Goal: Ask a question

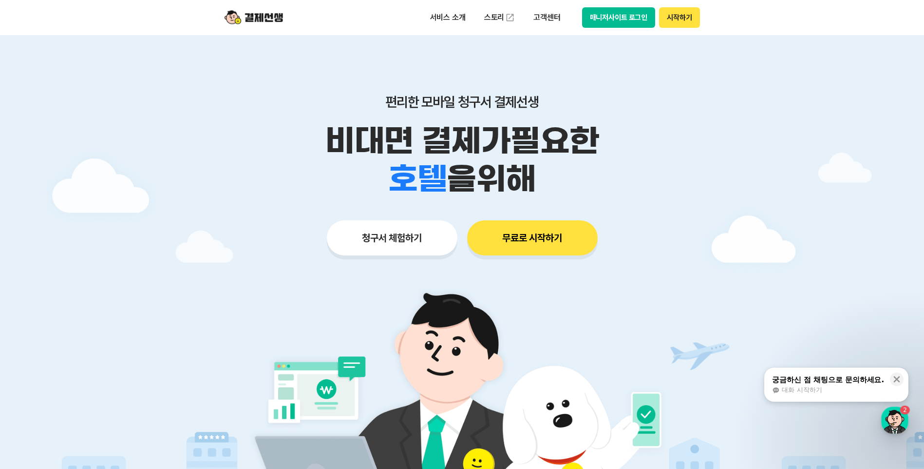
click at [813, 374] on button "궁금하신 점 채팅으로 문의하세요. 대화 시작하기" at bounding box center [836, 384] width 144 height 34
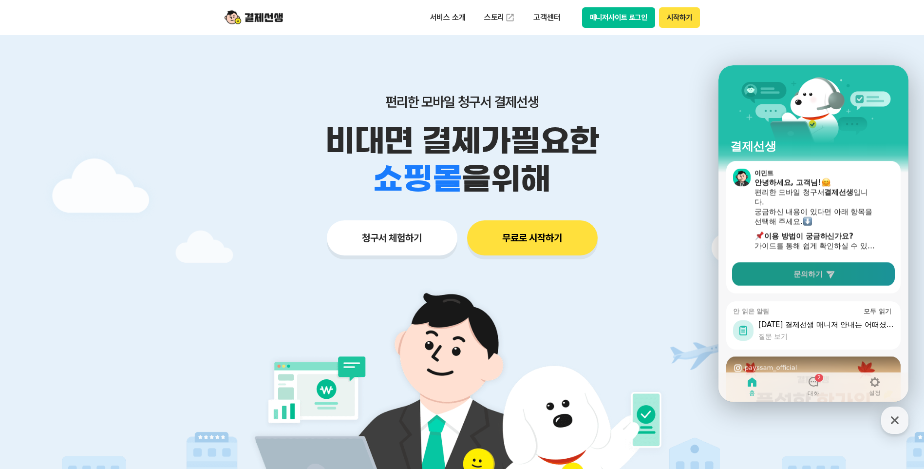
click at [803, 279] on link "문의하기" at bounding box center [813, 273] width 163 height 23
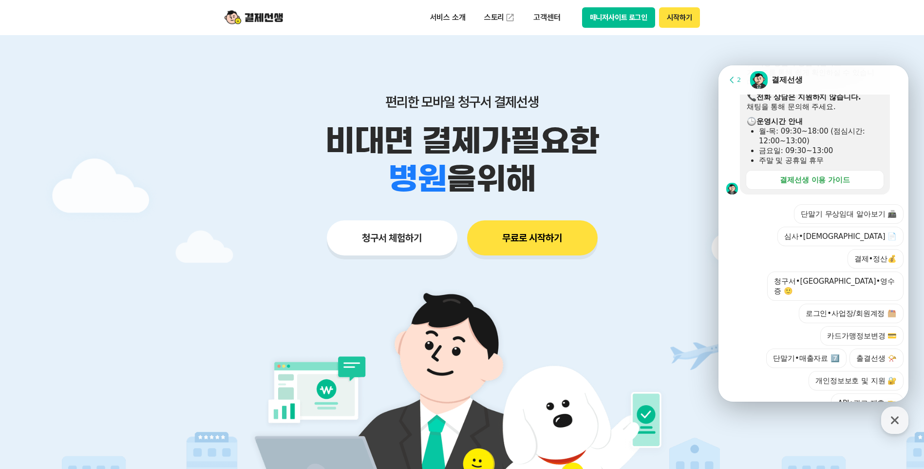
scroll to position [223, 0]
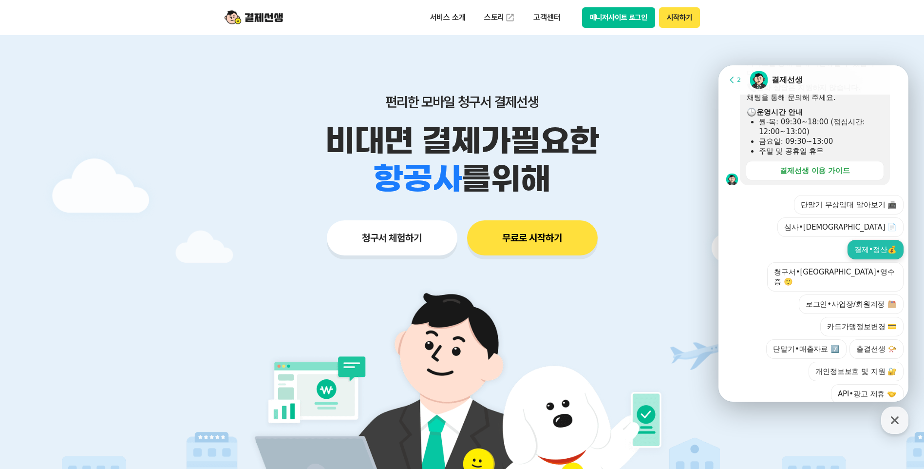
click at [866, 240] on button "결제•정산💰" at bounding box center [876, 249] width 56 height 19
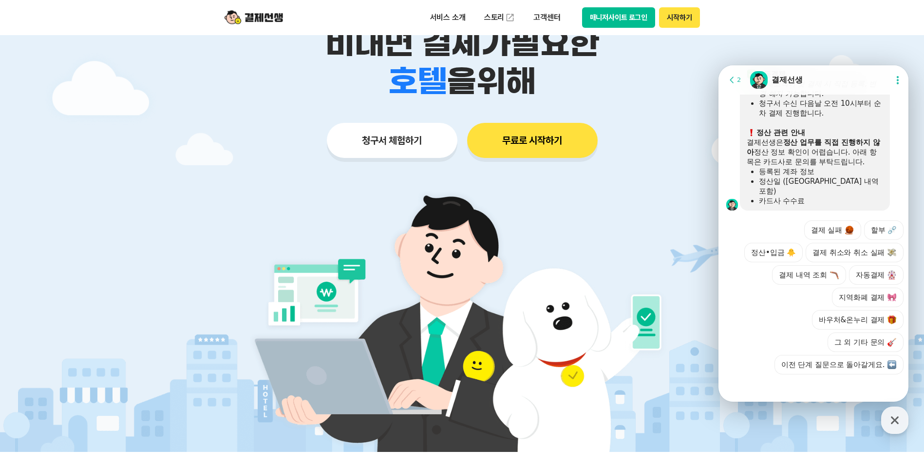
scroll to position [517, 0]
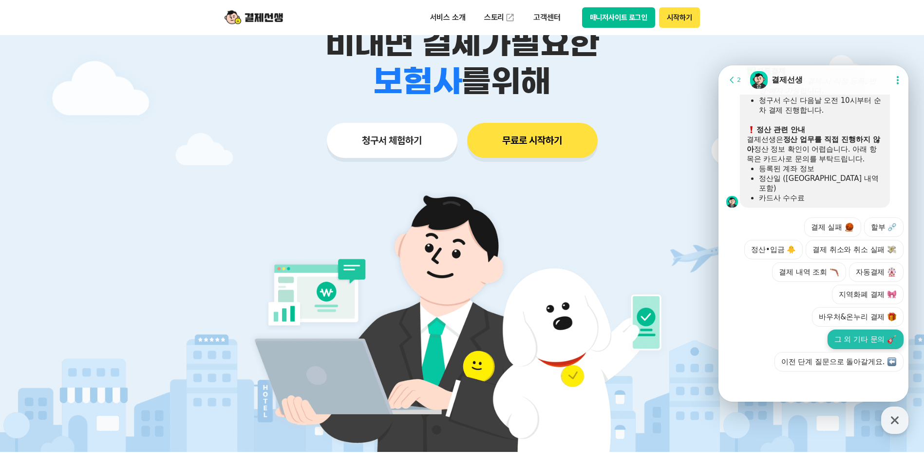
click at [863, 344] on button "그 외 기타 문의" at bounding box center [866, 338] width 76 height 19
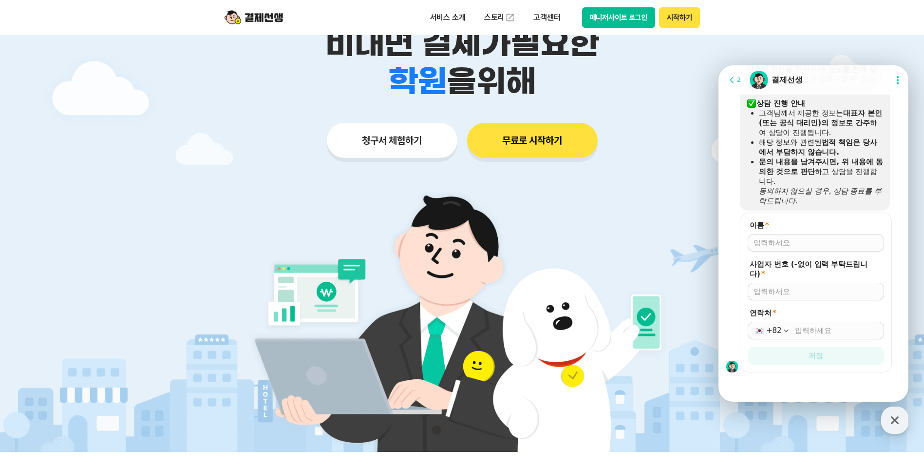
scroll to position [715, 0]
click at [798, 242] on input "이름 *" at bounding box center [816, 242] width 125 height 10
type input "[PERSON_NAME]"
type input "01027203344"
click at [822, 332] on input "연락처 *" at bounding box center [836, 329] width 83 height 10
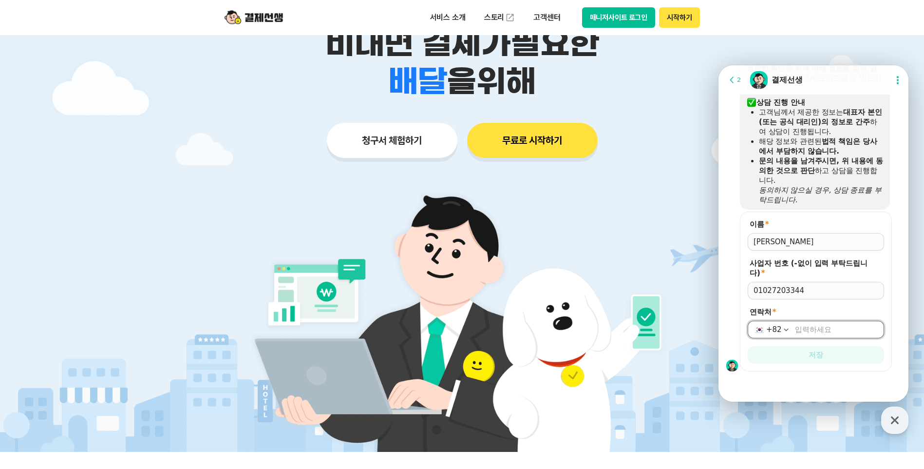
type input "[PHONE_NUMBER]"
click at [837, 359] on button "저장" at bounding box center [816, 355] width 136 height 18
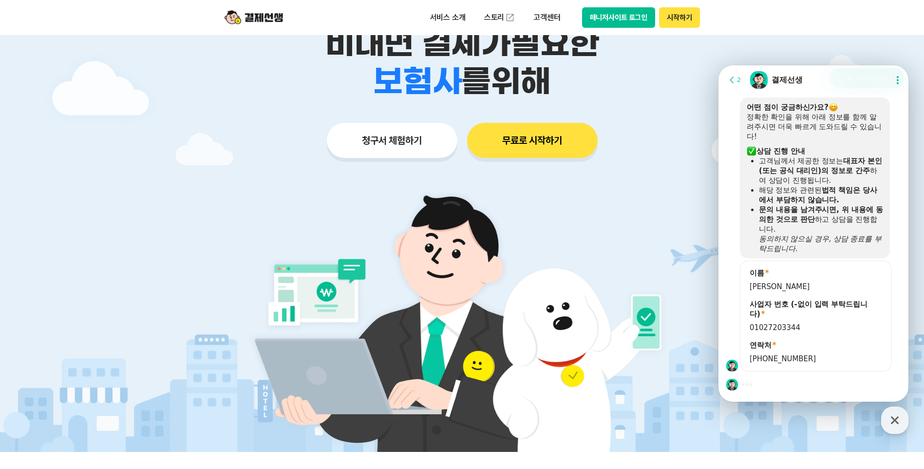
click at [802, 326] on span "01027203344" at bounding box center [816, 327] width 133 height 10
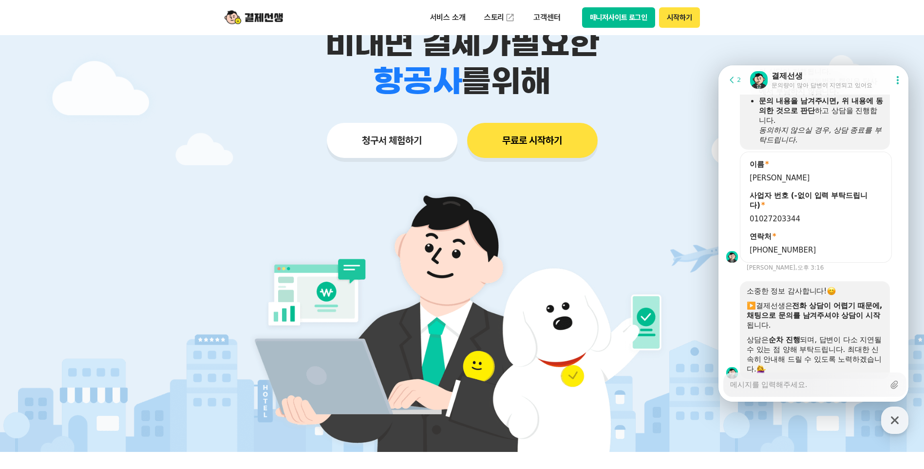
scroll to position [812, 0]
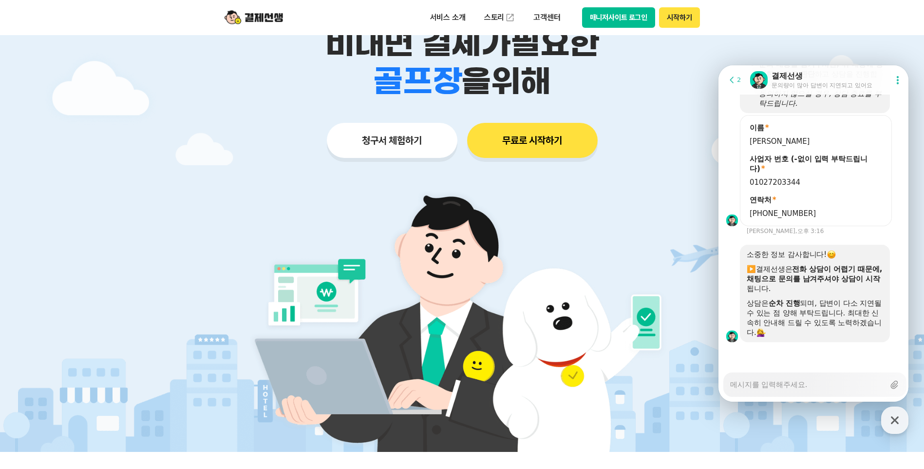
click at [769, 160] on div "사업자 번호 (-없이 입력 부탁드립니다) *" at bounding box center [816, 163] width 136 height 19
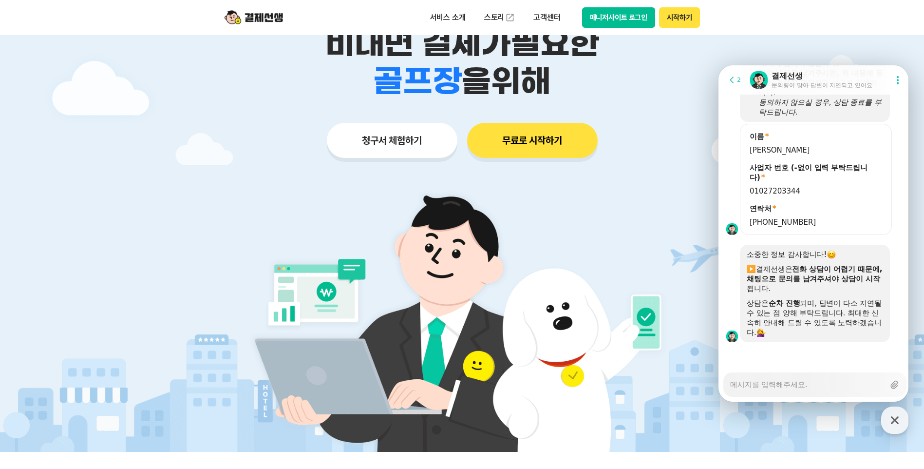
scroll to position [803, 0]
drag, startPoint x: 797, startPoint y: 191, endPoint x: 728, endPoint y: 188, distance: 69.3
click at [728, 188] on div "이름 * [PERSON_NAME] 사업자 번호 (-없이 입력 부탁드립니다) * 01027203344 연락처 * [PHONE_NUMBER]" at bounding box center [815, 179] width 193 height 111
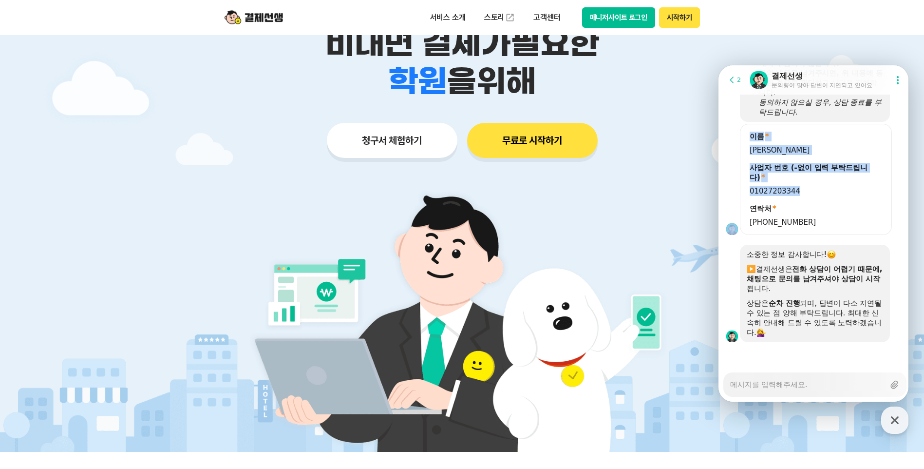
drag, startPoint x: 728, startPoint y: 188, endPoint x: 808, endPoint y: 192, distance: 80.0
click at [808, 192] on span "01027203344" at bounding box center [816, 191] width 133 height 10
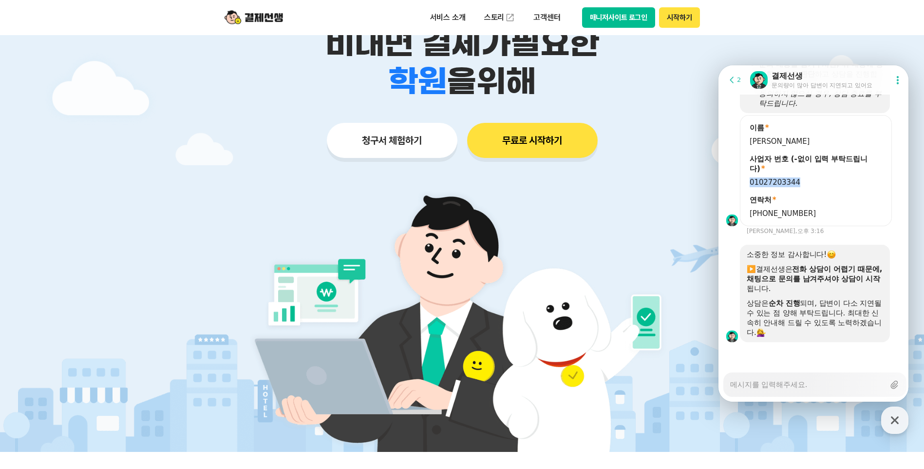
drag, startPoint x: 798, startPoint y: 179, endPoint x: 741, endPoint y: 184, distance: 57.2
click at [741, 184] on form "이름 * [PERSON_NAME] 사업자 번호 (-없이 입력 부탁드립니다) * 01027203344 연락처 * [PHONE_NUMBER]" at bounding box center [816, 170] width 152 height 111
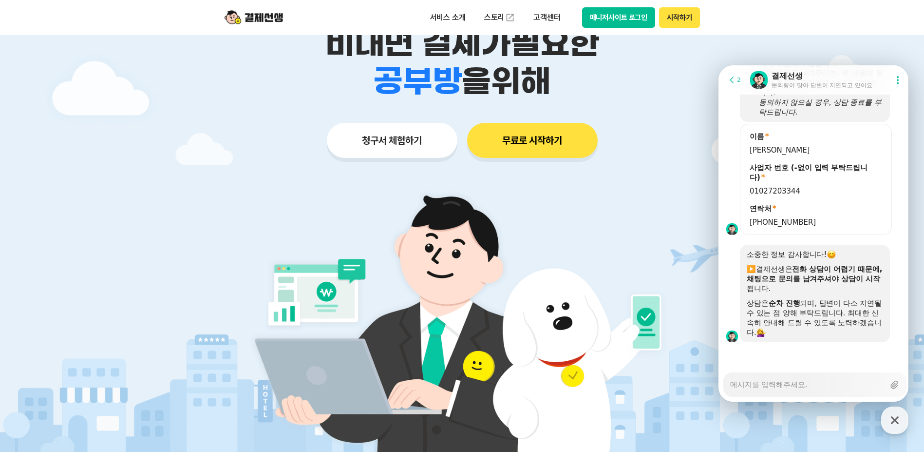
click at [796, 375] on textarea "Messenger Input Textarea" at bounding box center [807, 381] width 154 height 17
click at [793, 381] on textarea "Messenger Input Textarea" at bounding box center [807, 381] width 154 height 17
type textarea "x"
type textarea "ㅅ"
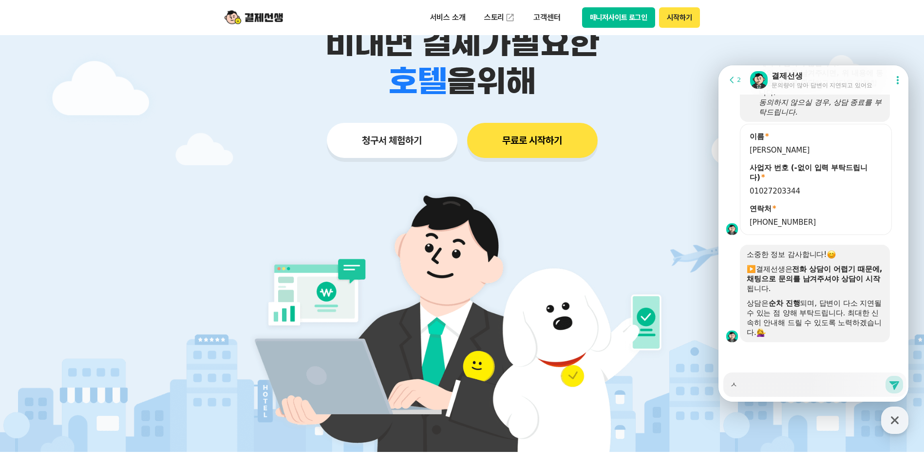
type textarea "x"
type textarea "사"
type textarea "x"
type textarea "상"
type textarea "x"
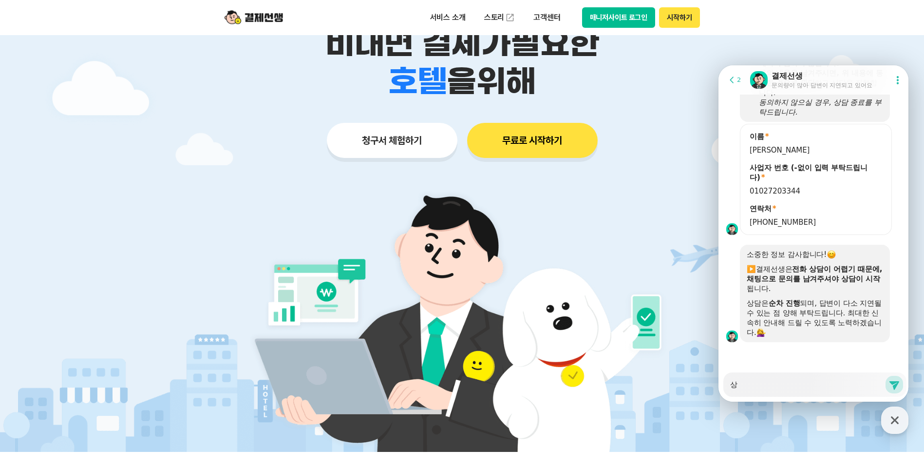
type textarea "[DEMOGRAPHIC_DATA]"
type textarea "x"
type textarea "사업"
type textarea "x"
type textarea "사업ㅈ"
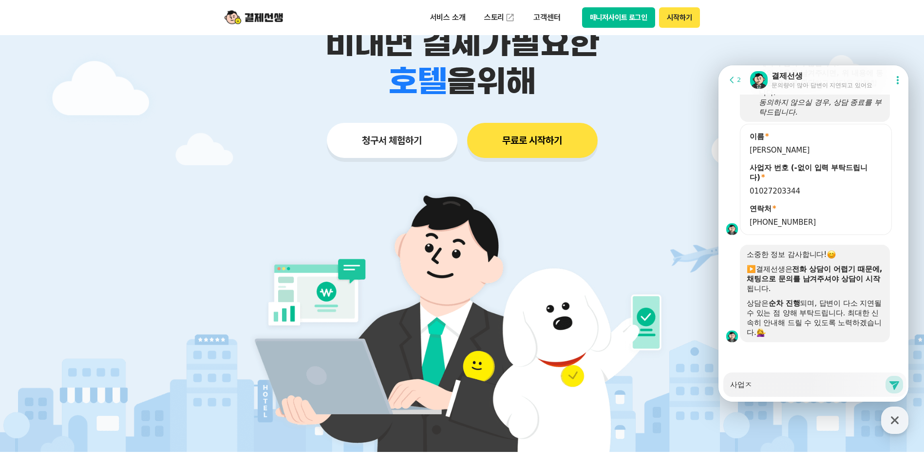
type textarea "x"
type textarea "사업자"
type textarea "x"
type textarea "사업잡"
type textarea "x"
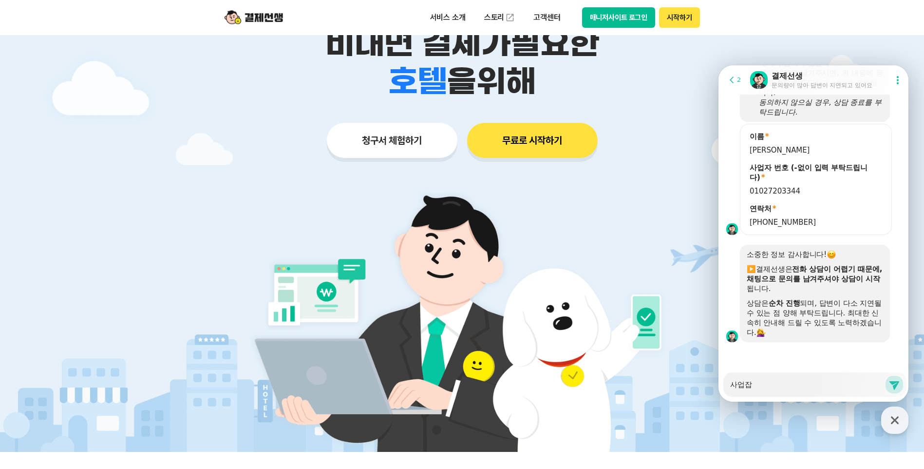
type textarea "사업자버"
type textarea "x"
type textarea "사업자번"
type textarea "x"
type textarea "사업자벊"
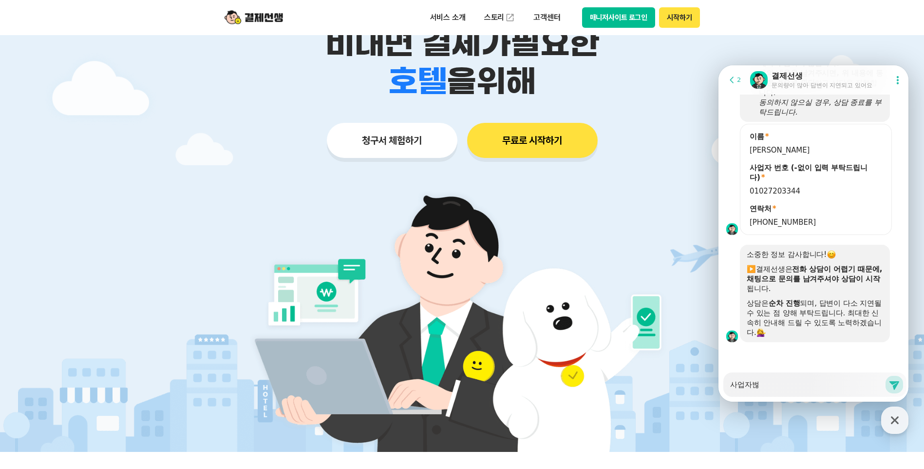
type textarea "x"
type textarea "사업자번호"
type textarea "x"
type textarea "사업자번호"
type textarea "x"
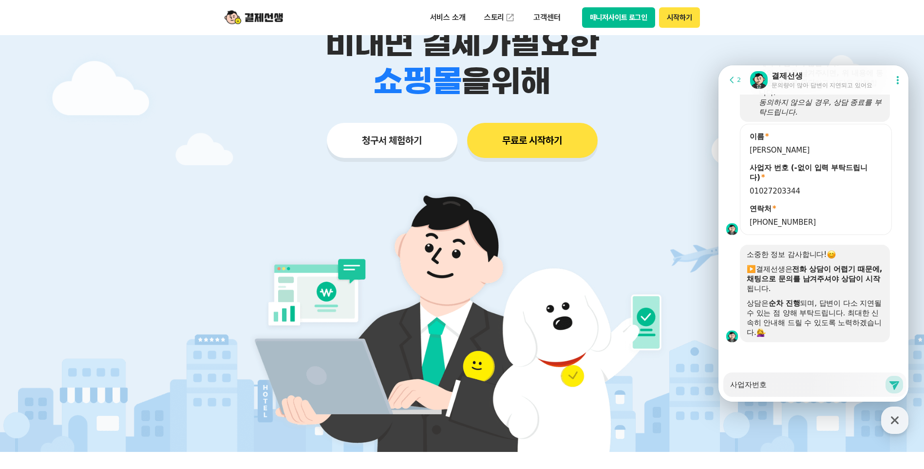
type textarea "사업자번호 5"
type textarea "x"
type textarea "사업자번호 58"
type textarea "x"
type textarea "사업자번호 589"
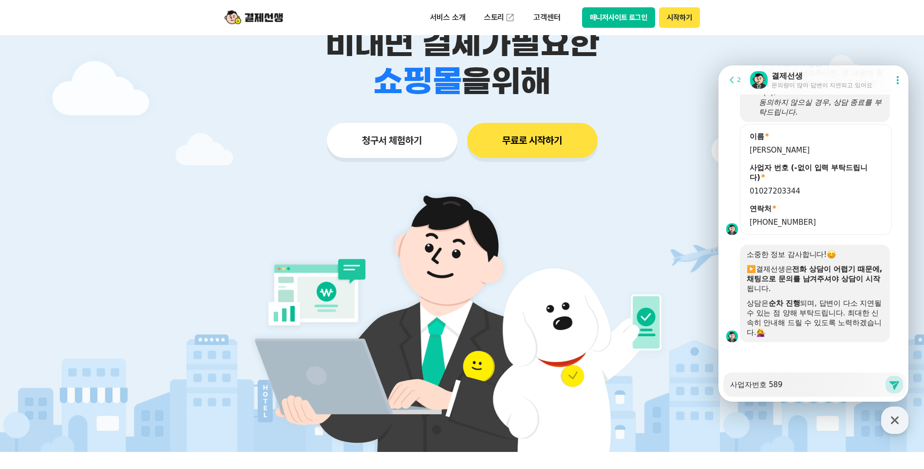
type textarea "x"
type textarea "사업자번호 589-"
type textarea "x"
type textarea "사업자번호 589-8"
type textarea "x"
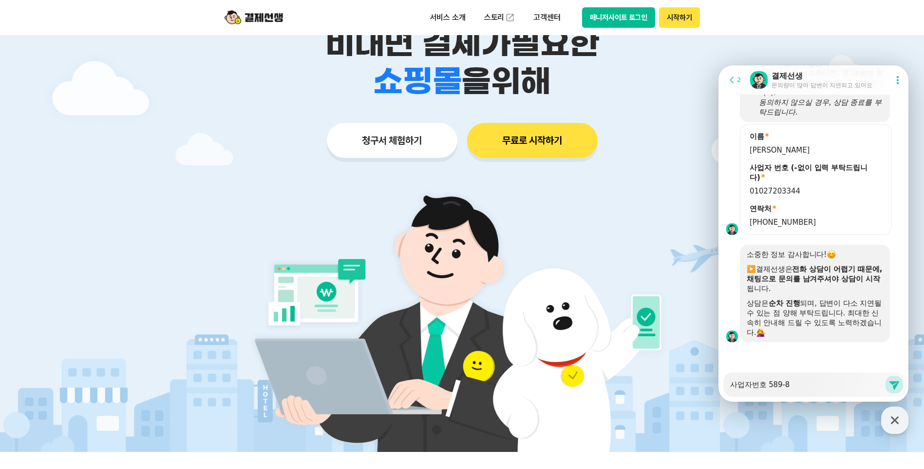
type textarea "사업자번호 589-86"
type textarea "x"
type textarea "사업자번호 589-86-"
type textarea "x"
type textarea "사업자번호 589-86-0"
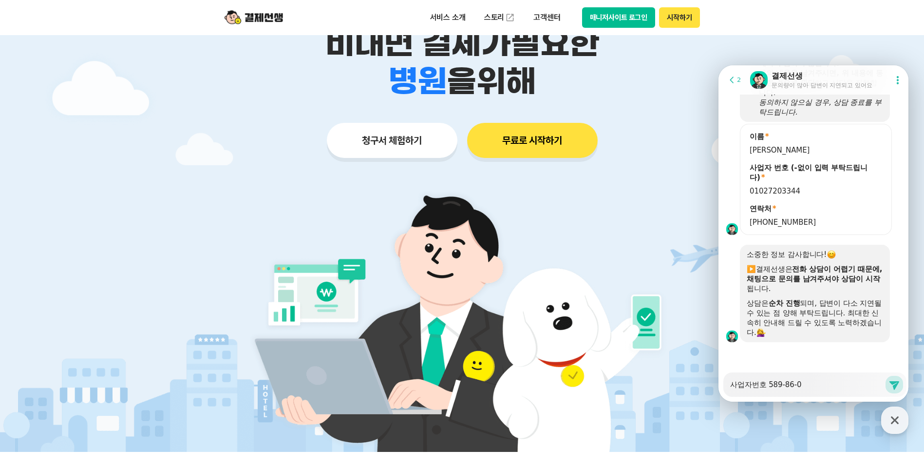
type textarea "x"
type textarea "사업자번호 [PHONE_NUMBER]"
type textarea "x"
type textarea "사업자번호 [PHONE_NUMBER]"
type textarea "x"
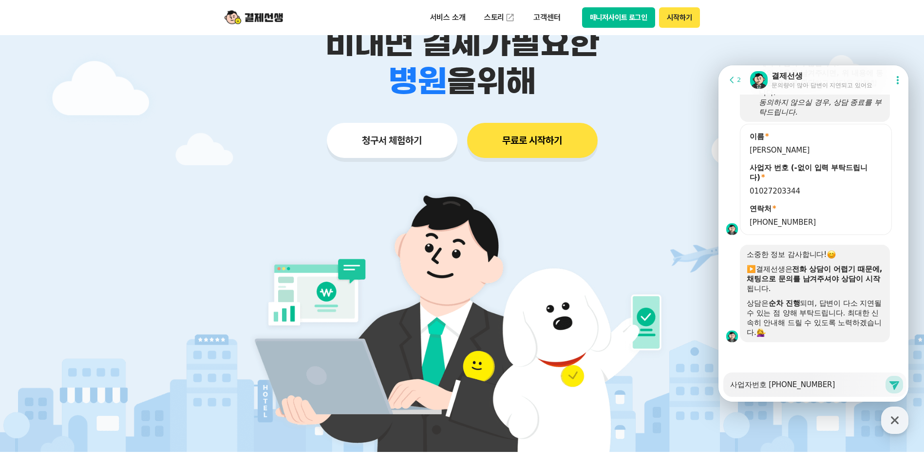
type textarea "사업자번호 [PHONE_NUMBER]"
type textarea "x"
type textarea "사업자번호 [PHONE_NUMBER]"
type textarea "x"
type textarea "사업자번호 [PHONE_NUMBER]"
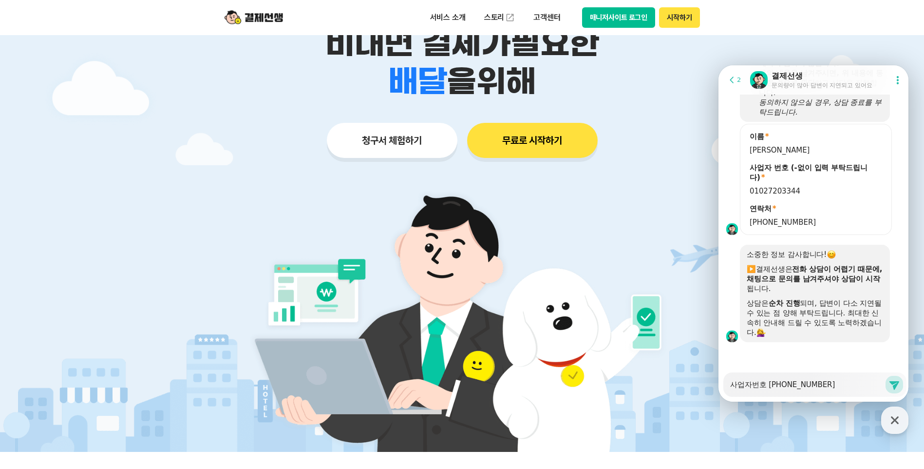
type textarea "x"
type textarea "사업자번호 [PHONE_NUMBER] ㅇ"
type textarea "x"
type textarea "사업자번호 [PHONE_NUMBER] 이"
type textarea "x"
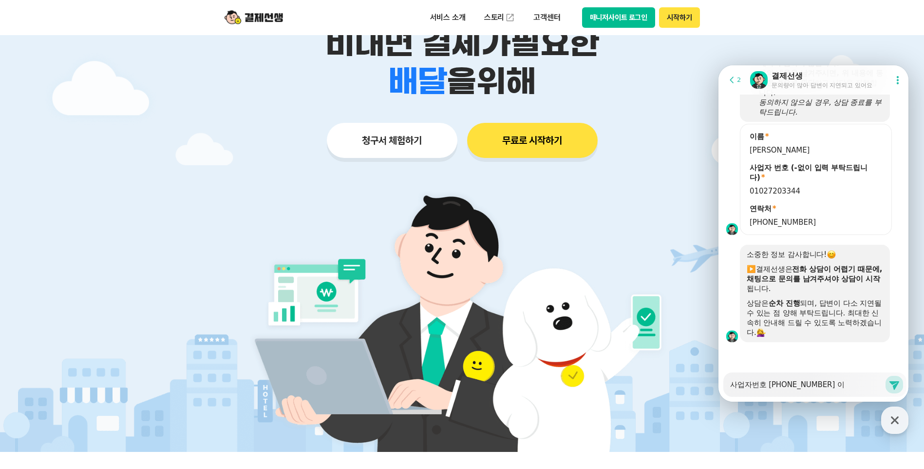
type textarea "사업자번호 [PHONE_NUMBER] 입"
type textarea "x"
type textarea "사업자번호 [PHONE_NUMBER] 입ㄴ"
type textarea "x"
type textarea "사업자번호 [PHONE_NUMBER] 입니"
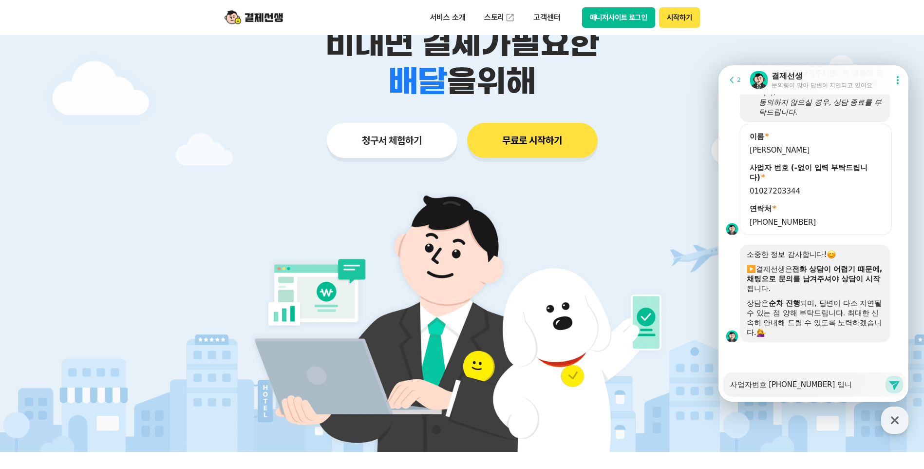
type textarea "x"
type textarea "사업자번호 [PHONE_NUMBER] 입닏"
type textarea "x"
type textarea "사업자번호 [PHONE_NUMBER] 입니다"
type textarea "x"
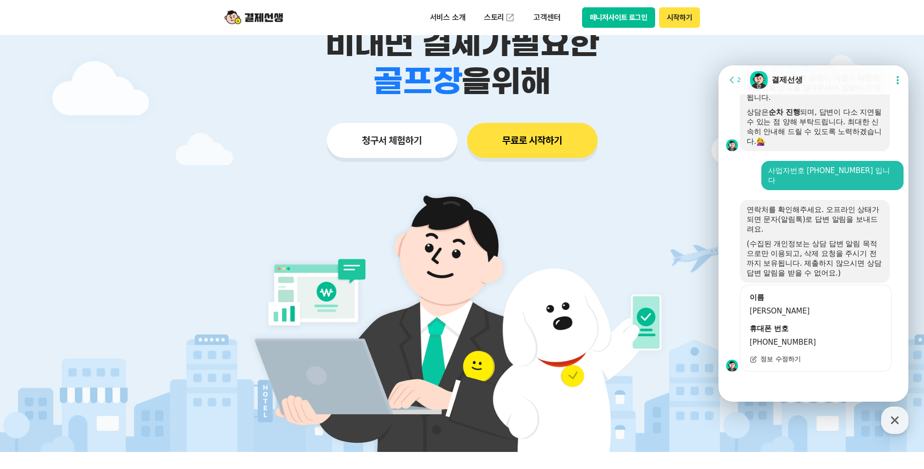
scroll to position [984, 0]
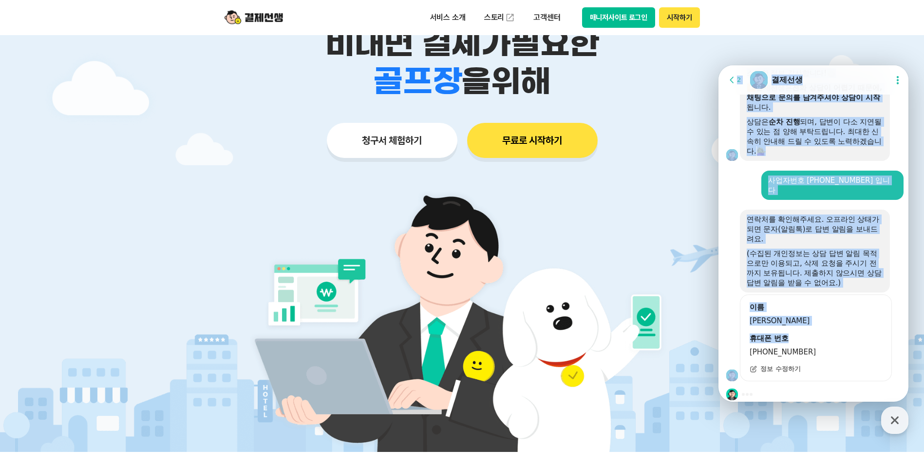
drag, startPoint x: 800, startPoint y: 315, endPoint x: 718, endPoint y: 318, distance: 82.4
click at [719, 65] on html "Go to previous page 2 Chat Room 결제선생 Show userchat action dialog Message List 문…" at bounding box center [814, 65] width 190 height 0
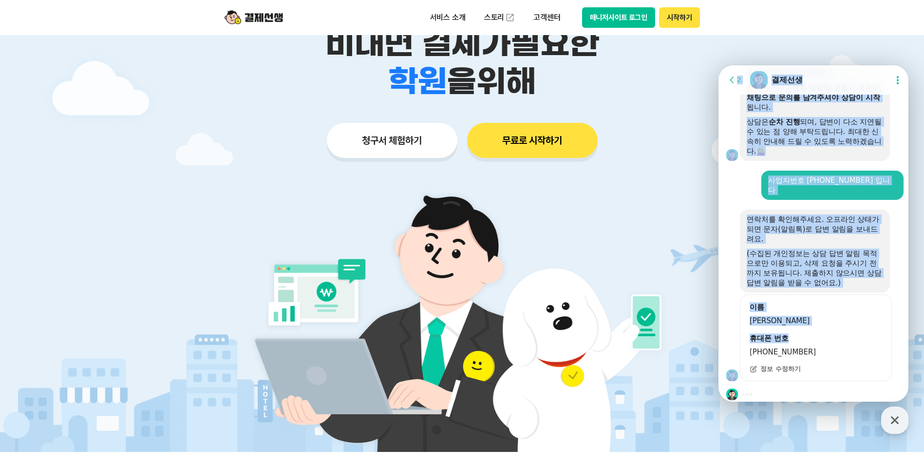
click at [848, 302] on div "이름" at bounding box center [816, 307] width 136 height 10
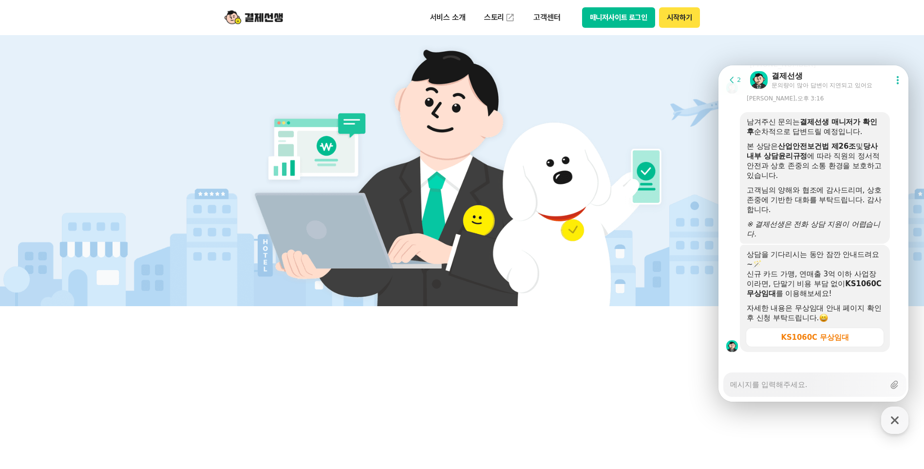
scroll to position [244, 0]
click at [786, 386] on textarea "Messenger Input Textarea" at bounding box center [807, 381] width 154 height 17
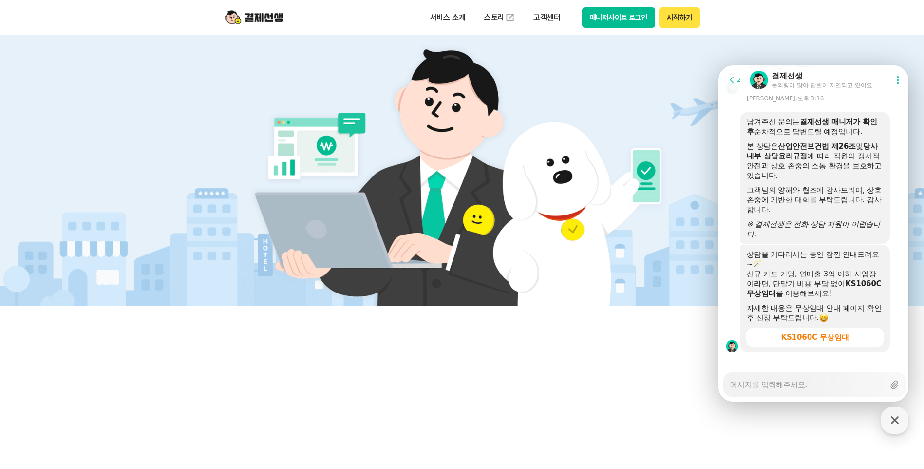
click at [786, 386] on textarea "Messenger Input Textarea" at bounding box center [807, 381] width 154 height 17
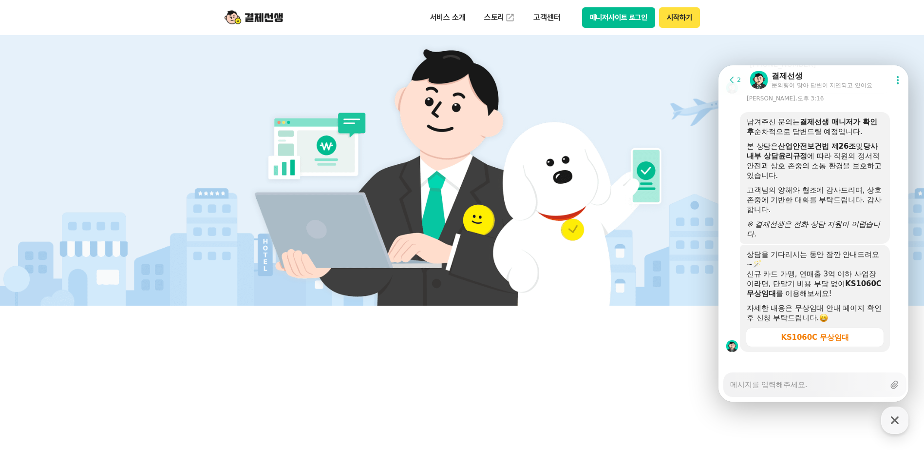
click at [786, 386] on textarea "Messenger Input Textarea" at bounding box center [807, 381] width 154 height 17
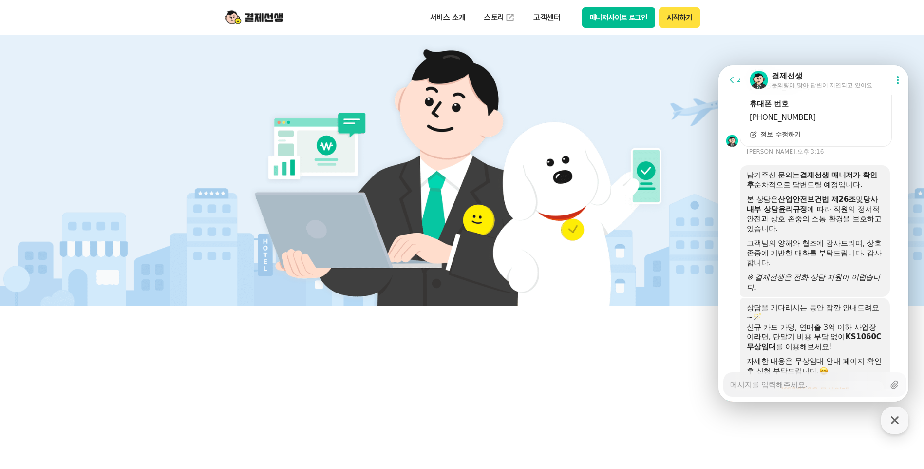
scroll to position [1077, 0]
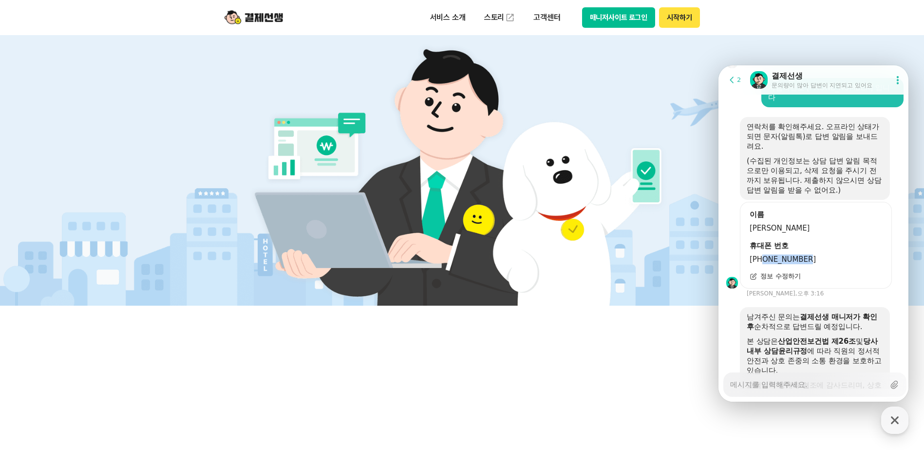
drag, startPoint x: 800, startPoint y: 251, endPoint x: 761, endPoint y: 252, distance: 39.0
click at [761, 254] on span "[PHONE_NUMBER]" at bounding box center [816, 259] width 133 height 10
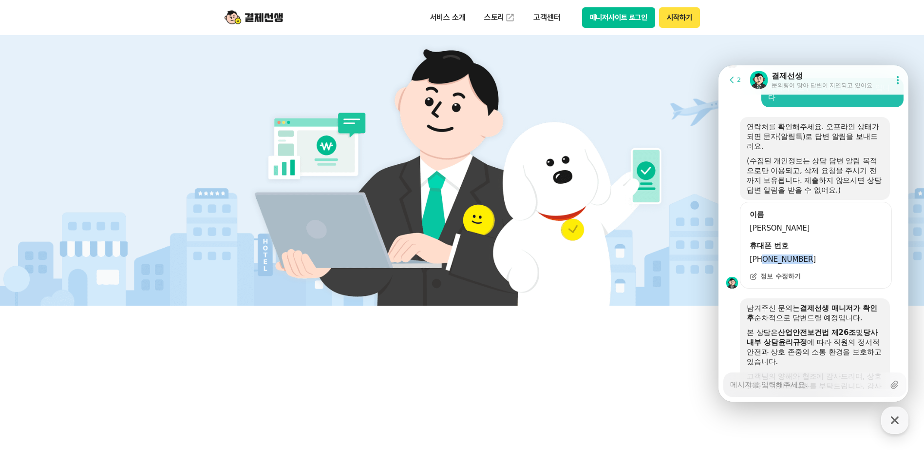
drag, startPoint x: 761, startPoint y: 252, endPoint x: 765, endPoint y: 265, distance: 12.8
click at [765, 272] on span "정보 수정하기" at bounding box center [780, 276] width 40 height 9
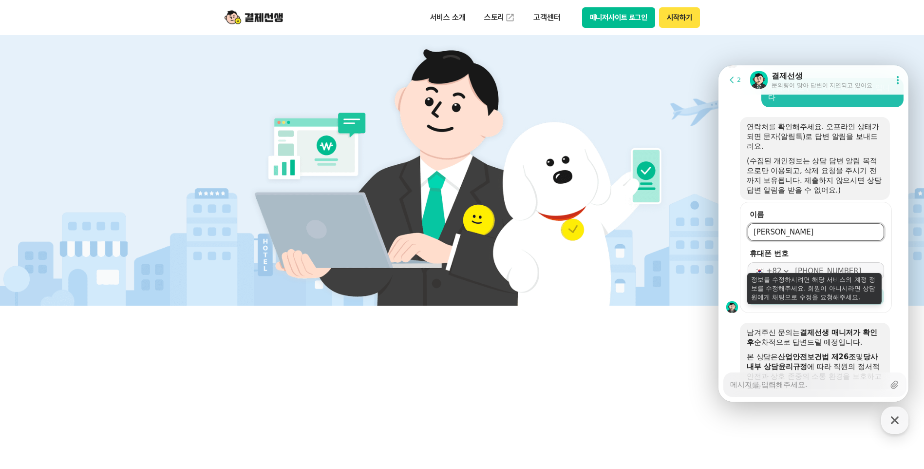
click at [807, 266] on input "[PHONE_NUMBER]" at bounding box center [836, 271] width 83 height 10
click at [812, 266] on input "[PHONE_NUMBER]" at bounding box center [836, 271] width 83 height 10
drag, startPoint x: 851, startPoint y: 259, endPoint x: 808, endPoint y: 262, distance: 43.0
click at [808, 266] on input "[PHONE_NUMBER]" at bounding box center [836, 271] width 83 height 10
drag, startPoint x: 808, startPoint y: 262, endPoint x: 806, endPoint y: 235, distance: 26.9
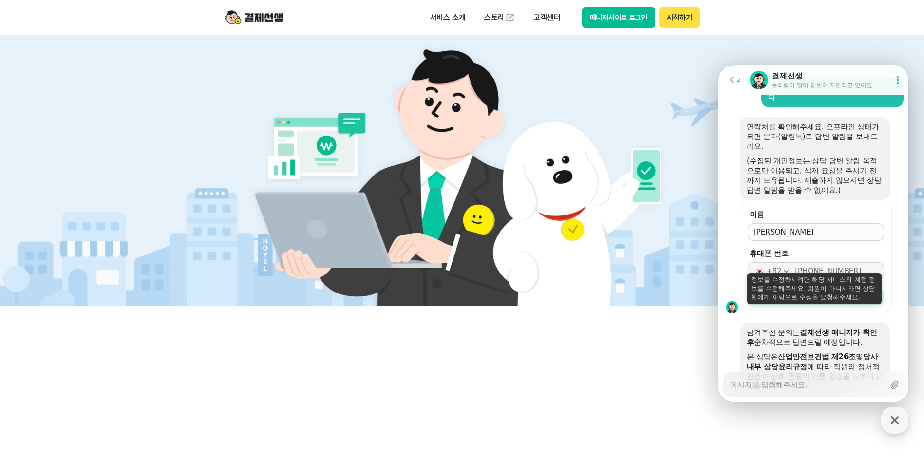
click at [806, 234] on form "이름 휴대폰 번호 [PHONE_NUMBER] 저장" at bounding box center [816, 257] width 152 height 111
click at [813, 266] on input "[PHONE_NUMBER]" at bounding box center [836, 271] width 83 height 10
click at [819, 266] on input "[PHONE_NUMBER]" at bounding box center [836, 271] width 83 height 10
click at [810, 266] on input "[PHONE_NUMBER]" at bounding box center [836, 271] width 83 height 10
click at [812, 266] on input "[PHONE_NUMBER]" at bounding box center [836, 271] width 83 height 10
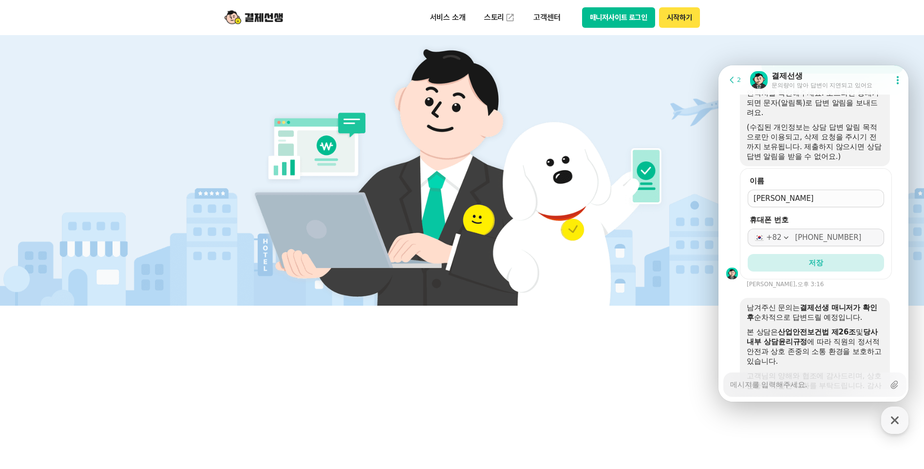
scroll to position [1125, 0]
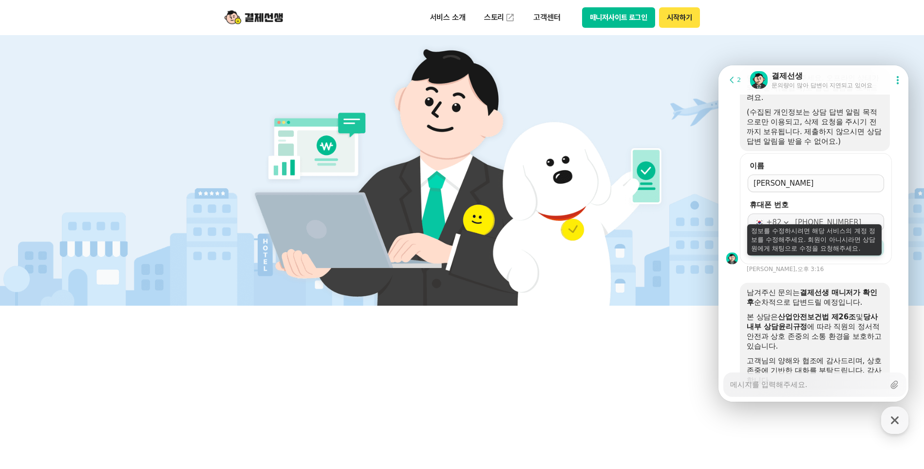
click at [836, 217] on input "[PHONE_NUMBER]" at bounding box center [836, 222] width 83 height 10
click at [803, 217] on input "[PHONE_NUMBER]" at bounding box center [836, 222] width 83 height 10
drag, startPoint x: 801, startPoint y: 208, endPoint x: 807, endPoint y: 210, distance: 6.6
click at [802, 217] on input "[PHONE_NUMBER]" at bounding box center [836, 222] width 83 height 10
click at [810, 217] on input "[PHONE_NUMBER]" at bounding box center [836, 222] width 83 height 10
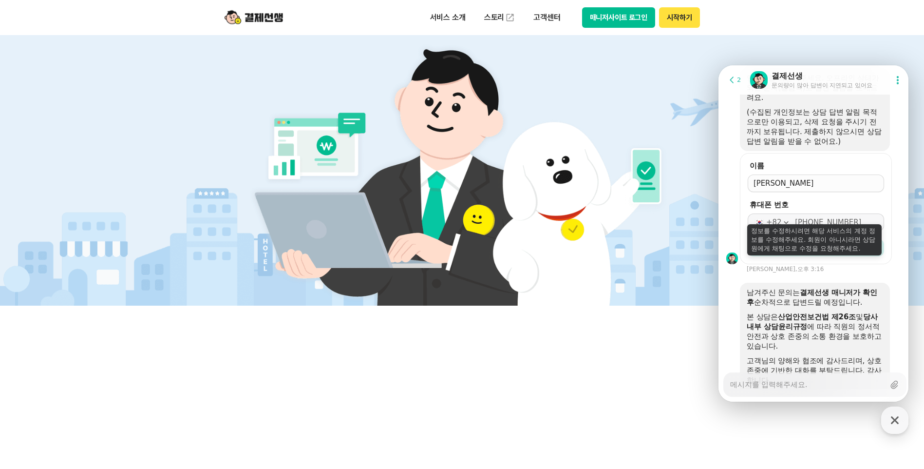
click at [810, 217] on input "[PHONE_NUMBER]" at bounding box center [836, 222] width 83 height 10
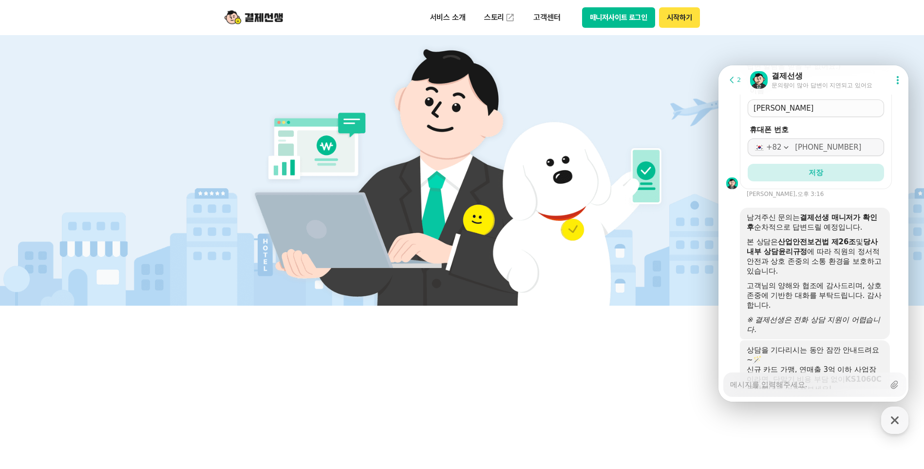
scroll to position [1296, 0]
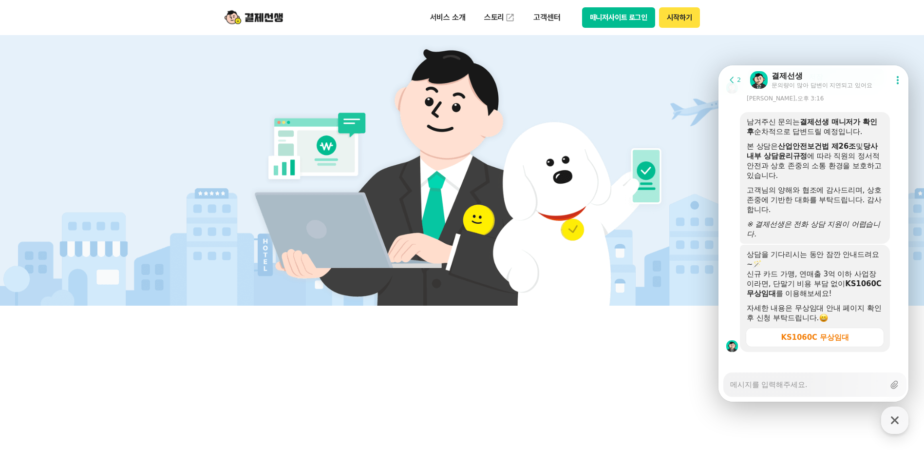
click at [775, 391] on div "Messenger Input Textarea" at bounding box center [807, 384] width 154 height 23
click at [776, 384] on textarea "Messenger Input Textarea" at bounding box center [807, 381] width 154 height 17
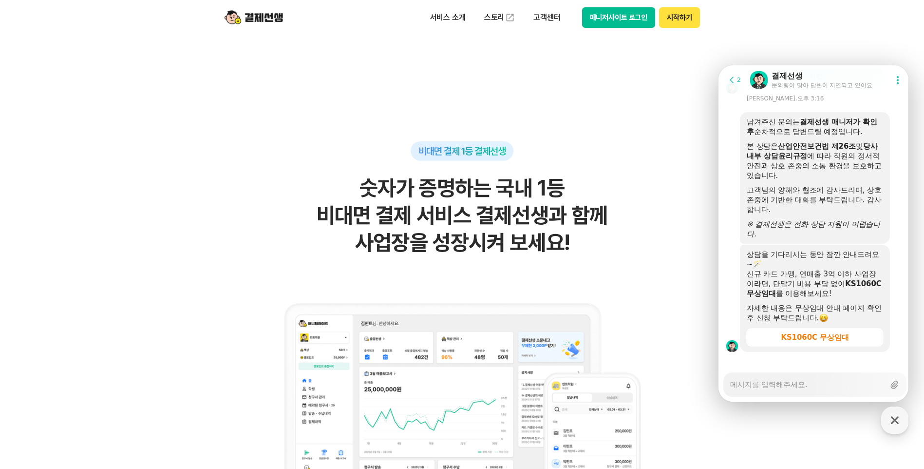
scroll to position [585, 0]
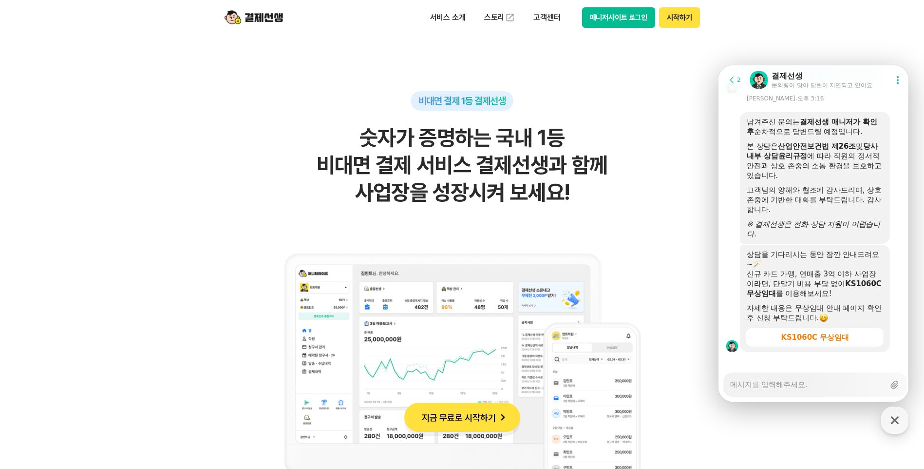
click at [812, 388] on textarea "Messenger Input Textarea" at bounding box center [807, 381] width 154 height 17
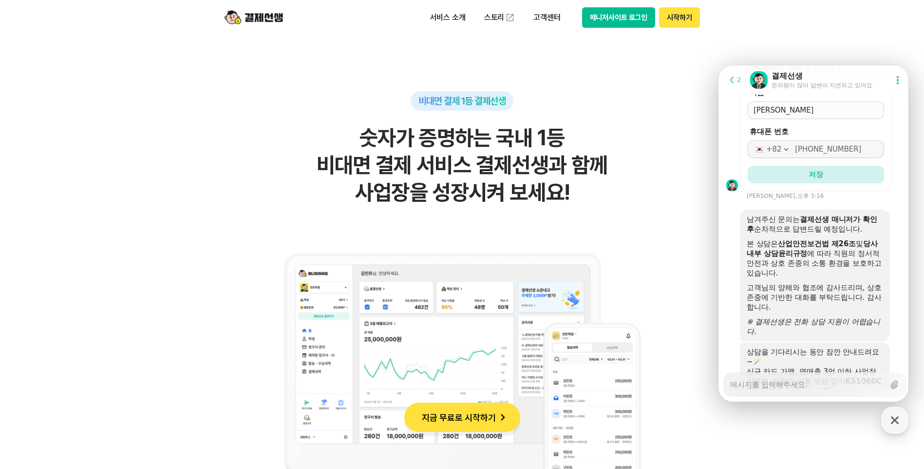
scroll to position [1296, 0]
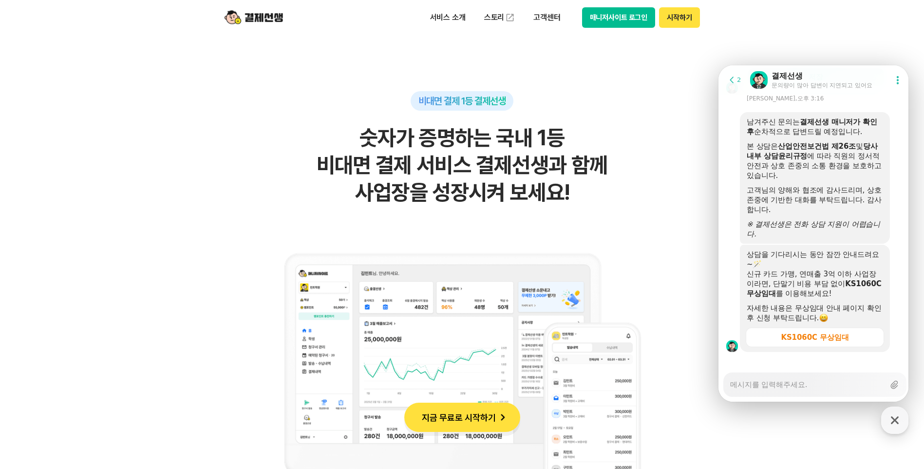
click at [773, 386] on textarea "Messenger Input Textarea" at bounding box center [807, 381] width 154 height 17
type textarea "x"
type textarea "("
type textarea "x"
type textarea "(ㅈ"
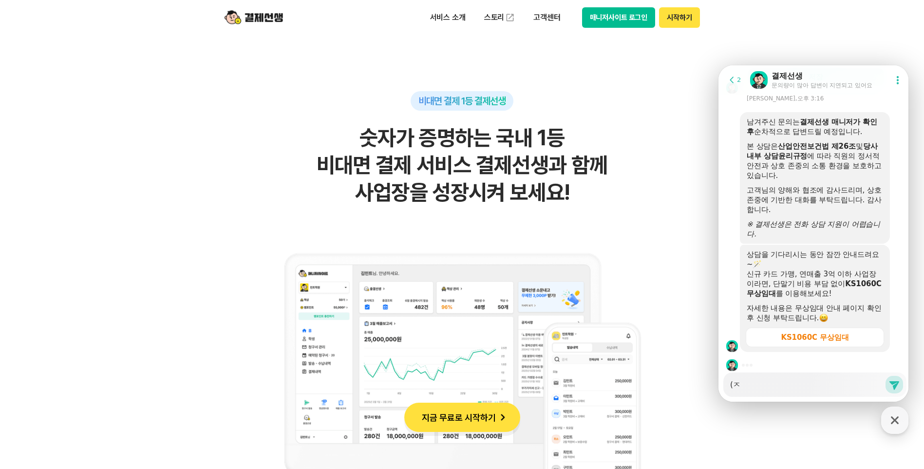
type textarea "x"
type textarea "(주"
type textarea "x"
type textarea "(주)"
type textarea "x"
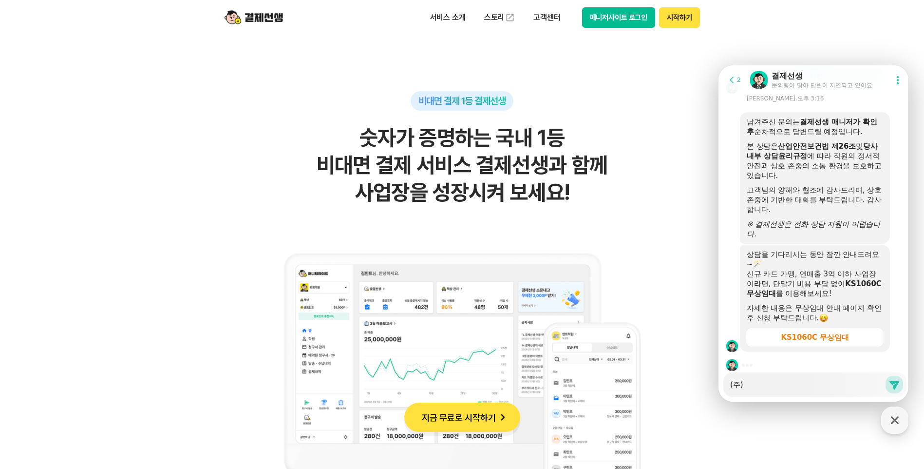
type textarea "(주)ㄷ"
type textarea "x"
type textarea "(주)더"
type textarea "x"
type textarea "(주)덧"
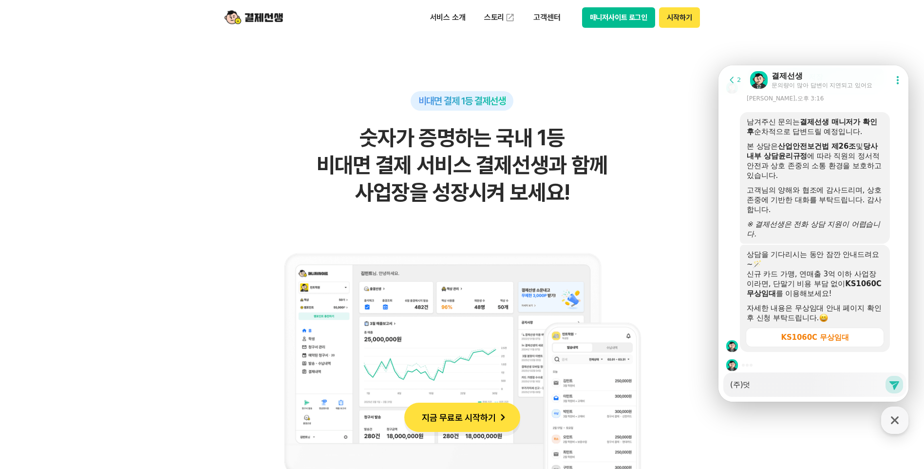
type textarea "x"
type textarea "(주)더소"
type textarea "x"
type textarea "(주)더솔"
type textarea "x"
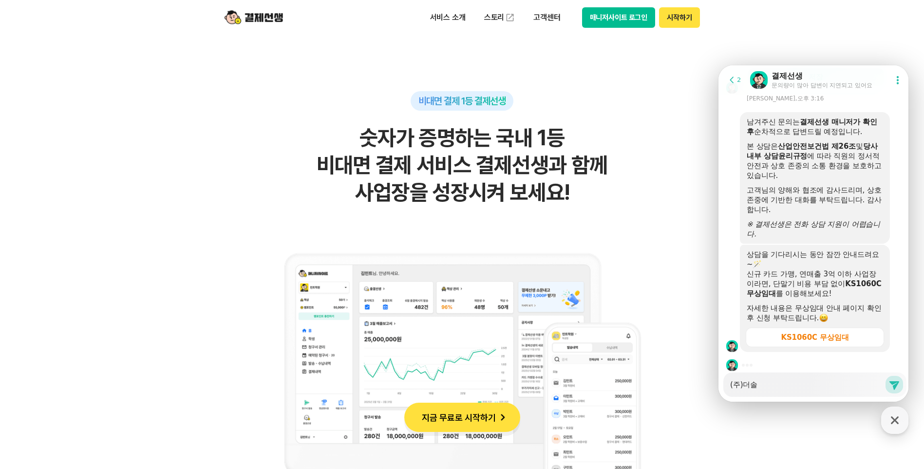
type textarea "(주)더솔ㄹ"
type textarea "x"
type textarea "(주)더솔라"
type textarea "x"
type textarea "(주)더솔랑"
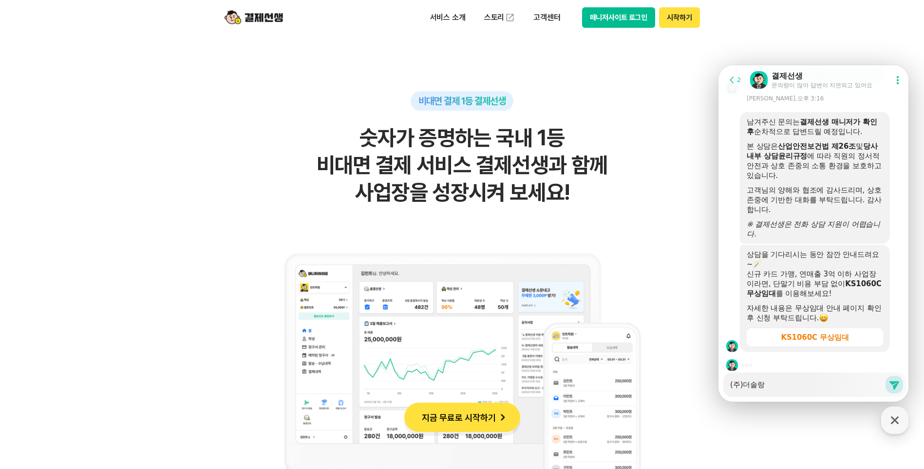
type textarea "x"
type textarea "(주)더솔라이"
type textarea "x"
type textarea "(주)더솔라입"
type textarea "x"
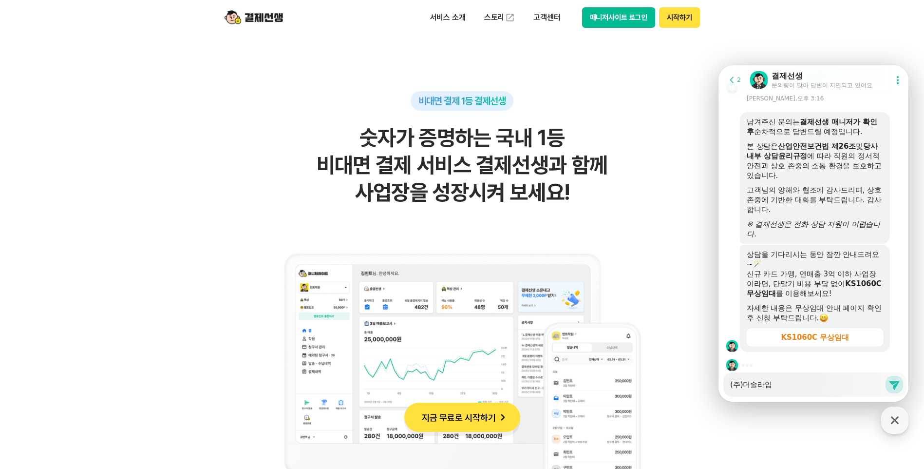
type textarea "(주)더솔라이브"
type textarea "x"
type textarea "(주)더솔라이블"
type textarea "x"
type textarea "(주)더솔라이브러"
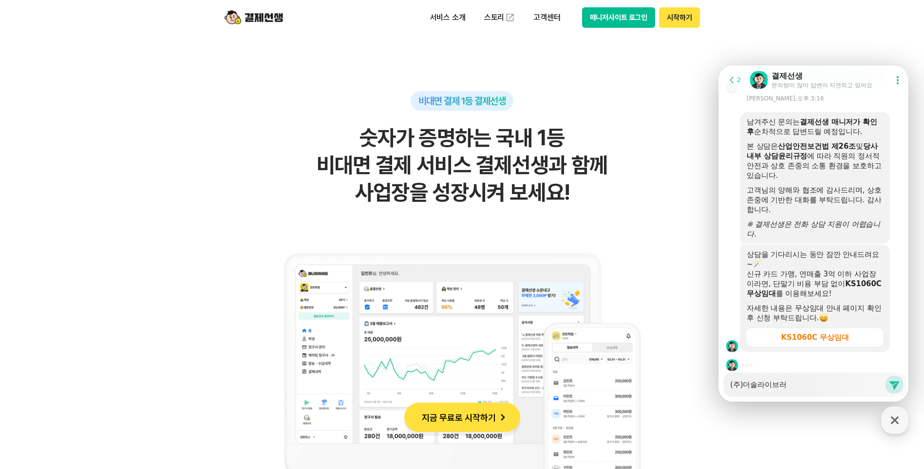
type textarea "x"
type textarea "(주)더솔라이브럴"
type textarea "x"
type textarea "(주)더솔라이브러리"
type textarea "x"
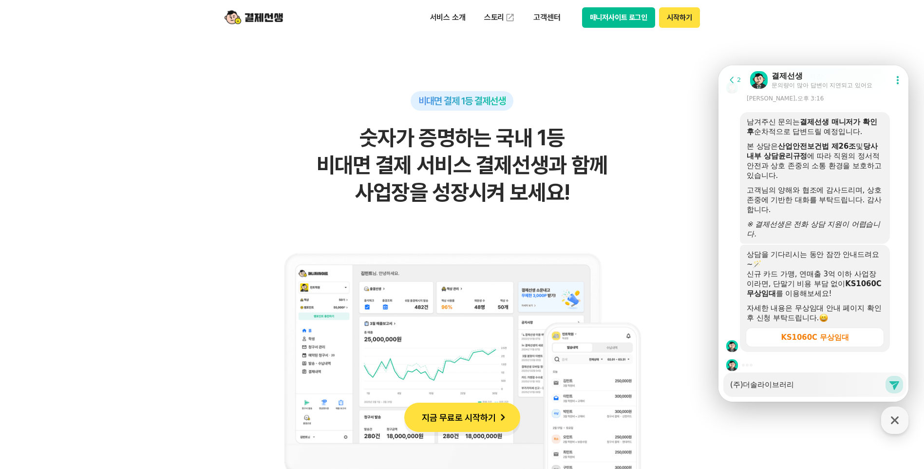
type textarea "(주)더솔라이브러링"
type textarea "x"
type textarea "(주)더솔라이브러리어"
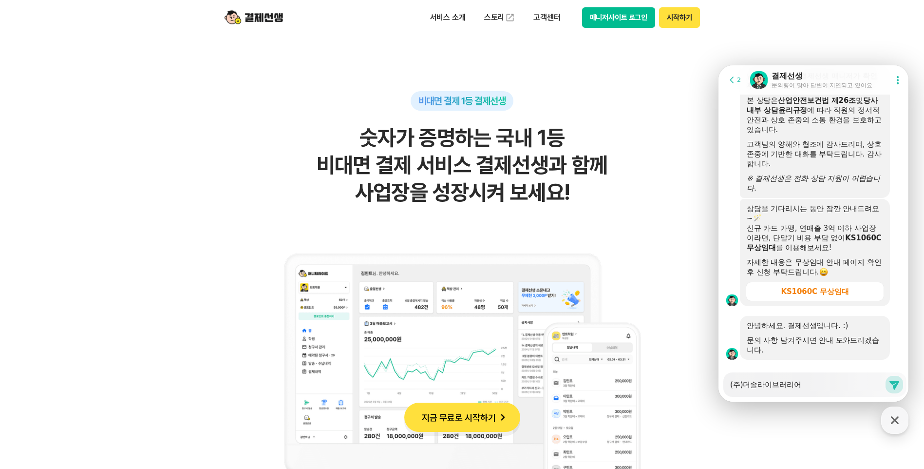
scroll to position [1349, 0]
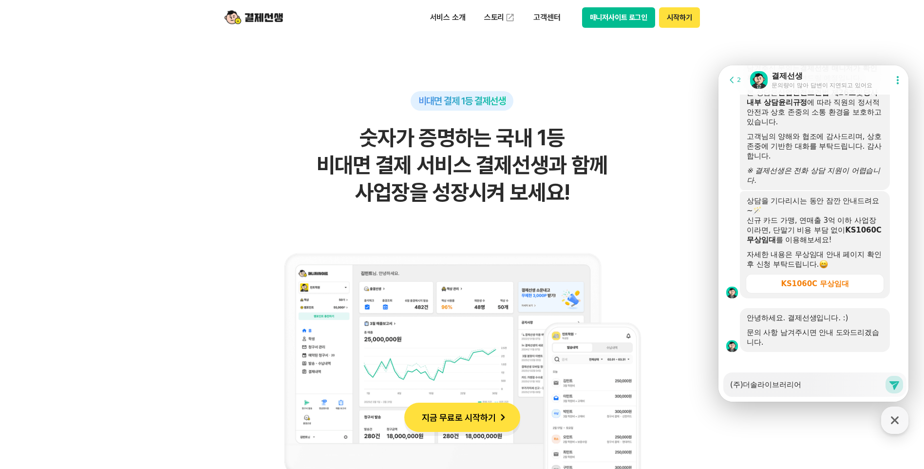
type textarea "x"
type textarea "(주)더솔라이브러리ㅇ"
type textarea "x"
type textarea "(주)더솔라이브러리이"
type textarea "x"
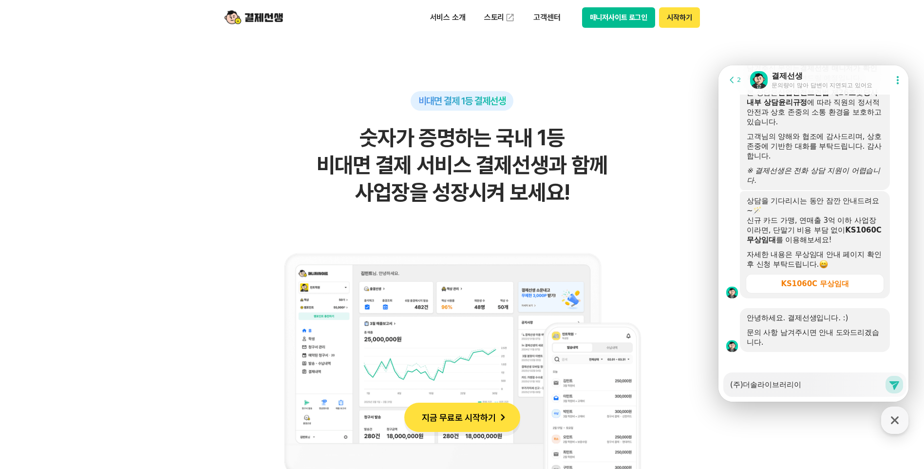
type textarea "(주)더솔라이브러리입"
type textarea "x"
type textarea "(주)더솔라이브러리입ㄴ"
type textarea "x"
type textarea "(주)더솔라이브러리입니"
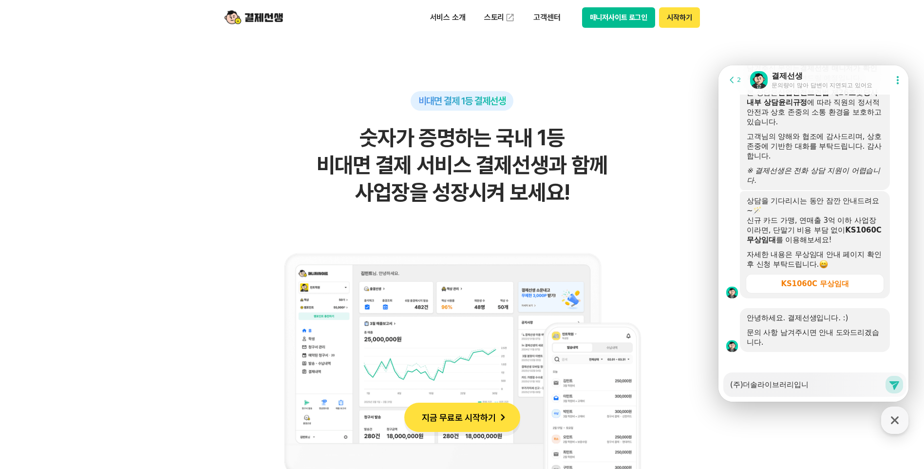
type textarea "x"
type textarea "(주)더솔라이브러리입닏"
type textarea "x"
type textarea "(주)더솔라이브러리입니다"
type textarea "x"
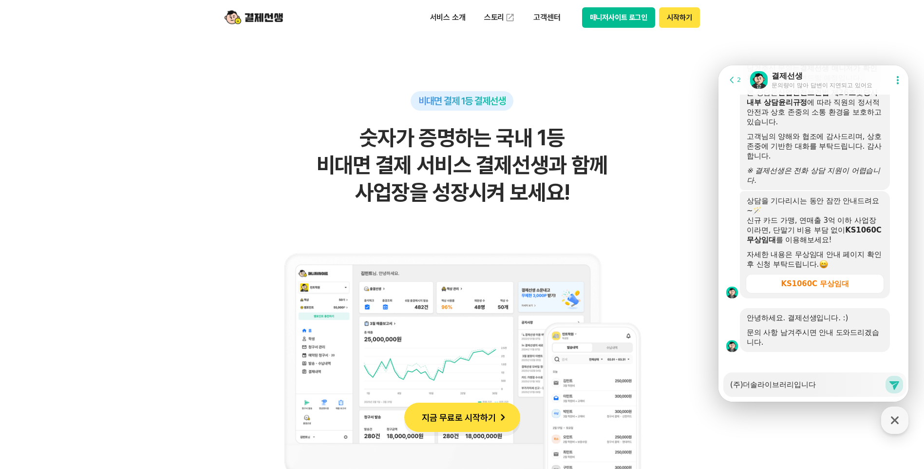
type textarea "(주)더솔라이브러리입니다"
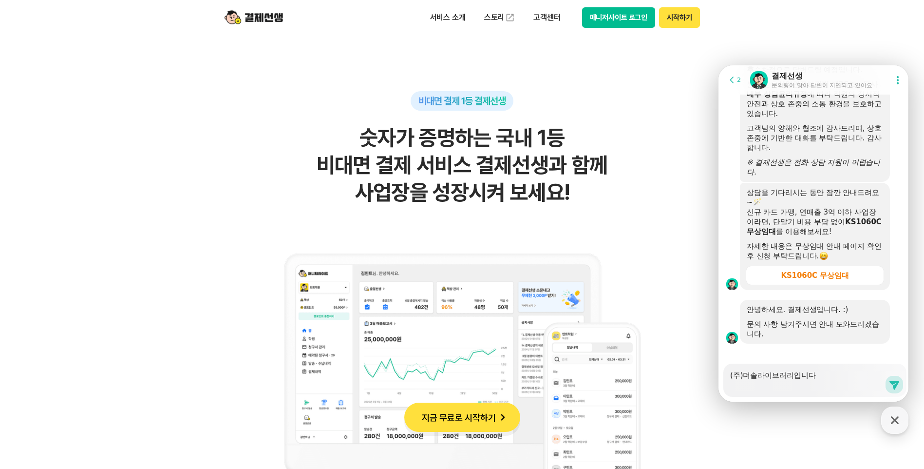
scroll to position [1358, 0]
type textarea "x"
type textarea "(주)더솔라이브러리입니다 ㅈ"
type textarea "x"
type textarea "(주)더솔라이브러리입니다 저"
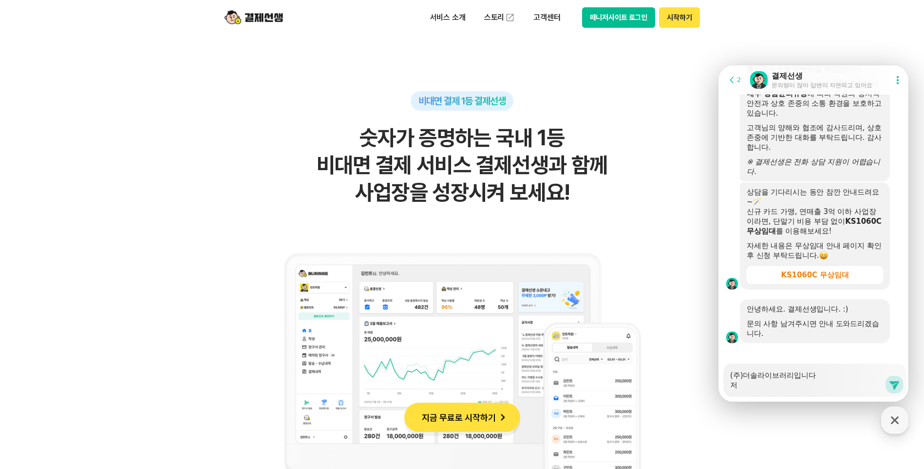
type textarea "x"
type textarea "(주)더솔라이브러리입니다 젛"
type textarea "x"
type textarea "(주)더솔라이브러리입니다 저흐"
type textarea "x"
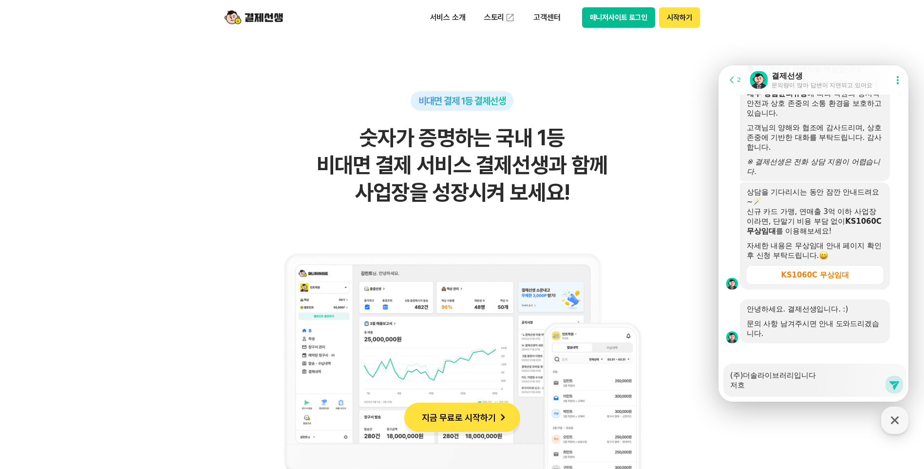
type textarea "(주)더솔라이브러리입니다 저희"
type textarea "x"
type textarea "(주)더솔라이브러리입니다 저희"
type textarea "x"
type textarea "(주)더솔라이브러리입니다 저희 ㅅ"
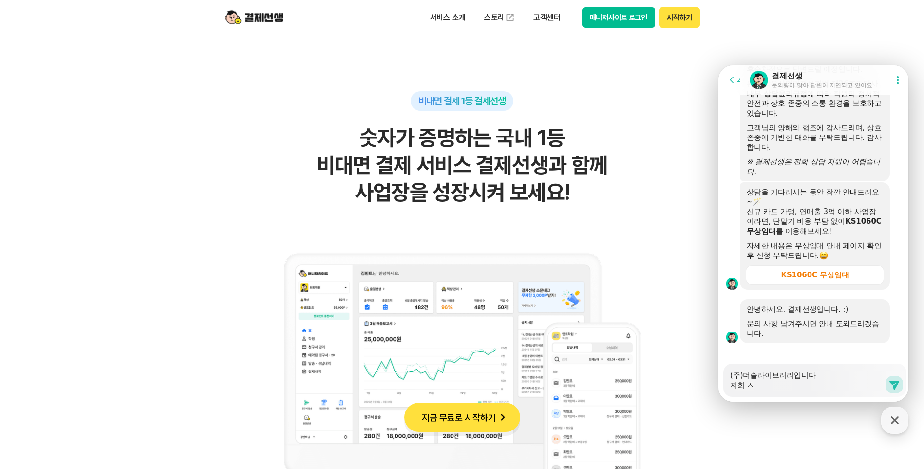
type textarea "x"
type textarea "(주)더솔라이브러리입니다 저희 시"
type textarea "x"
type textarea "(주)더솔라이브러리입니다 저희 신"
type textarea "x"
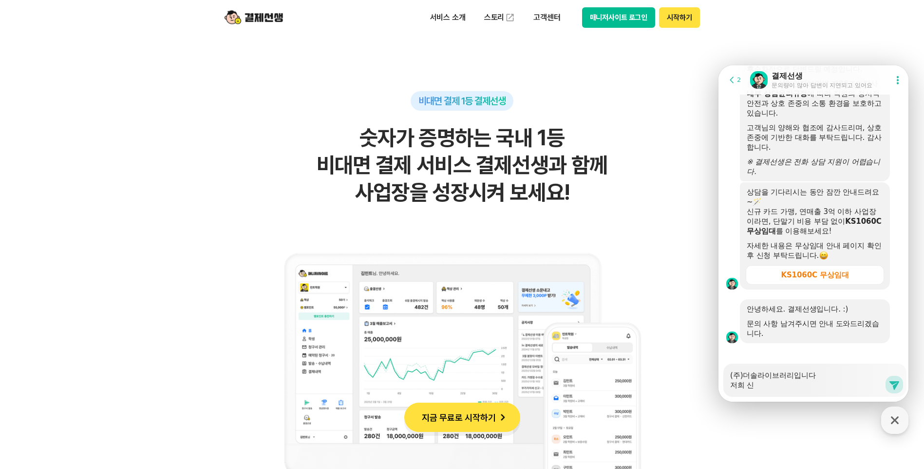
type textarea "(주)더솔라이브러리입니다 저희 [PERSON_NAME]"
type textarea "x"
type textarea "(주)더솔라이브러리입니다 저희 신세"
type textarea "x"
type textarea "(주)더솔라이브러리입니다 저희 신섹"
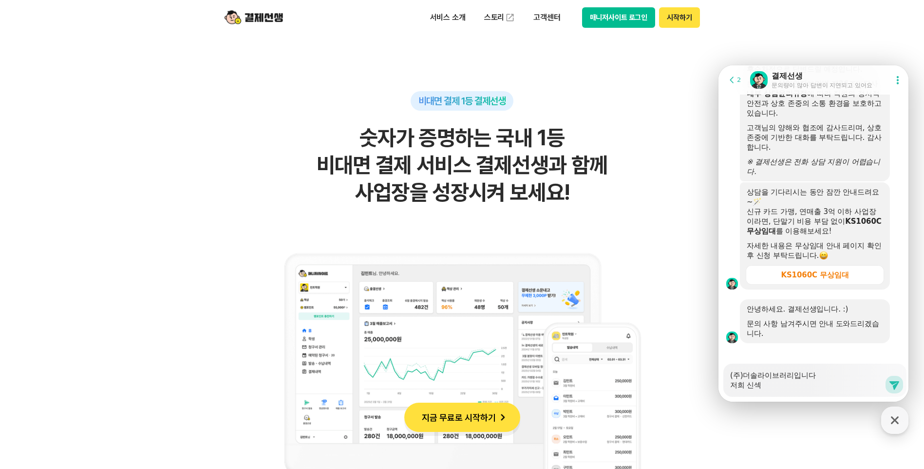
type textarea "x"
type textarea "(주)더솔라이브러리입니다 저희 신세계"
type textarea "x"
type textarea "(주)더솔라이브러리입니다 저희 신세곕"
type textarea "x"
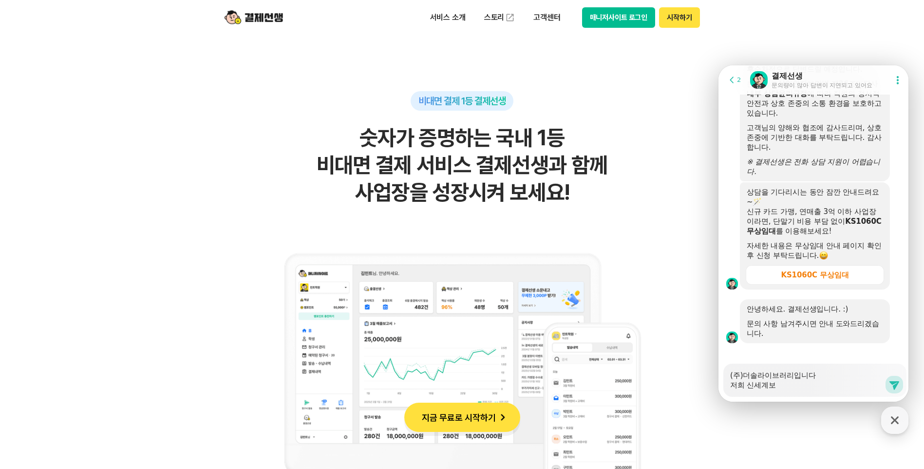
type textarea "(주)더솔라이브러리입니다 저희 신세계본"
type textarea "x"
type textarea "(주)더솔라이브러리입니다 저희 신세계볹"
type textarea "x"
type textarea "(주)더솔라이브러리입니다 저희 신세계본저"
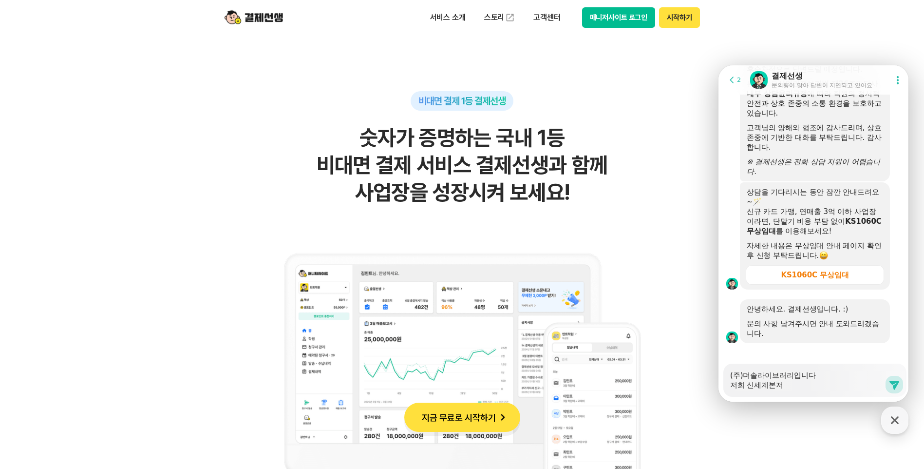
type textarea "x"
type textarea "(주)더솔라이브러리입니다 저희 신세계본점"
type textarea "x"
type textarea "(주)더솔라이브러리입니다 저희 신세계본점/"
type textarea "x"
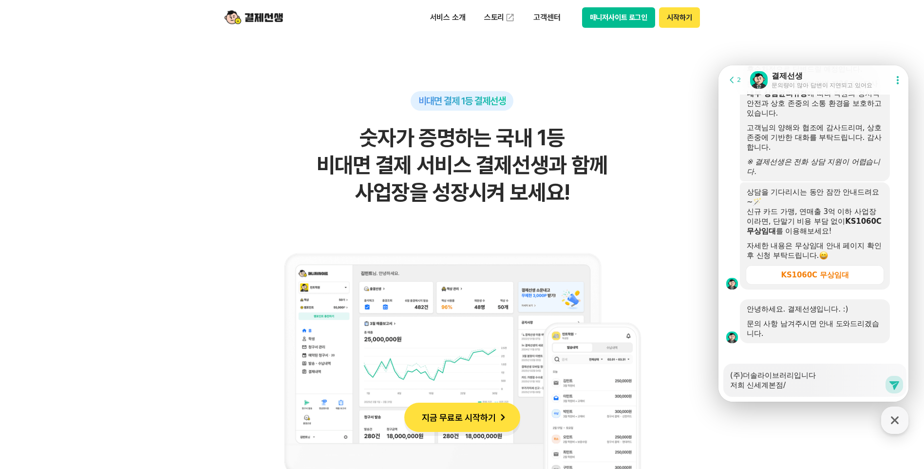
type textarea "(주)더솔라이브러리입니다 저희 신세계본점/ㄹ"
type textarea "x"
type textarea "(주)더솔라이브러리입니다 저희 신세계본점/로"
type textarea "x"
type textarea "(주)더솔라이브러리입니다 저희 신세계본점/롯"
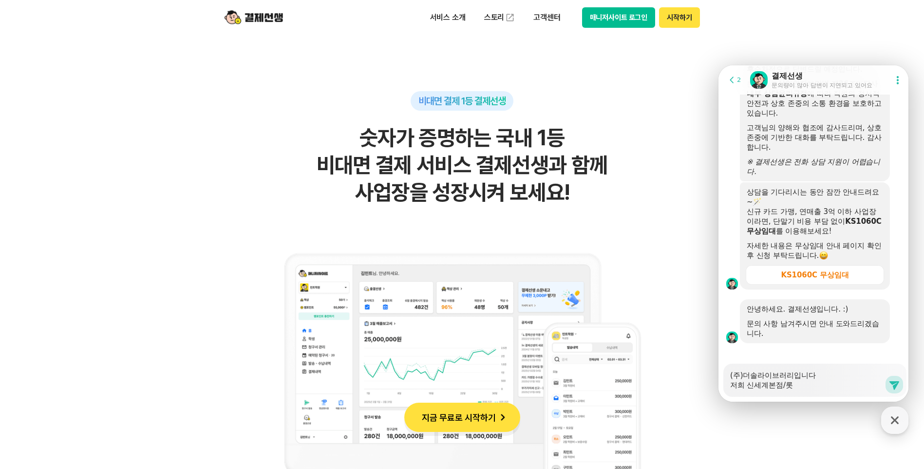
type textarea "x"
type textarea "(주)더솔라이브러리입니다 저희 신세계본점/[GEOGRAPHIC_DATA]"
type textarea "x"
type textarea "(주)더솔라이브러리입니다 저희 신세계본점/롯데"
type textarea "x"
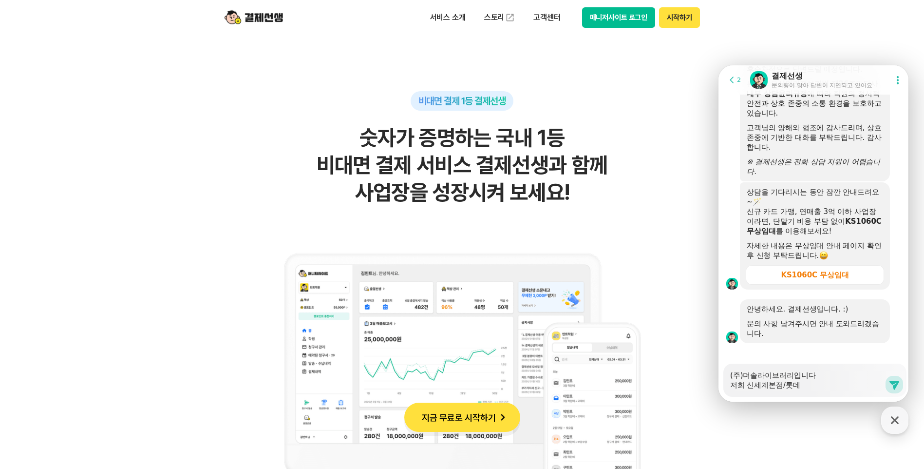
type textarea "(주)더솔라이브러리입니다 저희 신세계본점/롯뎅"
type textarea "x"
type textarea "(주)더솔라이브러리입니다 저희 신세계본점/롯데우"
type textarea "x"
type textarea "(주)더솔라이브러리입니다 저희 신세계본점/롯데워"
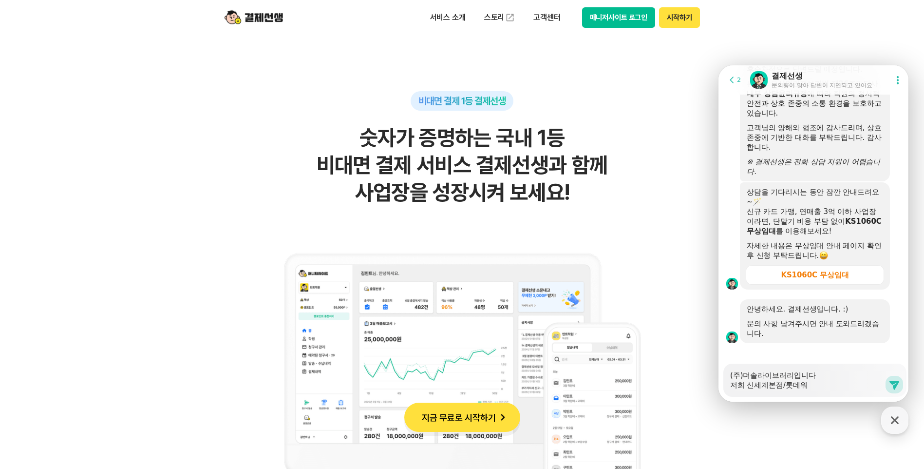
type textarea "x"
type textarea "(주)더솔라이브러리입니다 저희 신세계본점/[GEOGRAPHIC_DATA]"
type textarea "x"
type textarea "(주)더솔라이브러리입니다 저희 신세계본점/롯데월ㄷ"
type textarea "x"
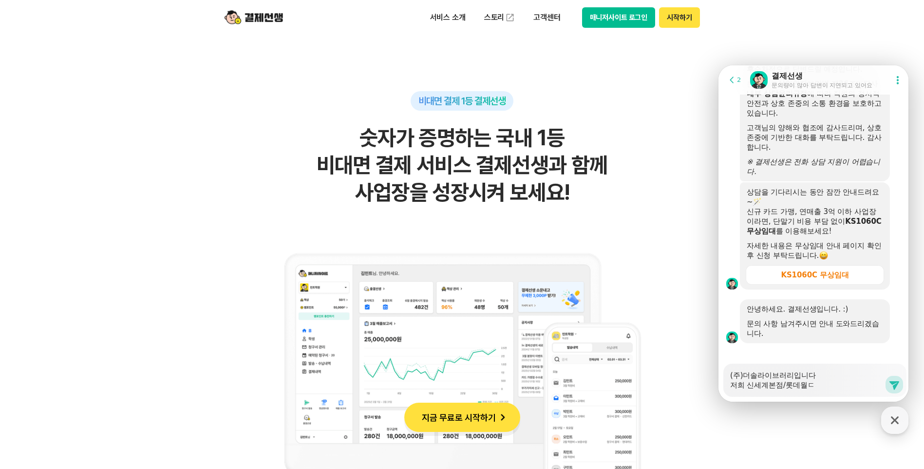
type textarea "(주)더솔라이브러리입니다 저희 신세계본점/롯데월드"
type textarea "x"
type textarea "(주)더솔라이브러리입니다 저희 신세계본점/롯데월듬"
type textarea "x"
type textarea "(주)더솔라이브러리입니다 저희 신세계본점/롯데월드모"
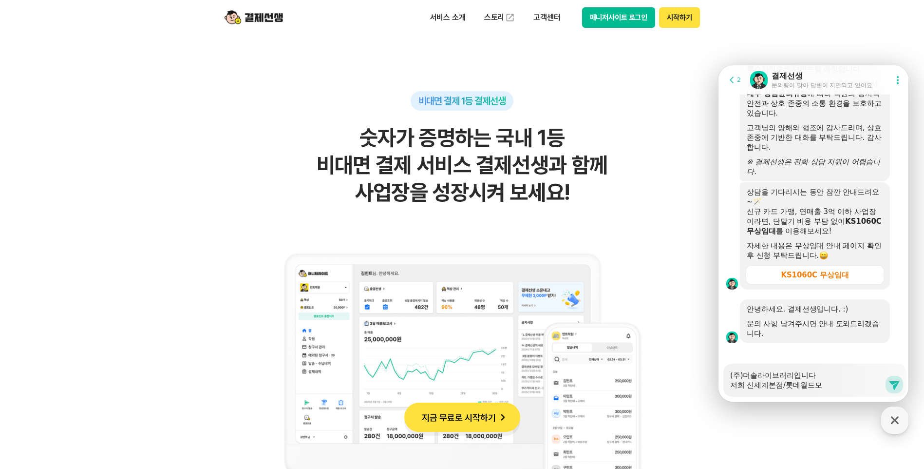
type textarea "x"
type textarea "(주)더솔라이브러리입니다 저희 신세계본점/롯데월드몰"
type textarea "x"
type textarea "(주)더솔라이브러리입니다 저희 신세계본점/롯데월드몰/"
type textarea "x"
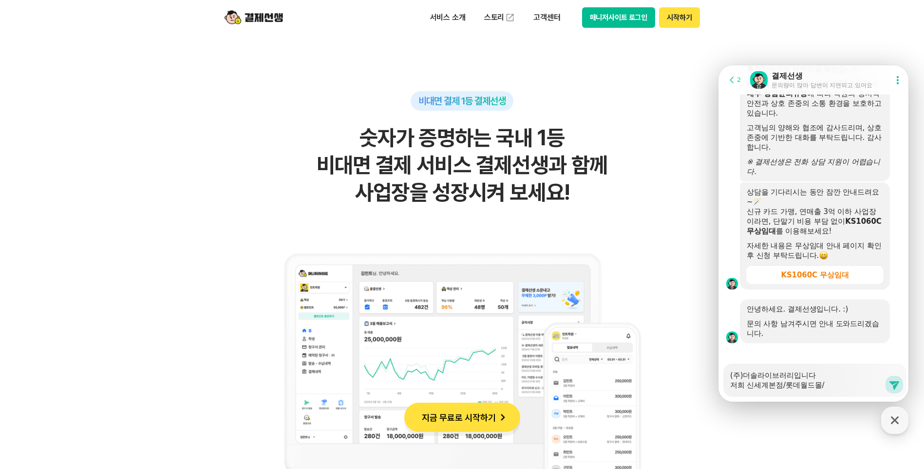
type textarea "(주)더솔라이브러리입니다 저희 신세계본점/롯데월드몰/ㄷ"
type textarea "x"
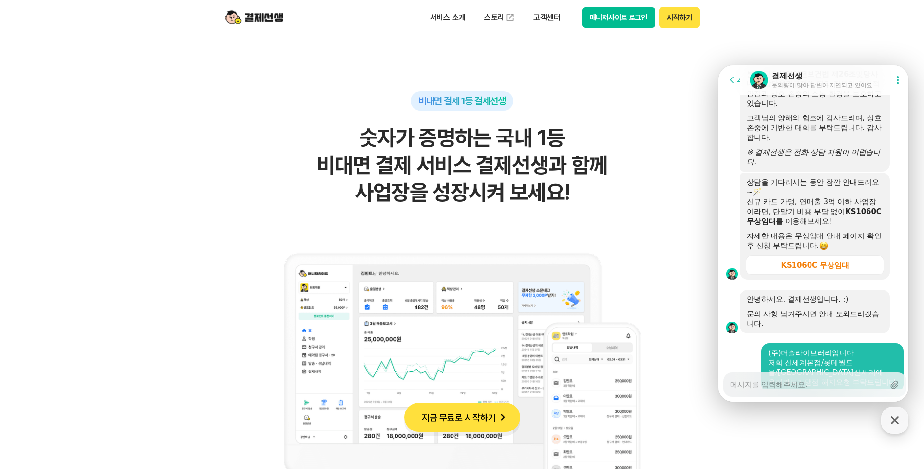
scroll to position [1418, 0]
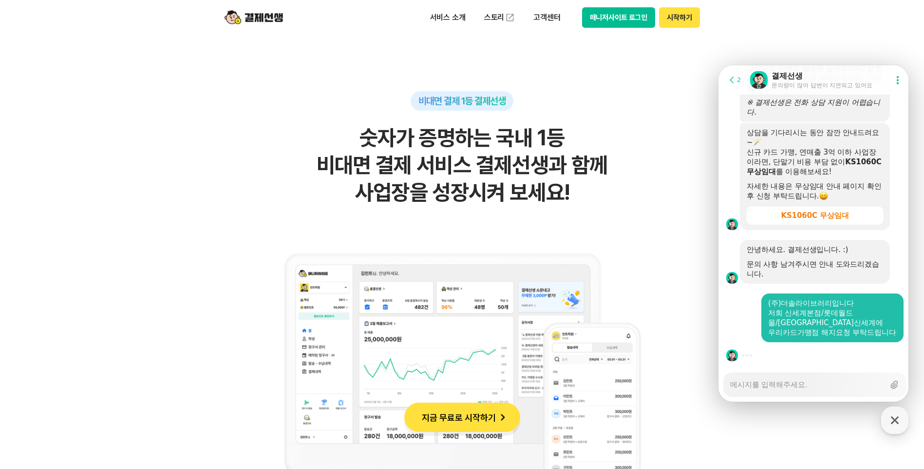
click at [850, 383] on textarea "Messenger Input Textarea" at bounding box center [807, 381] width 154 height 17
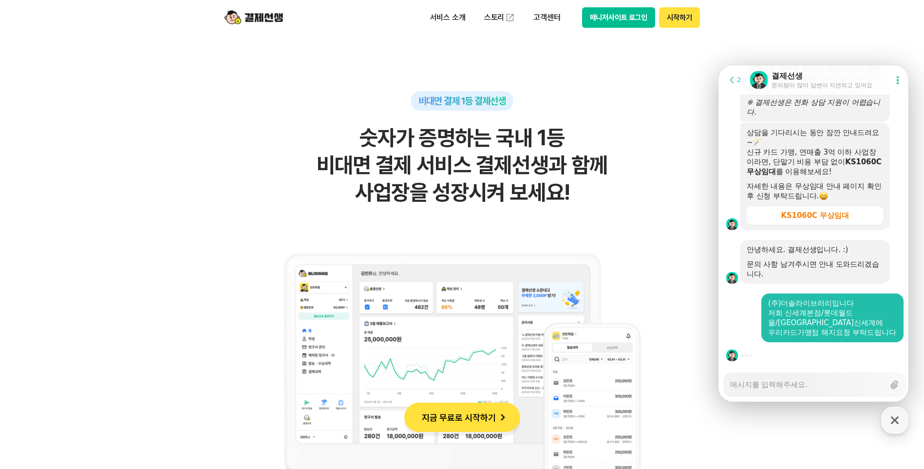
click at [834, 392] on div "Messenger Input Textarea" at bounding box center [807, 384] width 154 height 23
click at [772, 376] on textarea "Messenger Input Textarea" at bounding box center [807, 381] width 154 height 17
click at [774, 384] on textarea "Messenger Input Textarea" at bounding box center [807, 381] width 154 height 17
drag, startPoint x: 836, startPoint y: 71, endPoint x: 583, endPoint y: -3, distance: 263.3
click at [719, 65] on html "Go to previous page 2 Chat Room 결제선생 문의량이 많아 답변이 지연되고 있어요 Show userchat action …" at bounding box center [814, 65] width 190 height 0
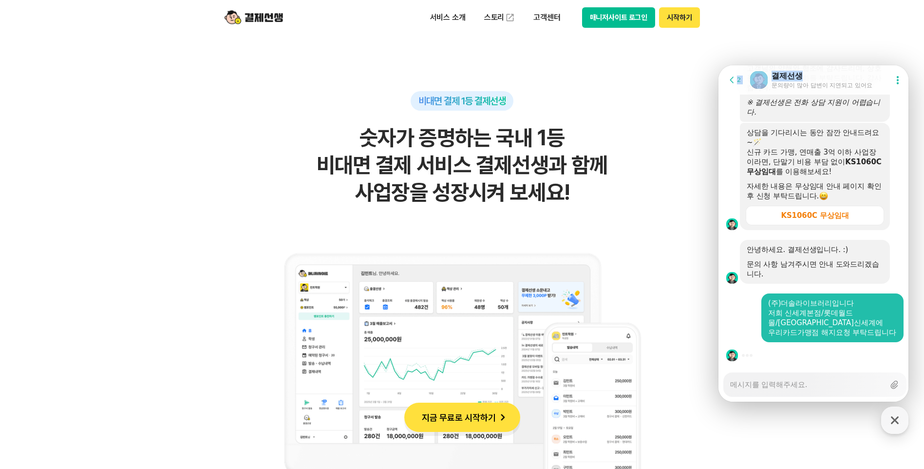
click at [834, 75] on div "결제선생" at bounding box center [822, 76] width 101 height 11
click at [830, 383] on textarea "Messenger Input Textarea" at bounding box center [807, 381] width 154 height 17
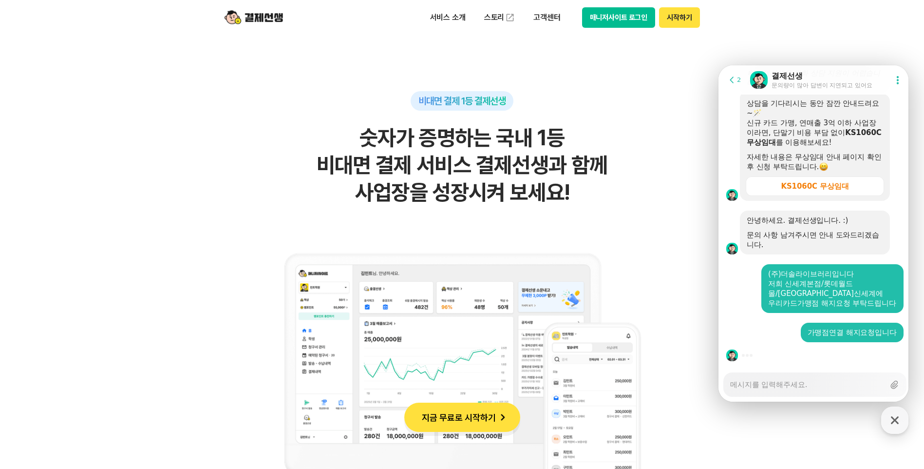
click at [743, 391] on div "Messenger Input Textarea" at bounding box center [807, 384] width 154 height 23
click at [743, 390] on div "Messenger Input Textarea" at bounding box center [807, 384] width 154 height 23
click at [745, 378] on textarea "Messenger Input Textarea" at bounding box center [807, 381] width 154 height 17
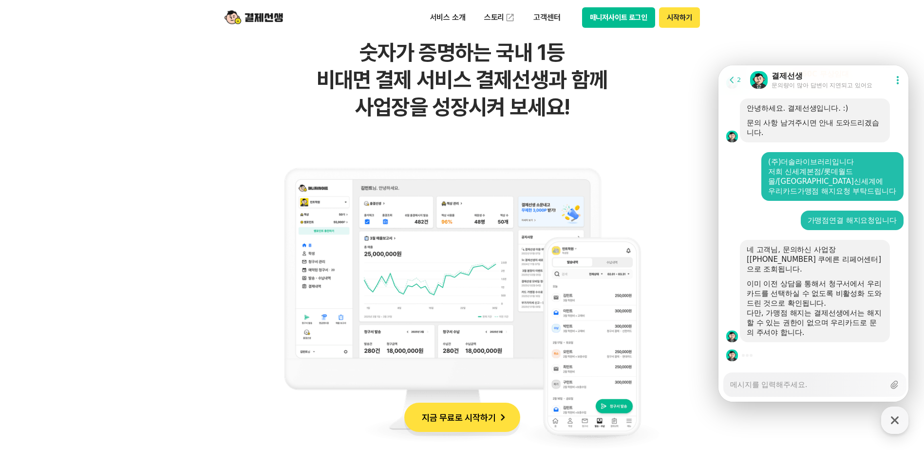
scroll to position [682, 0]
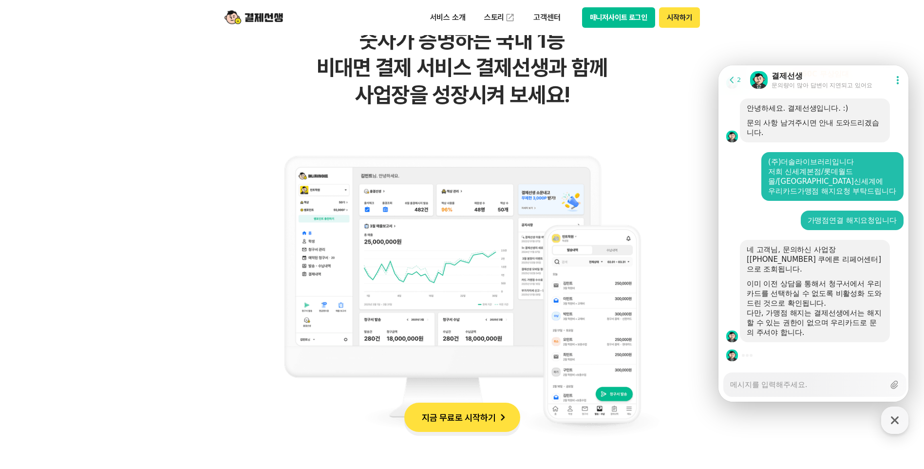
click at [786, 385] on textarea "Messenger Input Textarea" at bounding box center [807, 381] width 154 height 17
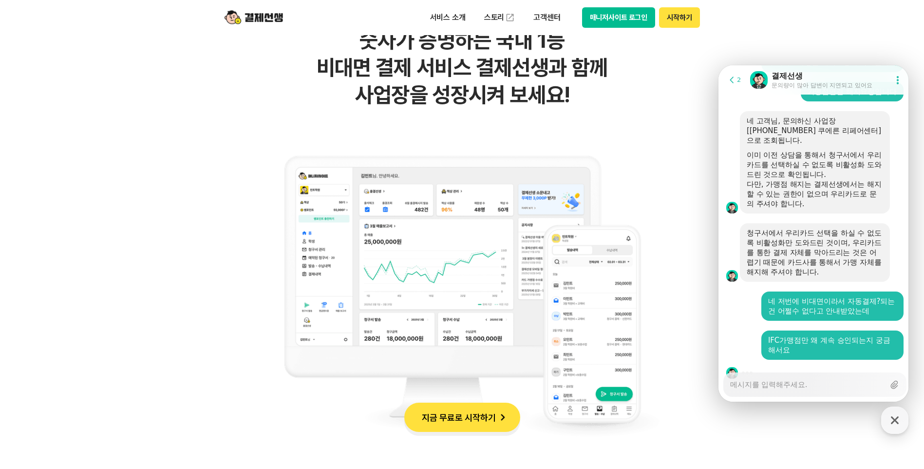
scroll to position [1705, 0]
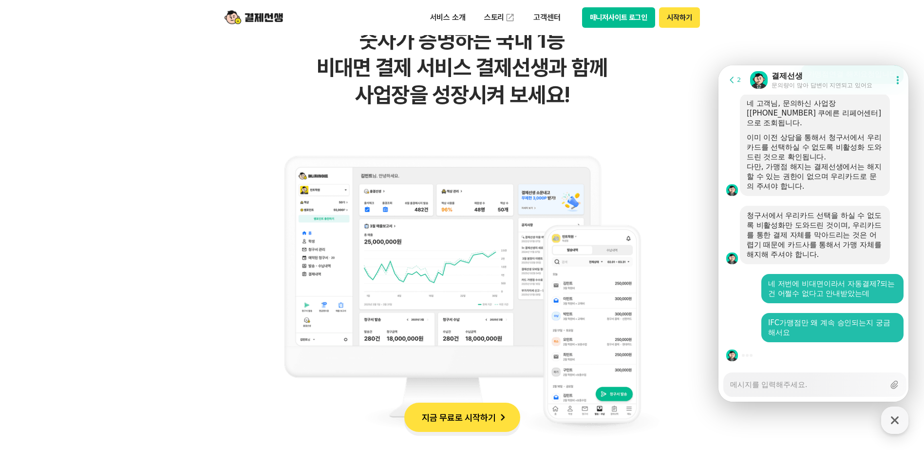
click at [825, 387] on textarea "Messenger Input Textarea" at bounding box center [807, 381] width 154 height 17
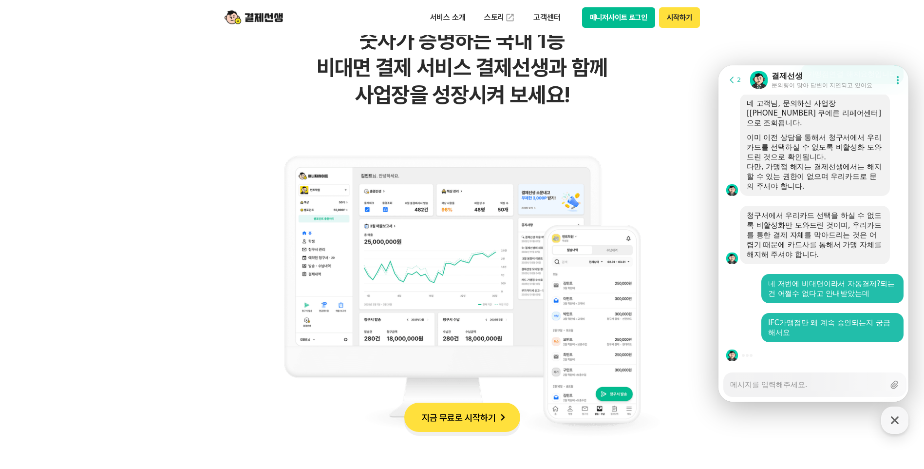
click at [825, 387] on textarea "Messenger Input Textarea" at bounding box center [807, 381] width 154 height 17
click at [788, 385] on textarea "Messenger Input Textarea" at bounding box center [807, 381] width 154 height 17
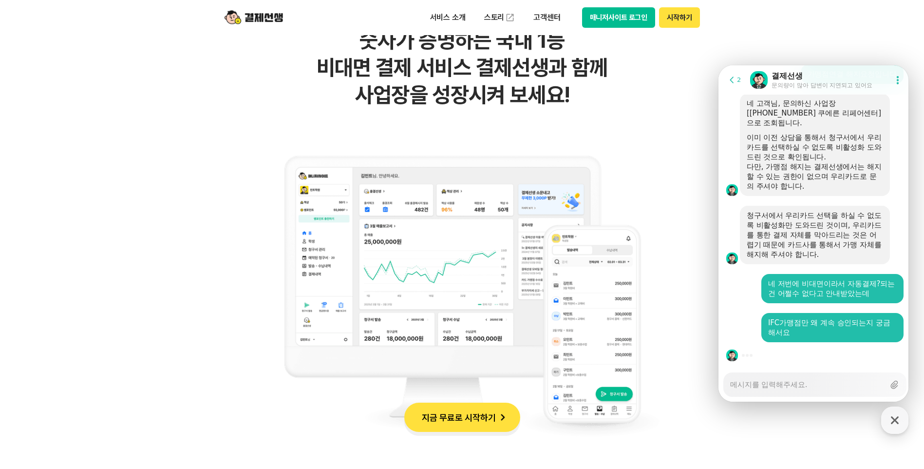
click at [788, 385] on textarea "Messenger Input Textarea" at bounding box center [807, 381] width 154 height 17
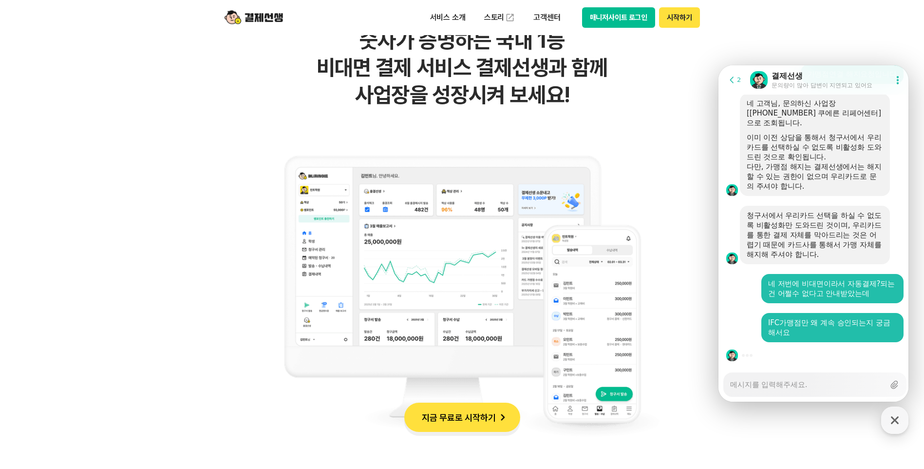
click at [788, 385] on textarea "Messenger Input Textarea" at bounding box center [807, 381] width 154 height 17
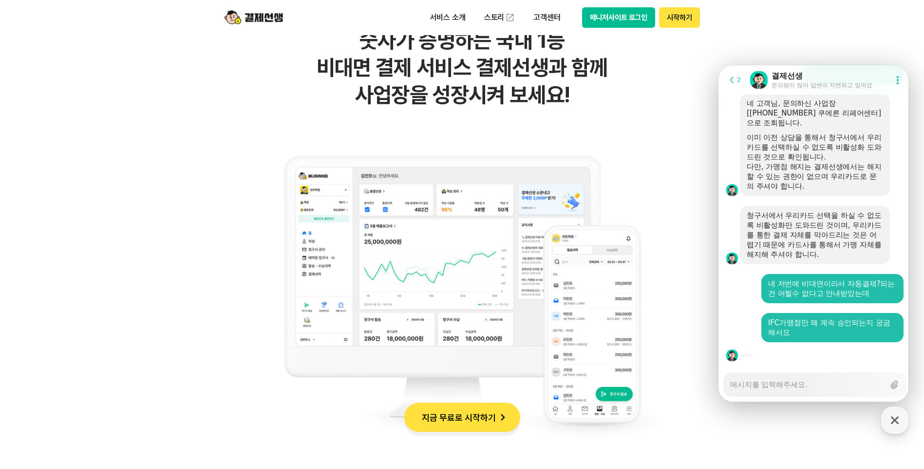
click at [788, 385] on textarea "Messenger Input Textarea" at bounding box center [807, 381] width 154 height 17
drag, startPoint x: 832, startPoint y: 76, endPoint x: 662, endPoint y: 31, distance: 176.3
click at [719, 65] on html "Go to previous page 2 Chat Room 결제선생 문의량이 많아 답변이 지연되고 있어요 Show userchat action …" at bounding box center [814, 65] width 190 height 0
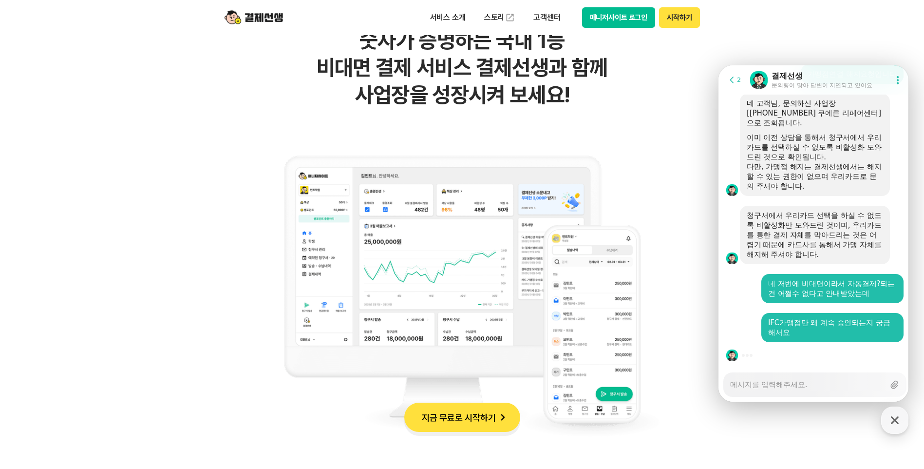
drag, startPoint x: 662, startPoint y: 31, endPoint x: 738, endPoint y: 137, distance: 130.6
click at [738, 137] on div at bounding box center [729, 145] width 21 height 102
click at [786, 386] on textarea "Messenger Input Textarea" at bounding box center [807, 381] width 154 height 17
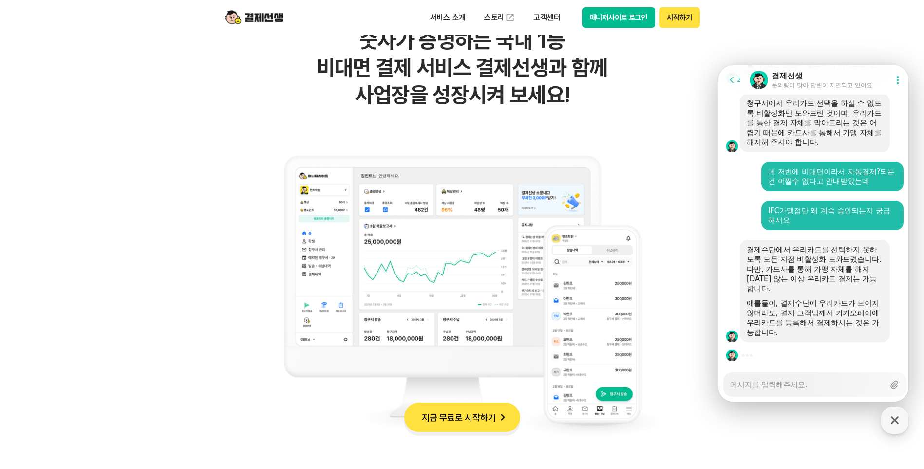
scroll to position [731, 0]
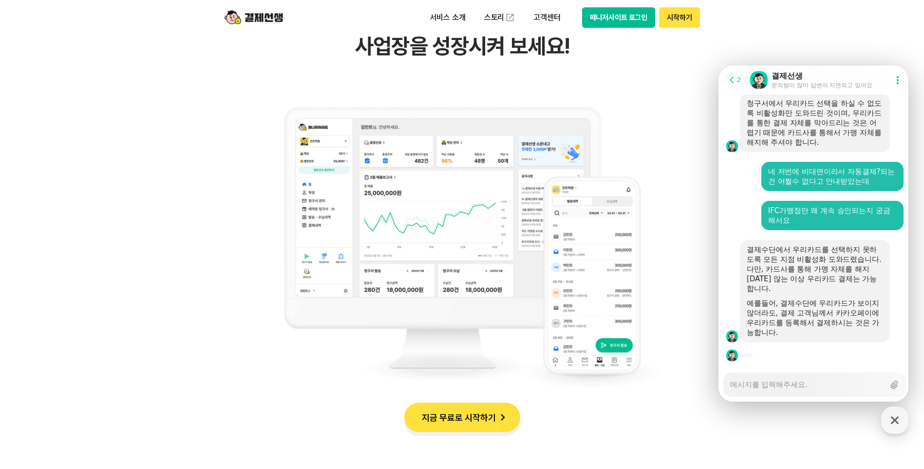
click at [768, 388] on textarea "Messenger Input Textarea" at bounding box center [807, 381] width 154 height 17
click at [768, 385] on textarea "Messenger Input Textarea" at bounding box center [807, 381] width 154 height 17
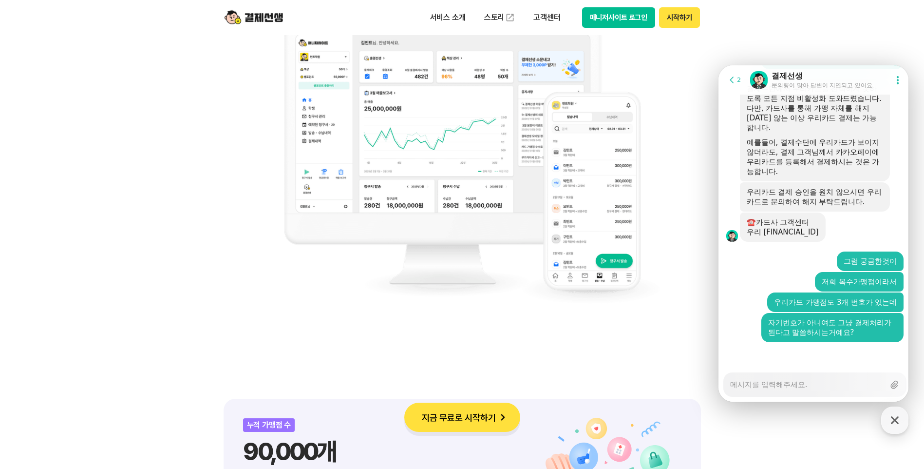
scroll to position [877, 0]
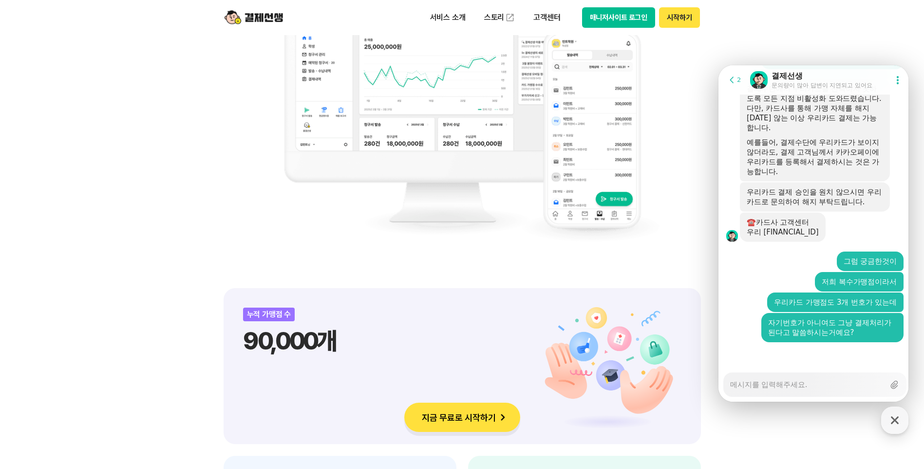
click at [832, 382] on textarea "Messenger Input Textarea" at bounding box center [807, 381] width 154 height 17
click at [823, 389] on textarea "Messenger Input Textarea" at bounding box center [807, 381] width 154 height 17
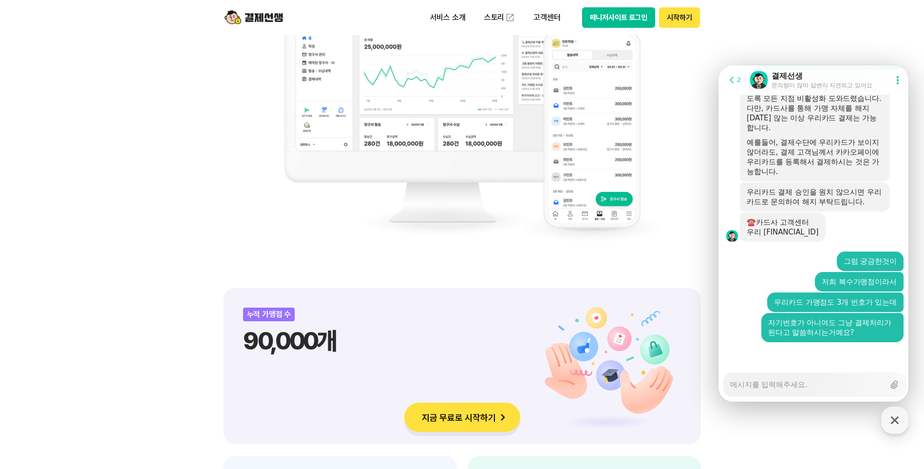
click at [823, 389] on textarea "Messenger Input Textarea" at bounding box center [807, 381] width 154 height 17
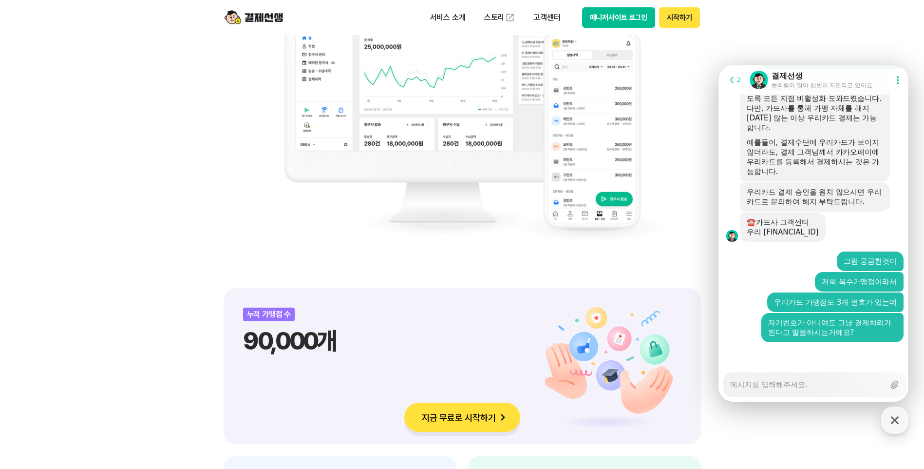
click at [823, 389] on textarea "Messenger Input Textarea" at bounding box center [807, 381] width 154 height 17
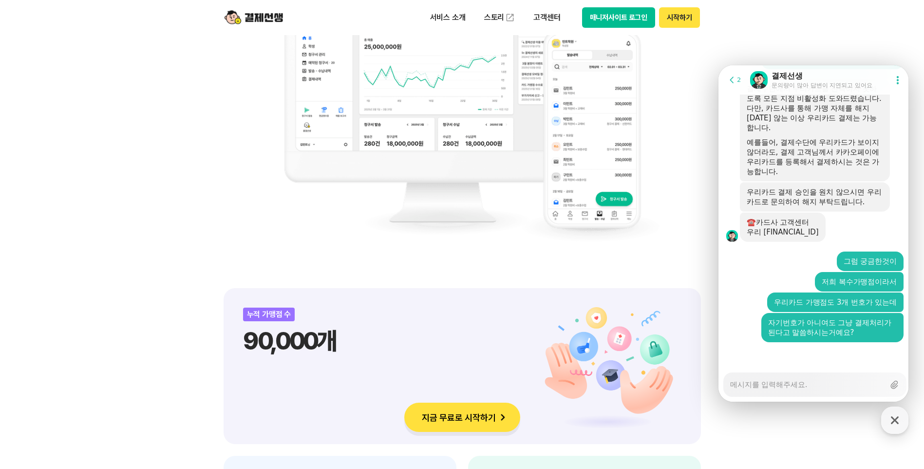
click at [823, 389] on textarea "Messenger Input Textarea" at bounding box center [807, 381] width 154 height 17
click at [785, 390] on div "Messenger Input Textarea" at bounding box center [807, 384] width 154 height 23
click at [784, 385] on textarea "Messenger Input Textarea" at bounding box center [807, 381] width 154 height 17
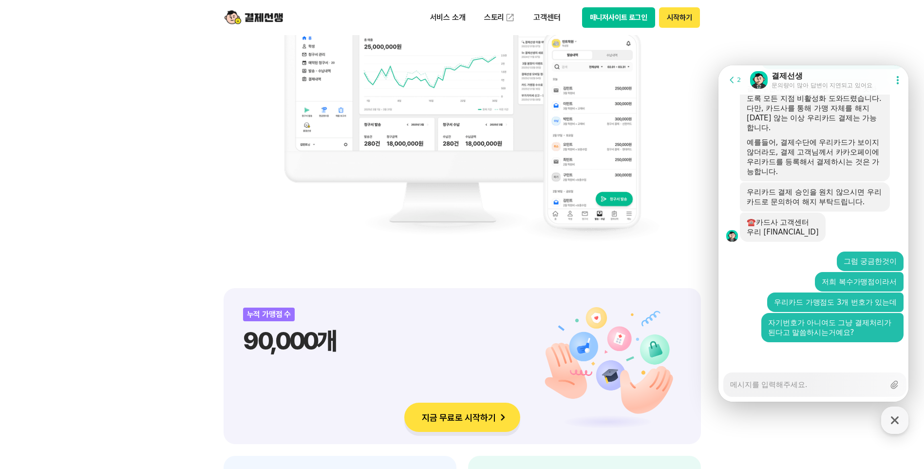
click at [810, 382] on textarea "Messenger Input Textarea" at bounding box center [807, 381] width 154 height 17
paste textarea "600677761"
paste textarea "601819722"
paste textarea "602174992"
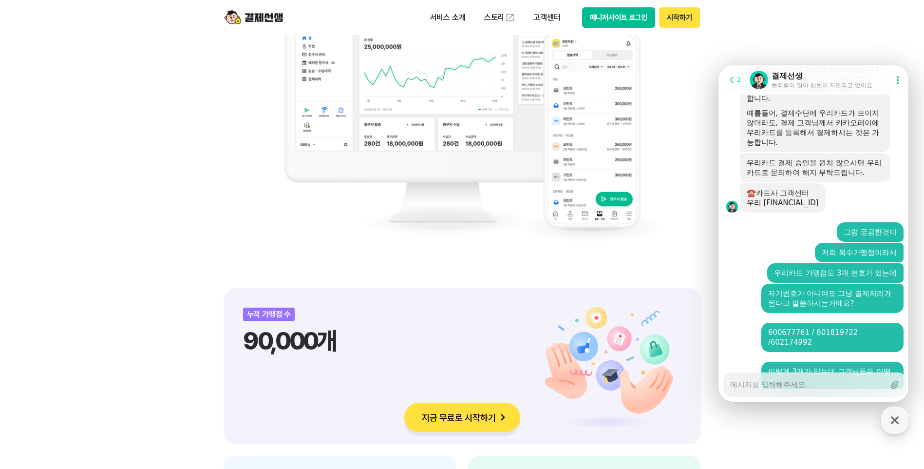
scroll to position [2046, 0]
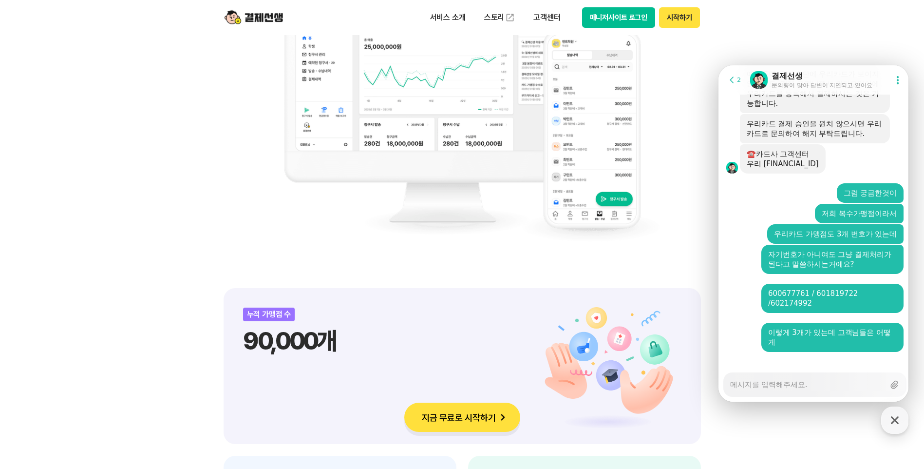
click at [845, 382] on textarea "Messenger Input Textarea" at bounding box center [807, 381] width 154 height 17
click at [844, 382] on textarea "Messenger Input Textarea" at bounding box center [807, 381] width 154 height 17
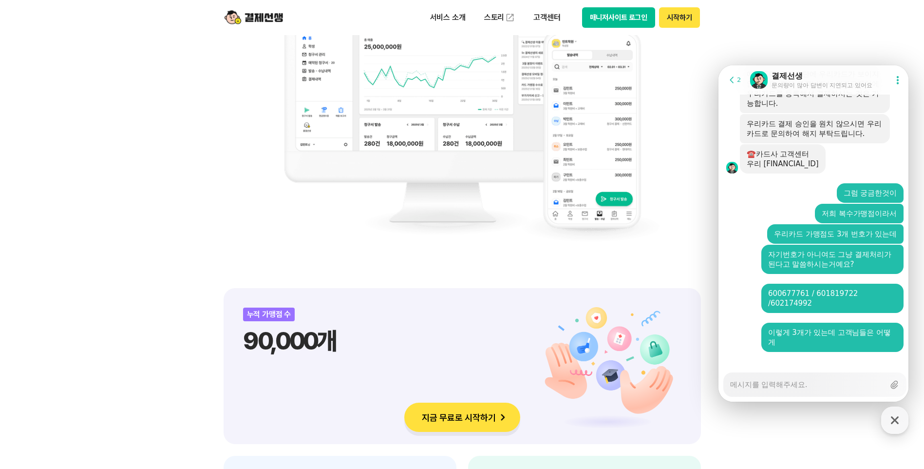
click at [844, 382] on textarea "Messenger Input Textarea" at bounding box center [807, 381] width 154 height 17
click at [824, 391] on div "Messenger Input Textarea" at bounding box center [807, 384] width 154 height 23
click at [822, 390] on div "Messenger Input Textarea" at bounding box center [807, 384] width 154 height 23
click at [787, 386] on textarea "Messenger Input Textarea" at bounding box center [807, 381] width 154 height 17
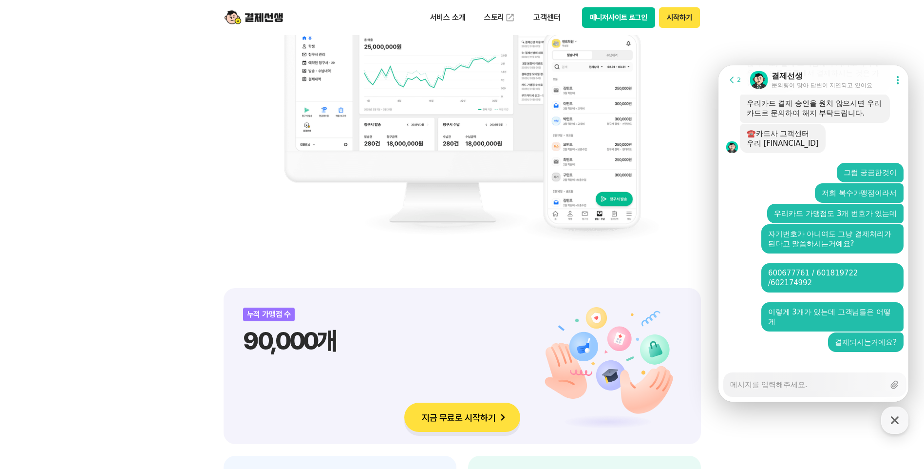
click at [831, 385] on textarea "Messenger Input Textarea" at bounding box center [807, 381] width 154 height 17
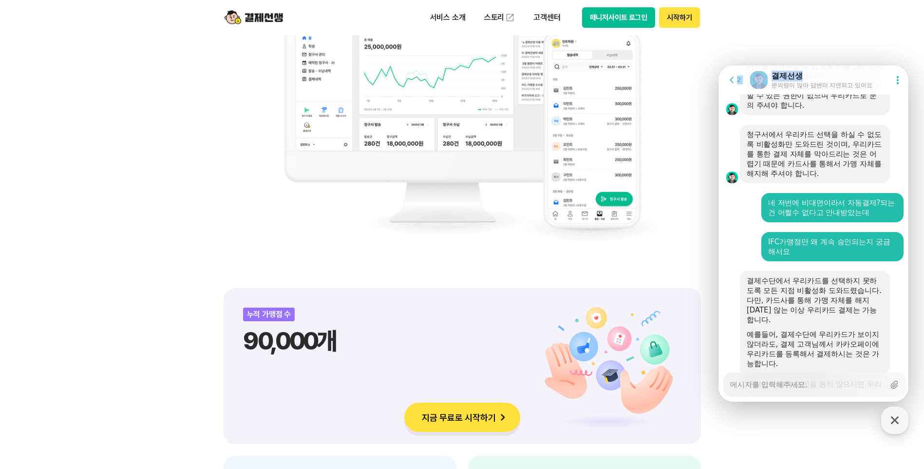
drag, startPoint x: 836, startPoint y: 79, endPoint x: 670, endPoint y: 51, distance: 168.9
click at [719, 65] on html "Go to previous page 2 Chat Room 결제선생 문의량이 많아 답변이 지연되고 있어요 Show userchat action …" at bounding box center [814, 65] width 190 height 0
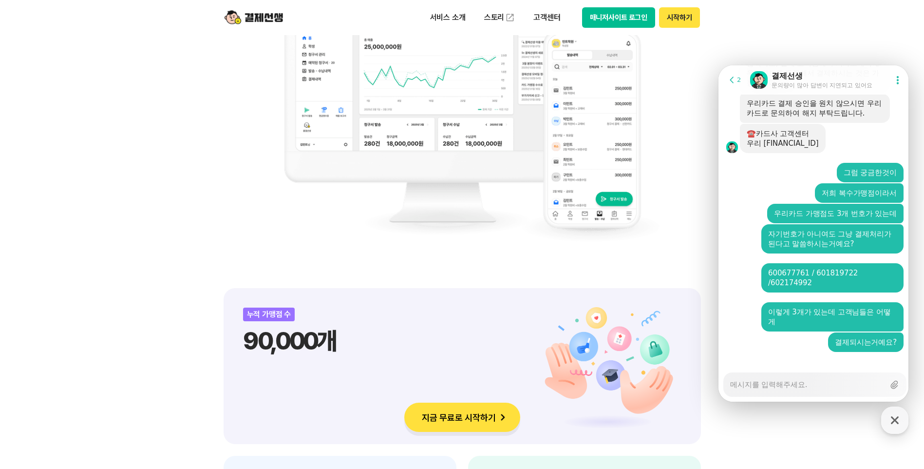
click at [814, 383] on textarea "Messenger Input Textarea" at bounding box center [807, 381] width 154 height 17
click at [812, 388] on textarea "Messenger Input Textarea" at bounding box center [807, 381] width 154 height 17
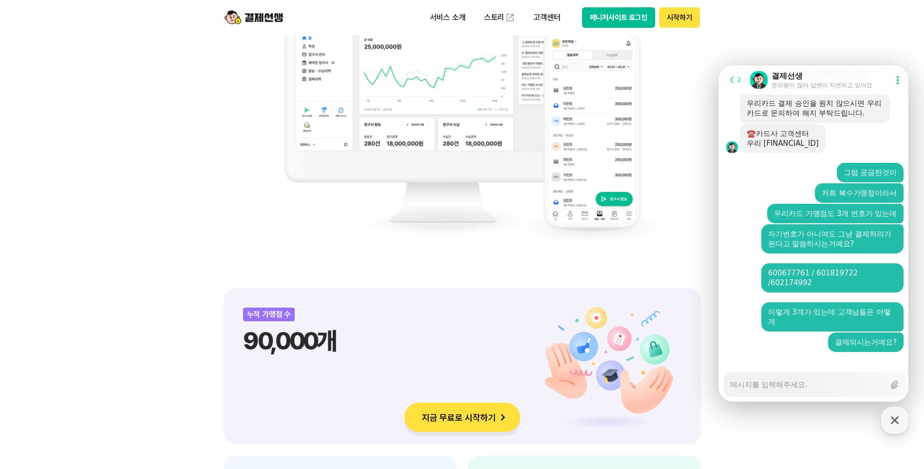
click at [812, 388] on textarea "Messenger Input Textarea" at bounding box center [807, 381] width 154 height 17
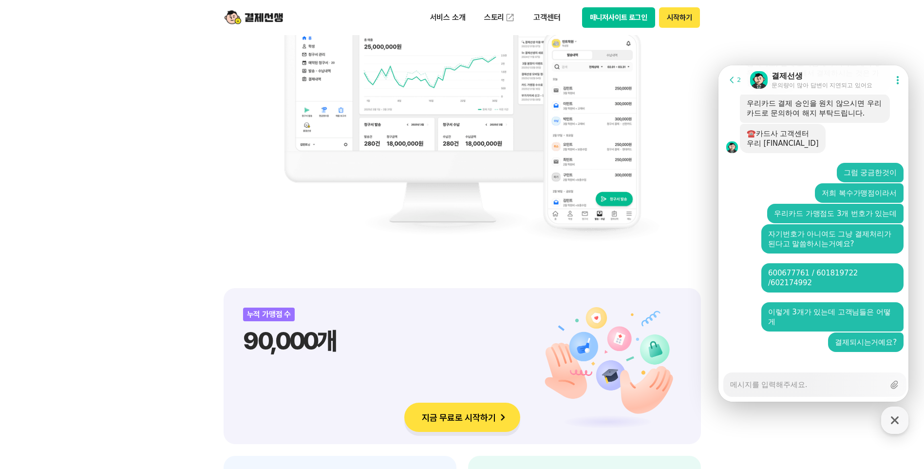
click at [805, 390] on div "Messenger Input Textarea" at bounding box center [807, 384] width 154 height 23
click at [778, 392] on div "Messenger Input Textarea" at bounding box center [807, 384] width 154 height 23
click at [779, 384] on textarea "Messenger Input Textarea" at bounding box center [807, 381] width 154 height 17
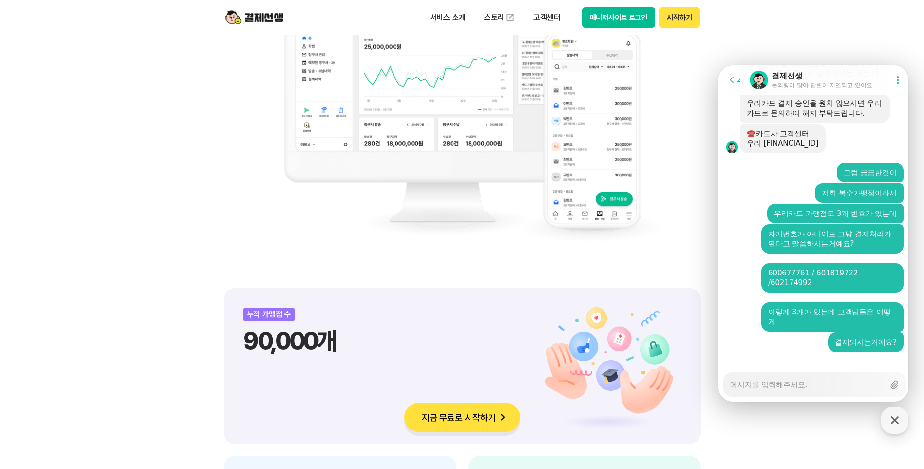
click at [779, 384] on textarea "Messenger Input Textarea" at bounding box center [807, 381] width 154 height 17
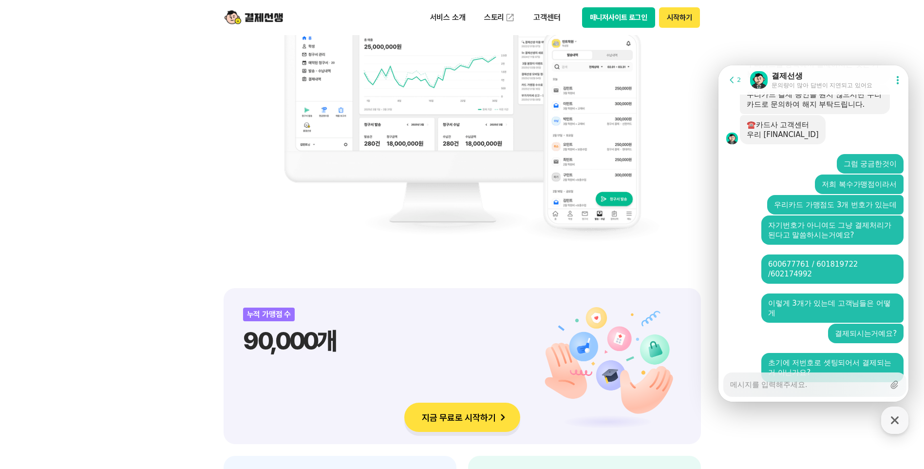
scroll to position [2105, 0]
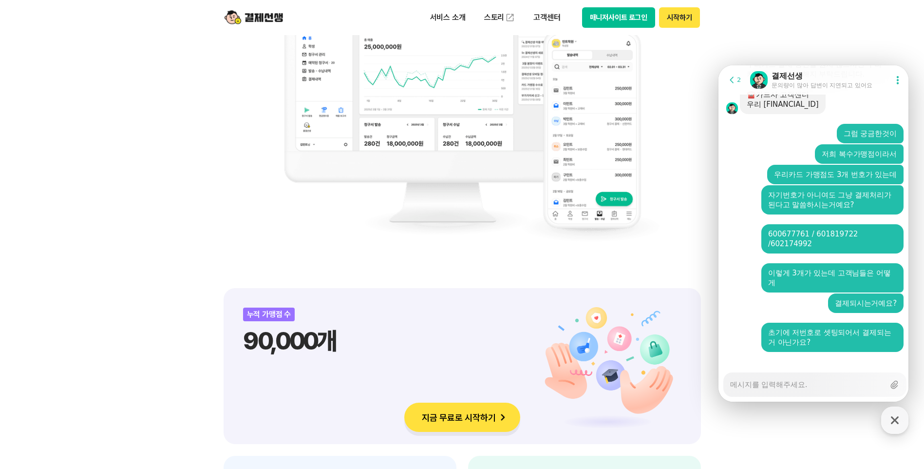
click at [798, 389] on div "Messenger Input Textarea" at bounding box center [807, 384] width 154 height 23
click at [796, 384] on textarea "Messenger Input Textarea" at bounding box center [807, 381] width 154 height 17
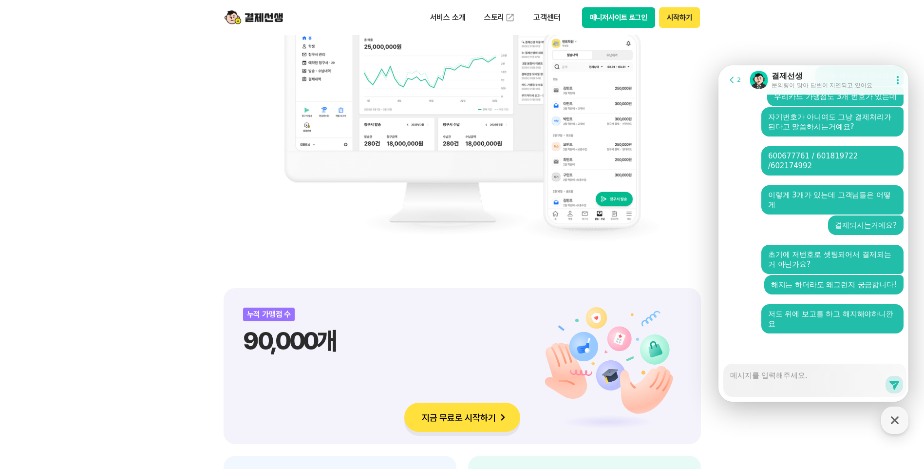
scroll to position [2205, 0]
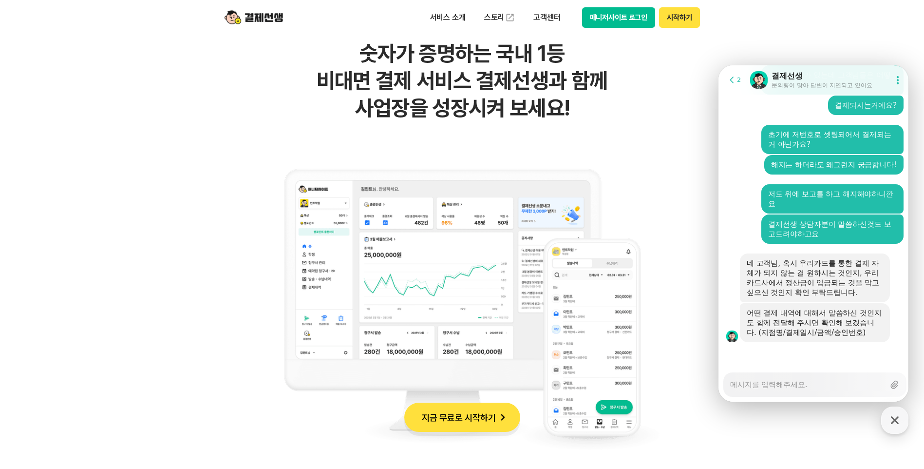
scroll to position [926, 0]
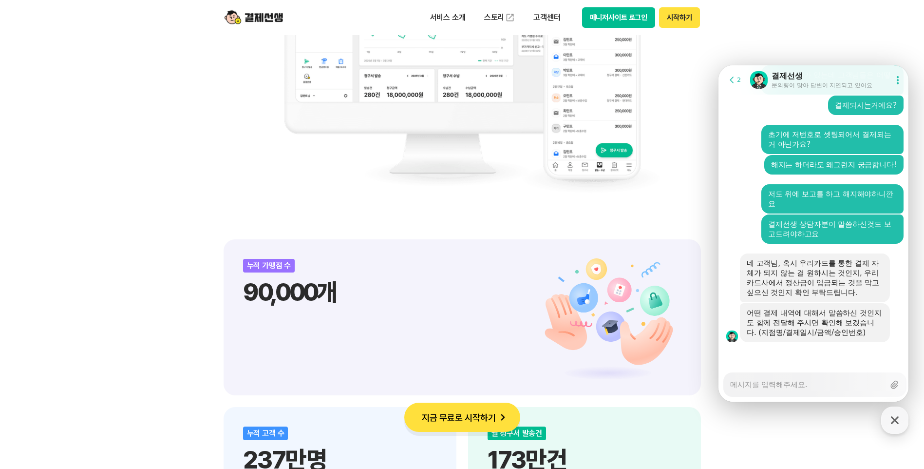
click at [810, 382] on textarea "Messenger Input Textarea" at bounding box center [807, 381] width 154 height 17
click at [801, 355] on div at bounding box center [815, 355] width 193 height 26
click at [790, 361] on div at bounding box center [815, 355] width 193 height 26
click at [751, 380] on textarea "Messenger Input Textarea" at bounding box center [807, 381] width 154 height 17
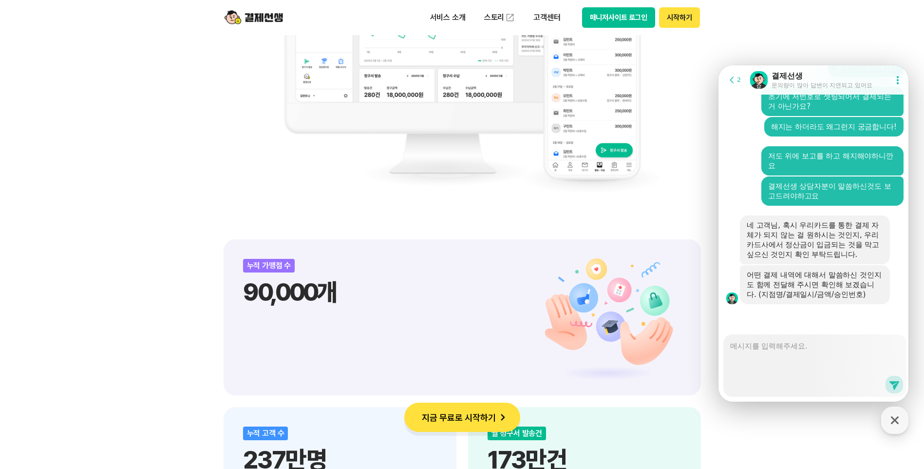
scroll to position [2371, 0]
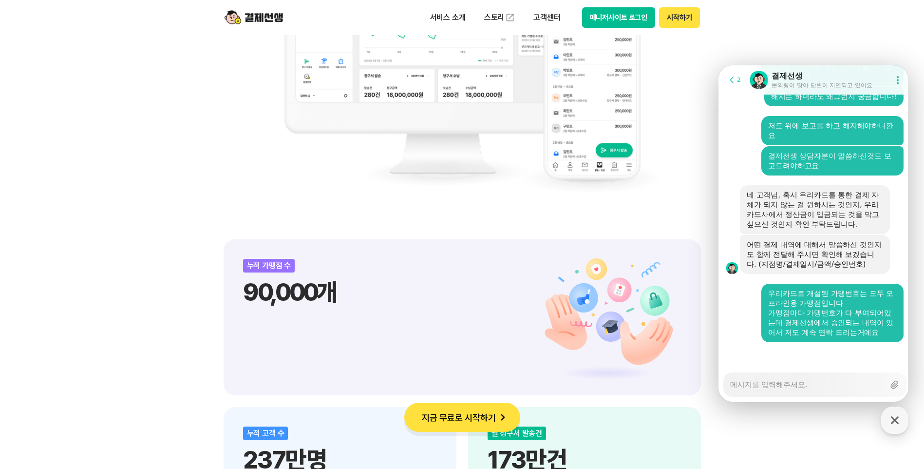
click at [789, 388] on textarea "Messenger Input Textarea" at bounding box center [807, 381] width 154 height 17
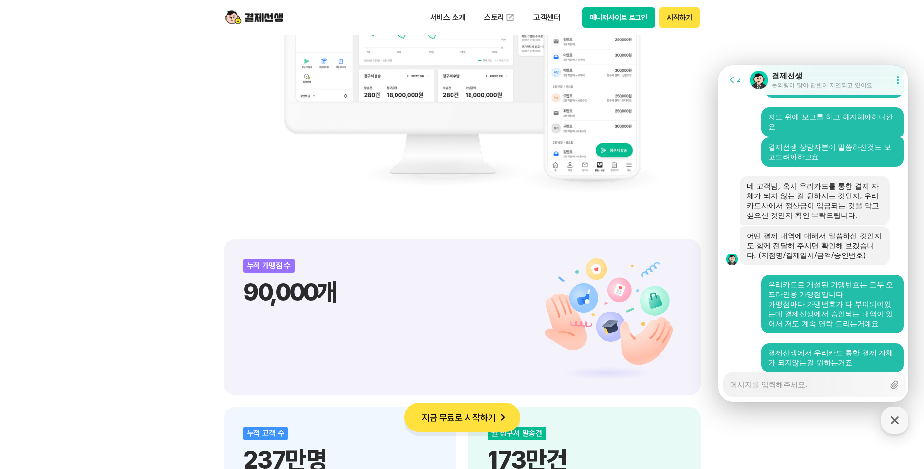
scroll to position [2410, 0]
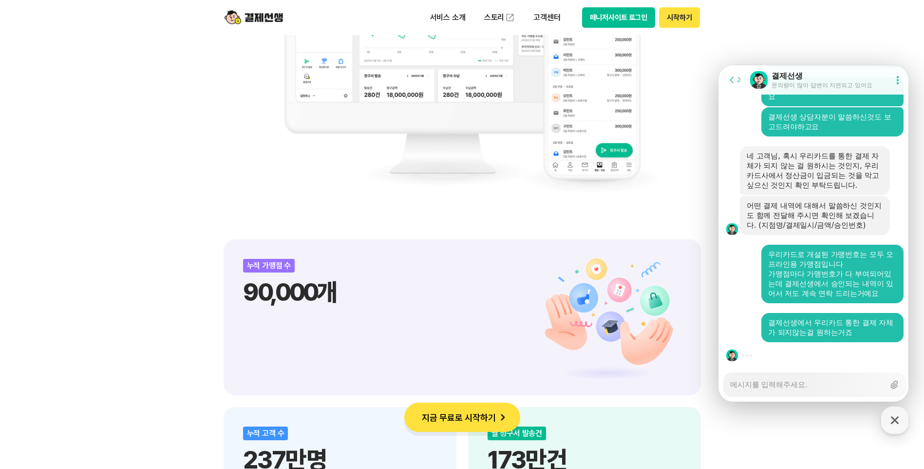
click at [765, 383] on textarea "Messenger Input Textarea" at bounding box center [807, 381] width 154 height 17
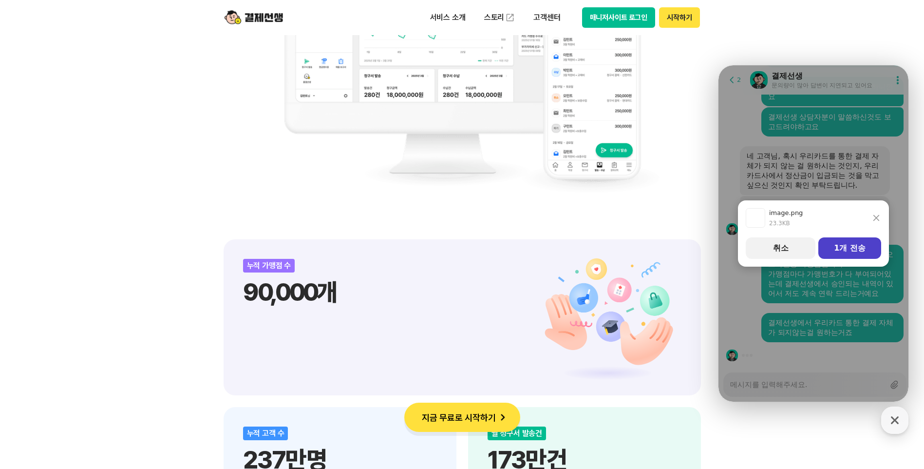
click at [842, 250] on button "1개 전송" at bounding box center [849, 247] width 63 height 21
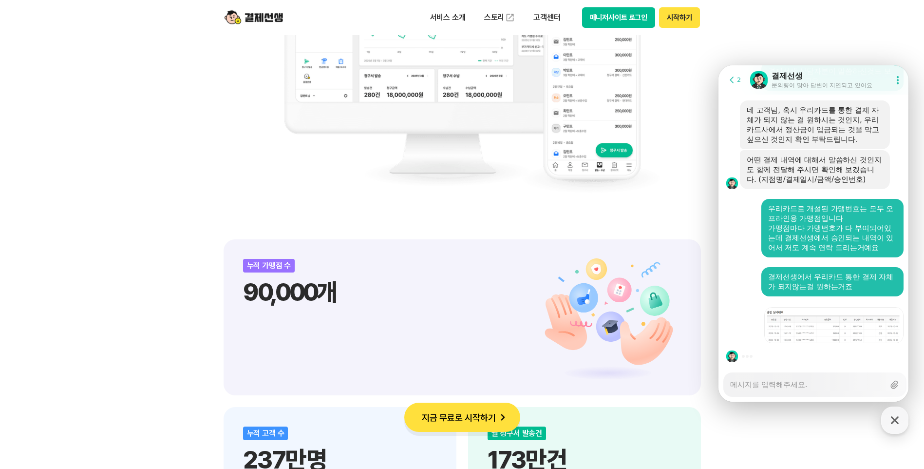
scroll to position [2457, 0]
click at [815, 389] on div "Messenger Input Textarea" at bounding box center [807, 384] width 154 height 23
click at [806, 383] on textarea "Messenger Input Textarea" at bounding box center [807, 381] width 154 height 17
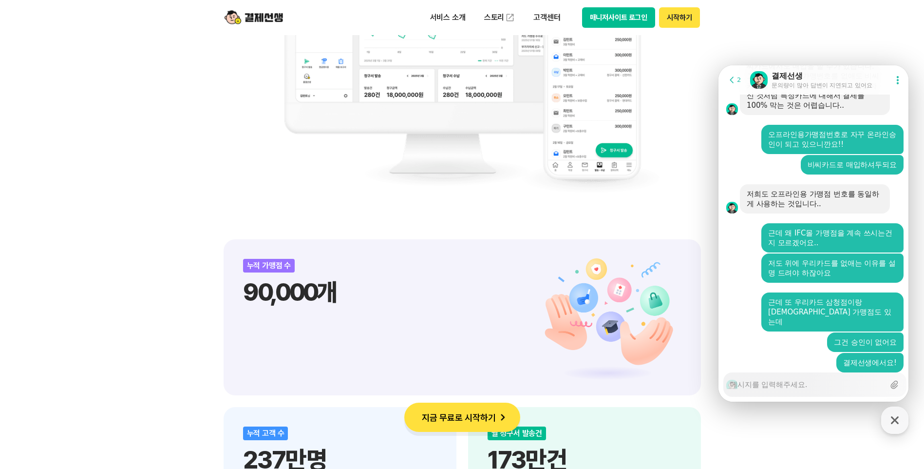
scroll to position [2975, 0]
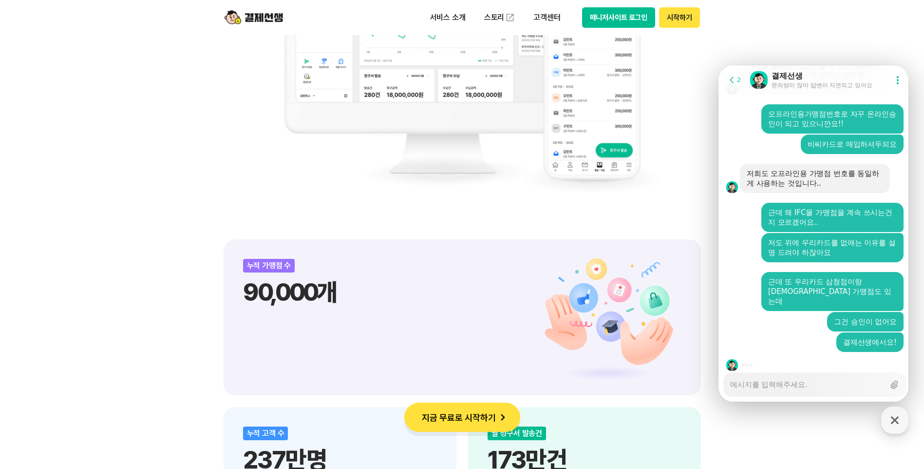
click at [842, 382] on textarea "Messenger Input Textarea" at bounding box center [807, 381] width 154 height 17
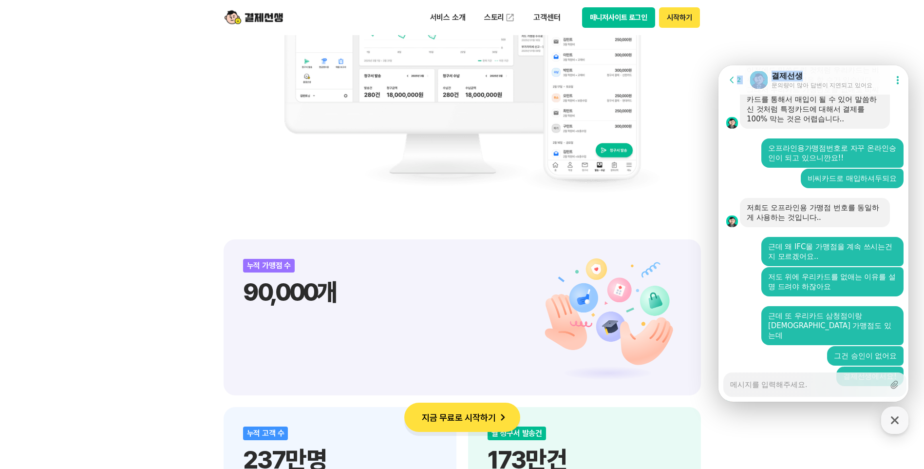
scroll to position [2849, 0]
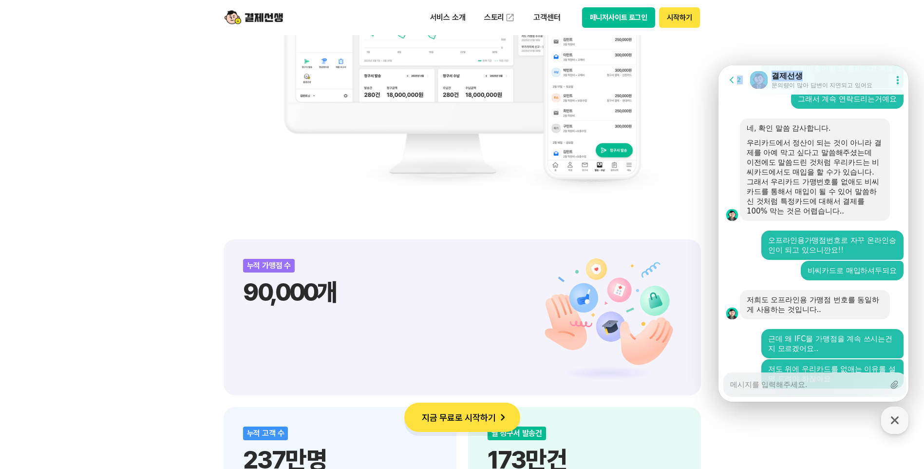
drag, startPoint x: 812, startPoint y: 75, endPoint x: 334, endPoint y: 62, distance: 478.6
click at [719, 65] on html "Go to previous page 2 Chat Room 결제선생 문의량이 많아 답변이 지연되고 있어요 Show userchat action …" at bounding box center [814, 65] width 190 height 0
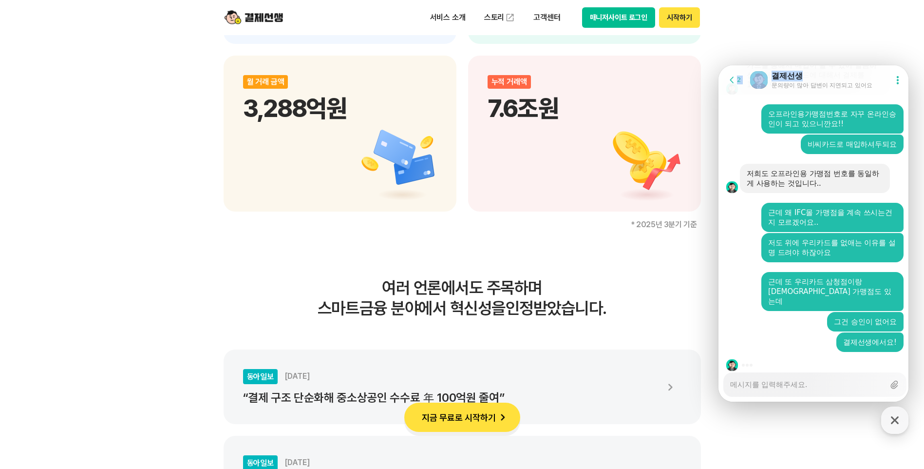
scroll to position [1461, 0]
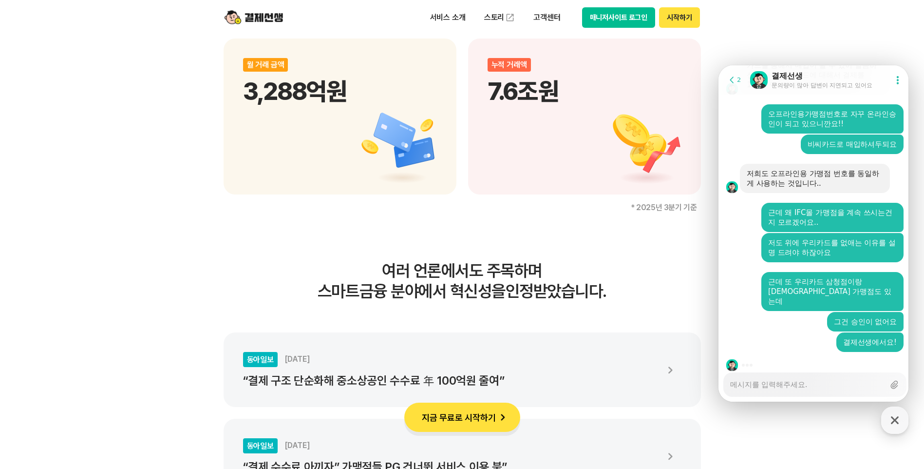
click at [852, 392] on div "Messenger Input Textarea" at bounding box center [807, 384] width 154 height 23
click at [789, 380] on textarea "Messenger Input Textarea" at bounding box center [807, 381] width 154 height 17
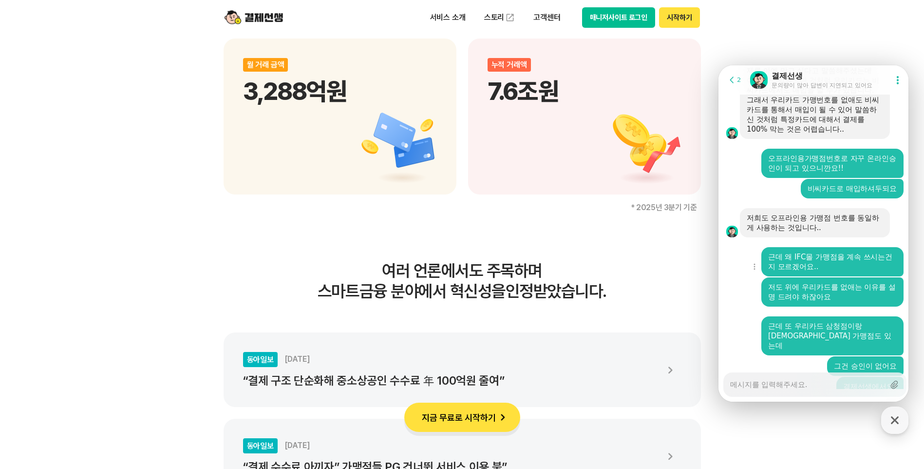
scroll to position [2975, 0]
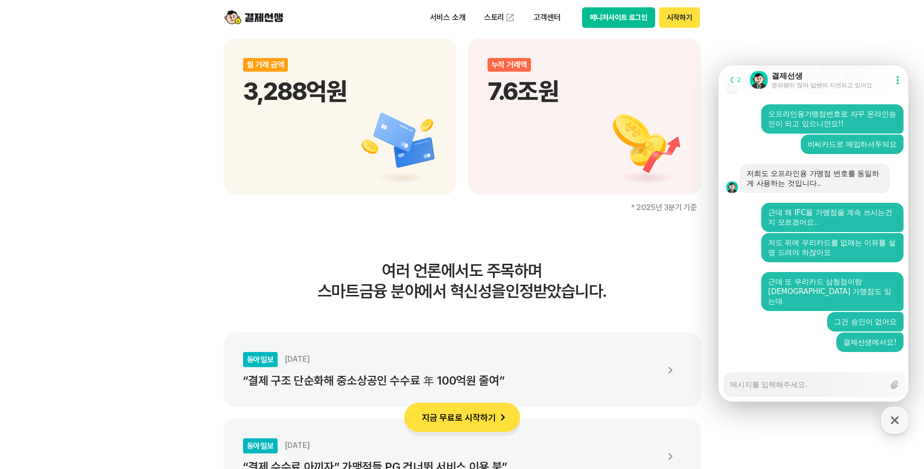
click at [812, 393] on div "Messenger Input Textarea" at bounding box center [807, 384] width 154 height 23
drag, startPoint x: 831, startPoint y: 390, endPoint x: 824, endPoint y: 388, distance: 7.1
click at [831, 389] on div "Messenger Input Textarea" at bounding box center [807, 384] width 154 height 23
click at [815, 383] on textarea "Messenger Input Textarea" at bounding box center [807, 381] width 154 height 17
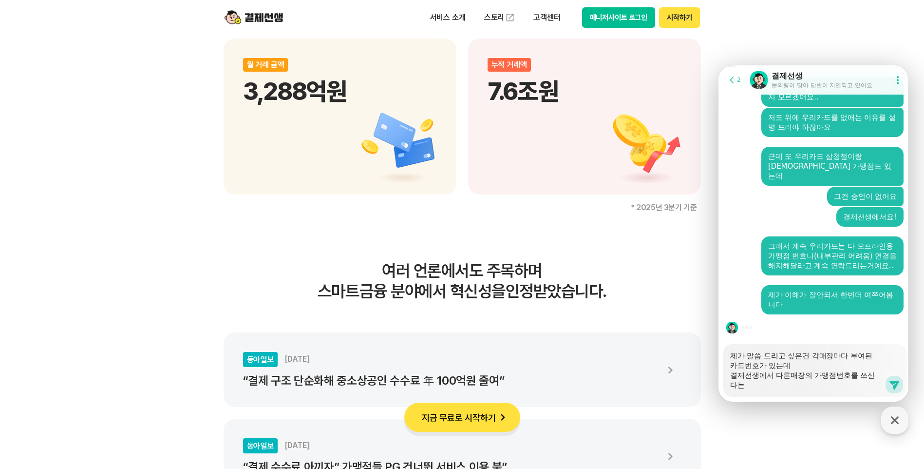
scroll to position [3101, 0]
click at [893, 384] on icon at bounding box center [895, 385] width 10 height 9
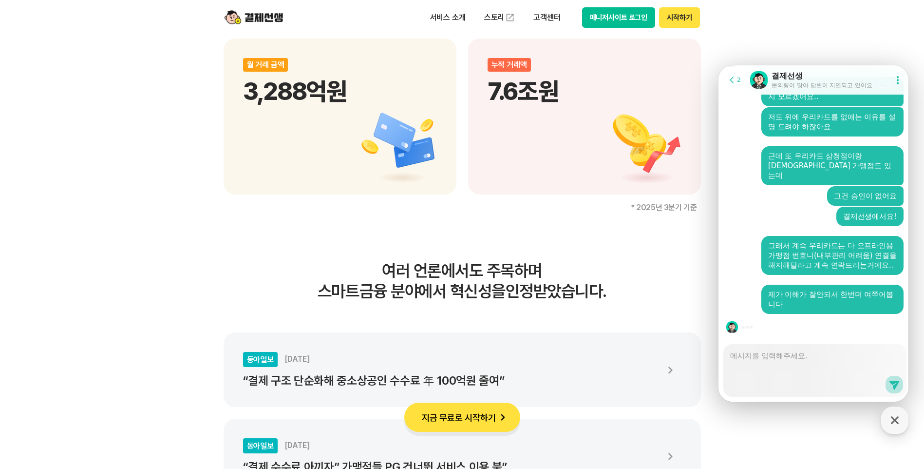
scroll to position [3131, 0]
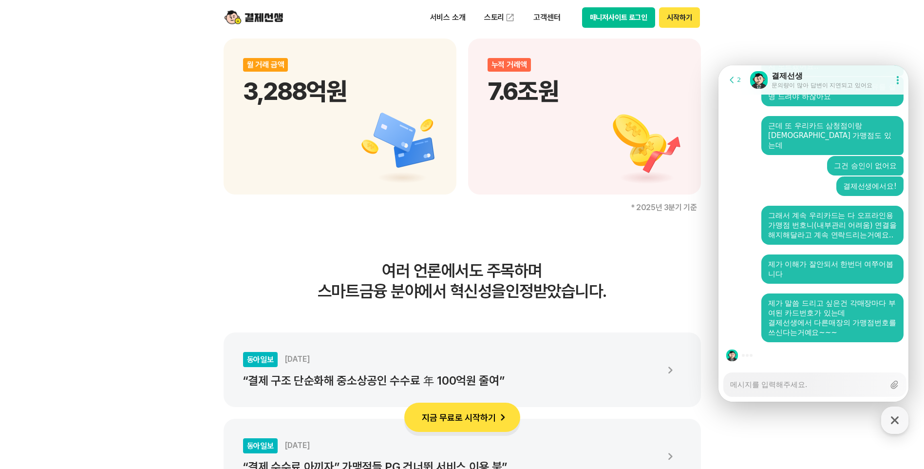
click at [807, 377] on textarea "Messenger Input Textarea" at bounding box center [807, 381] width 154 height 17
click at [796, 383] on textarea "Messenger Input Textarea" at bounding box center [807, 381] width 154 height 17
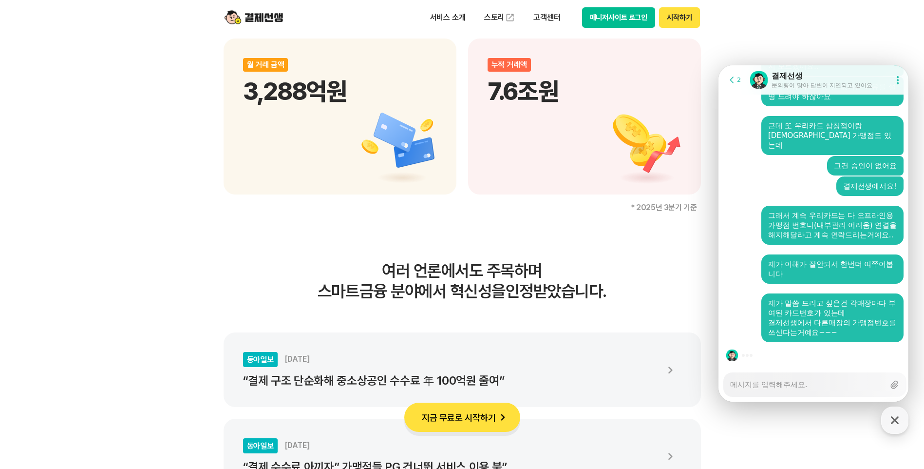
click at [796, 383] on textarea "Messenger Input Textarea" at bounding box center [807, 381] width 154 height 17
click at [782, 392] on div "Messenger Input Textarea" at bounding box center [807, 384] width 154 height 23
click at [782, 388] on textarea "Messenger Input Textarea" at bounding box center [807, 381] width 154 height 17
click at [781, 387] on textarea "Messenger Input Textarea" at bounding box center [807, 381] width 154 height 17
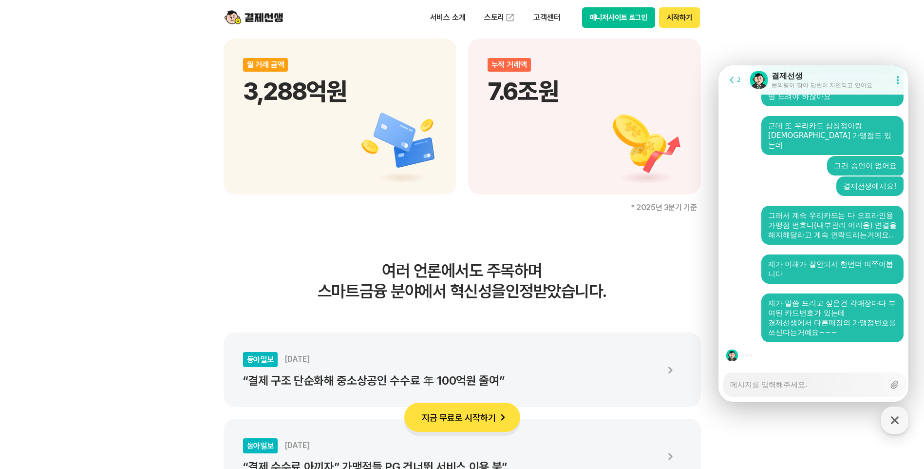
click at [781, 387] on textarea "Messenger Input Textarea" at bounding box center [807, 381] width 154 height 17
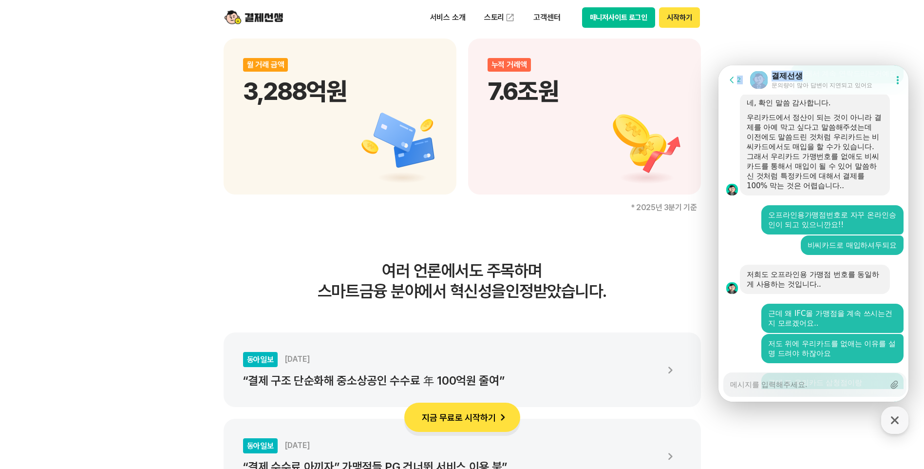
drag, startPoint x: 843, startPoint y: 71, endPoint x: 602, endPoint y: 54, distance: 242.3
click at [719, 65] on html "Go to previous page 2 Chat Room 결제선생 문의량이 많아 답변이 지연되고 있어요 Show userchat action …" at bounding box center [814, 65] width 190 height 0
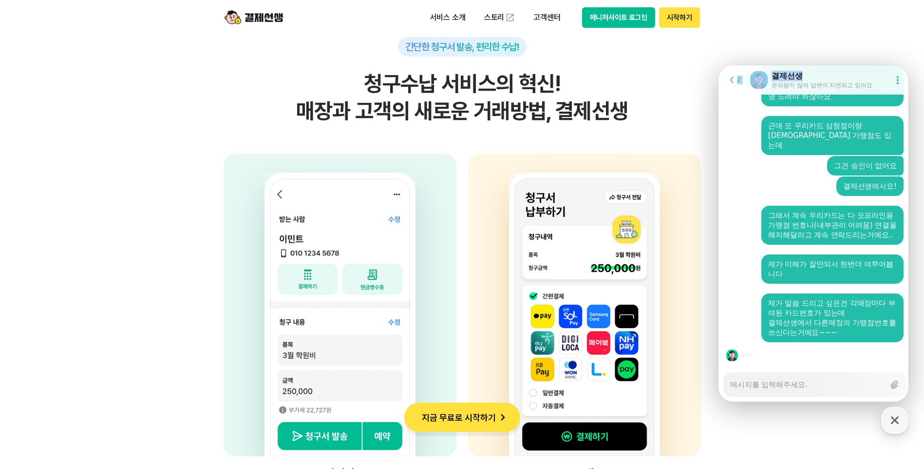
scroll to position [2387, 0]
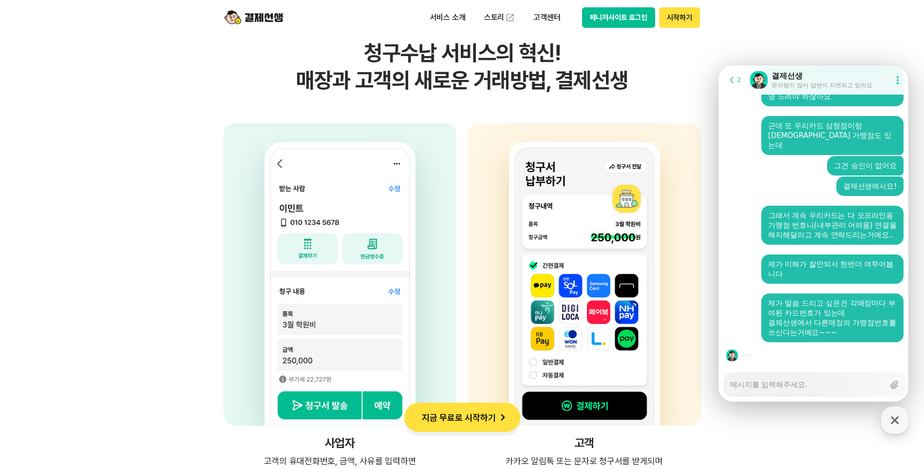
click at [799, 385] on textarea "Messenger Input Textarea" at bounding box center [807, 381] width 154 height 17
click at [764, 385] on textarea "Messenger Input Textarea" at bounding box center [807, 381] width 154 height 17
click at [833, 388] on textarea "Messenger Input Textarea" at bounding box center [807, 381] width 154 height 17
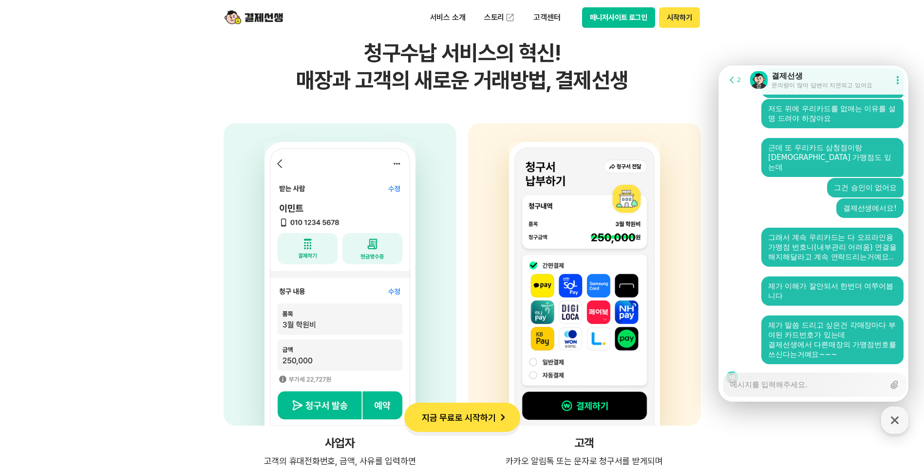
scroll to position [3131, 0]
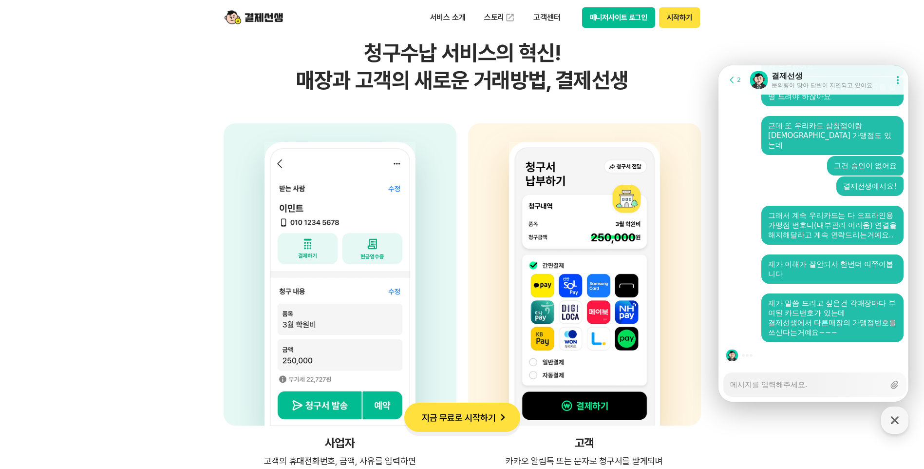
click at [833, 387] on textarea "Messenger Input Textarea" at bounding box center [807, 381] width 154 height 17
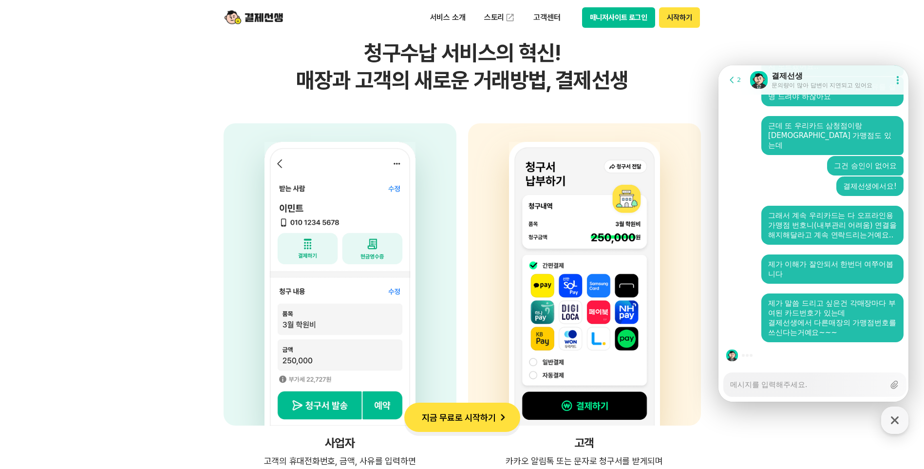
click at [833, 387] on textarea "Messenger Input Textarea" at bounding box center [807, 381] width 154 height 17
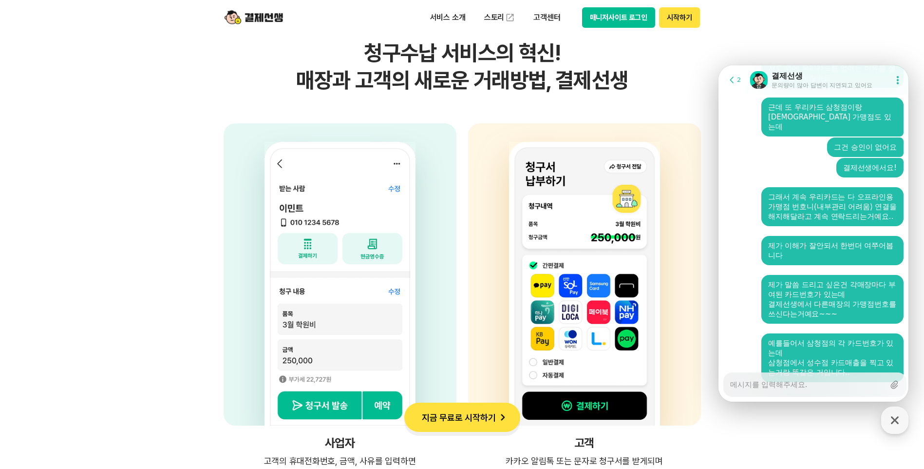
scroll to position [3190, 0]
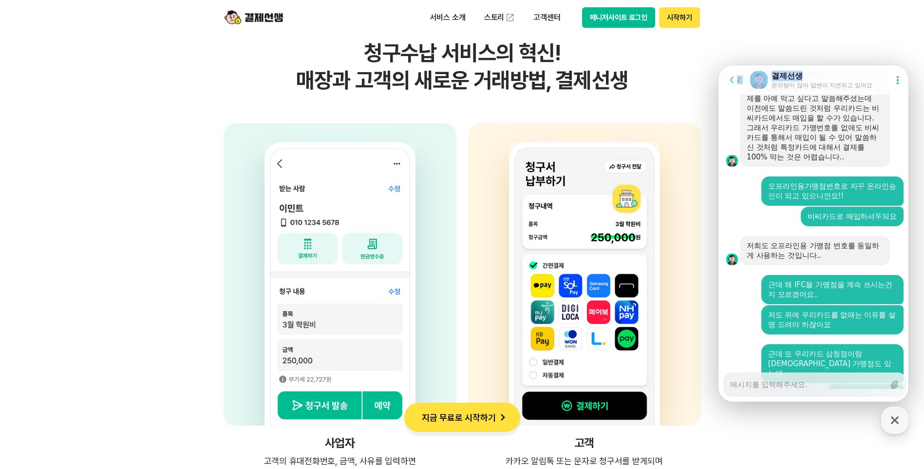
drag, startPoint x: 844, startPoint y: 75, endPoint x: 668, endPoint y: 47, distance: 178.1
click at [719, 65] on html "Go to previous page 2 Chat Room 결제선생 문의량이 많아 답변이 지연되고 있어요 Show userchat action …" at bounding box center [814, 65] width 190 height 0
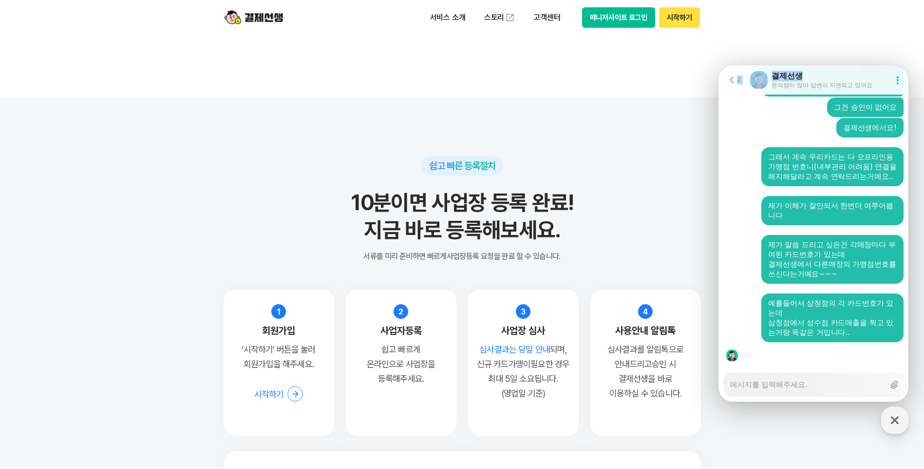
scroll to position [7599, 0]
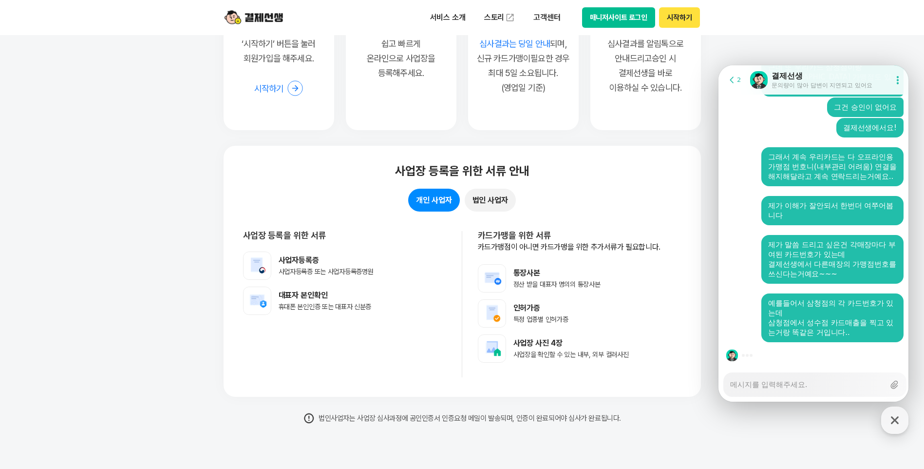
click at [788, 387] on textarea "Messenger Input Textarea" at bounding box center [807, 381] width 154 height 17
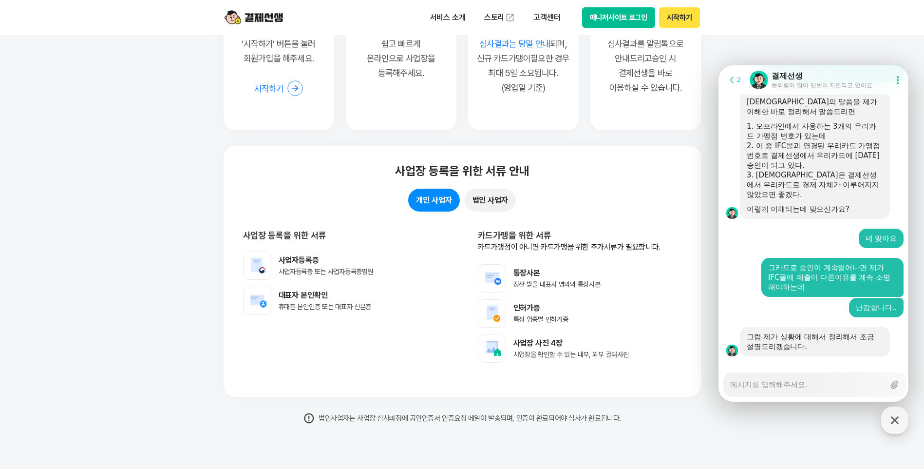
scroll to position [3454, 0]
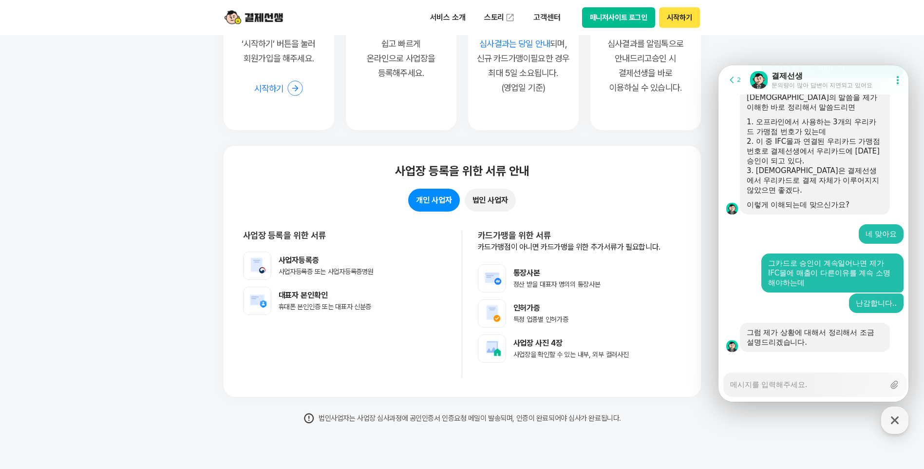
click at [836, 386] on textarea "Messenger Input Textarea" at bounding box center [807, 381] width 154 height 17
click at [822, 391] on div "Messenger Input Textarea" at bounding box center [807, 384] width 154 height 23
click at [813, 387] on textarea "Messenger Input Textarea" at bounding box center [807, 381] width 154 height 17
click at [812, 387] on textarea "Messenger Input Textarea" at bounding box center [807, 381] width 154 height 17
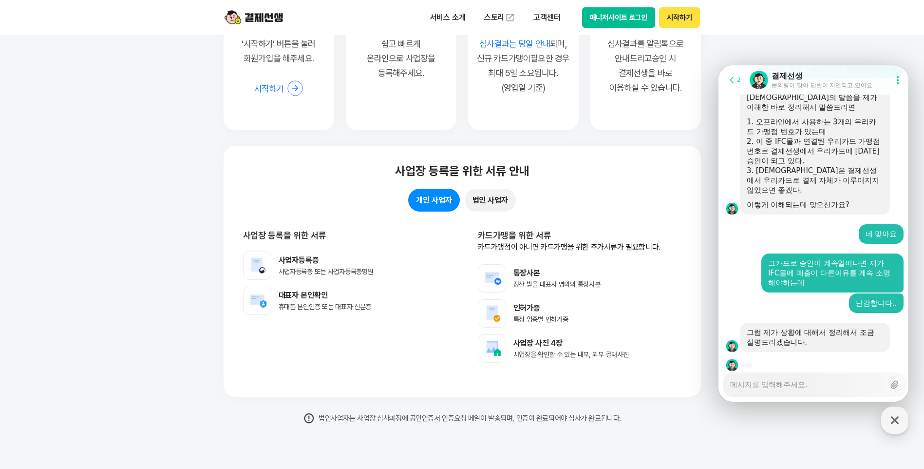
click at [812, 387] on textarea "Messenger Input Textarea" at bounding box center [807, 381] width 154 height 17
drag, startPoint x: 829, startPoint y: 75, endPoint x: 723, endPoint y: 50, distance: 109.1
click at [723, 65] on html "Go to previous page 2 Chat Room 결제선생 문의량이 많아 답변이 지연되고 있어요 Show userchat action …" at bounding box center [814, 65] width 190 height 0
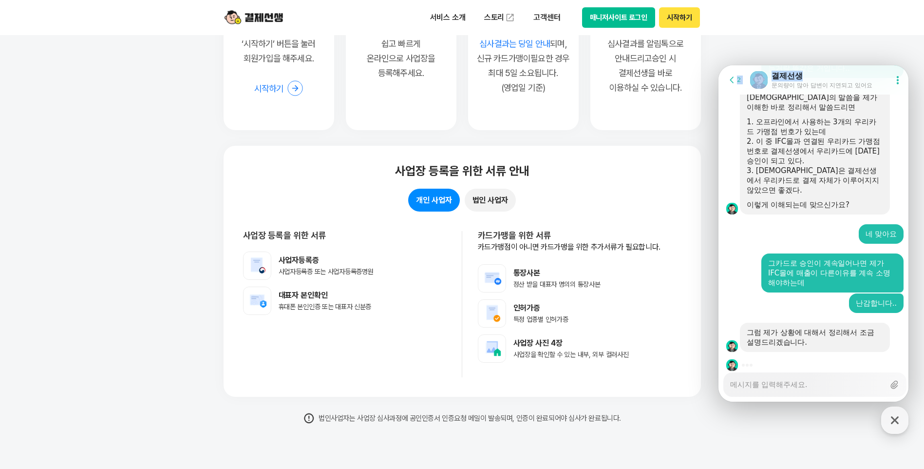
click at [835, 72] on div "결제선생" at bounding box center [822, 76] width 101 height 11
click at [814, 384] on textarea "Messenger Input Textarea" at bounding box center [807, 381] width 154 height 17
click at [803, 388] on textarea "Messenger Input Textarea" at bounding box center [807, 381] width 154 height 17
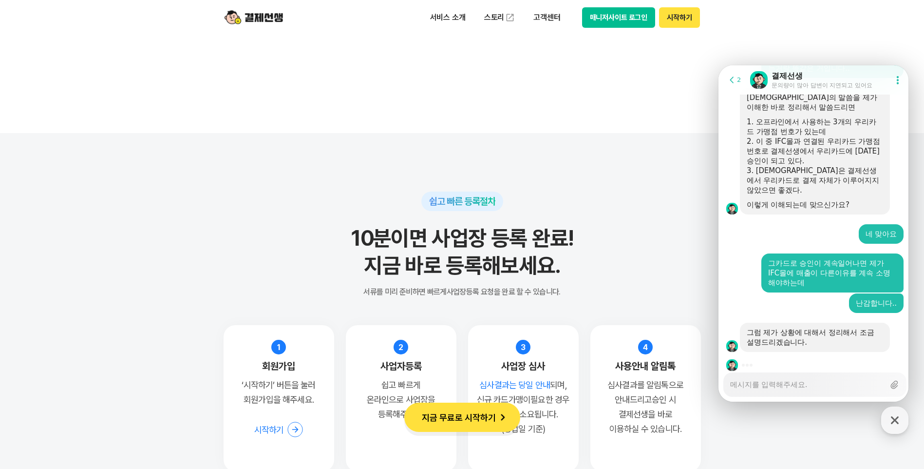
click at [786, 388] on textarea "Messenger Input Textarea" at bounding box center [807, 381] width 154 height 17
click at [786, 391] on div "Messenger Input Textarea" at bounding box center [807, 384] width 154 height 23
click at [786, 386] on textarea "Messenger Input Textarea" at bounding box center [807, 381] width 154 height 17
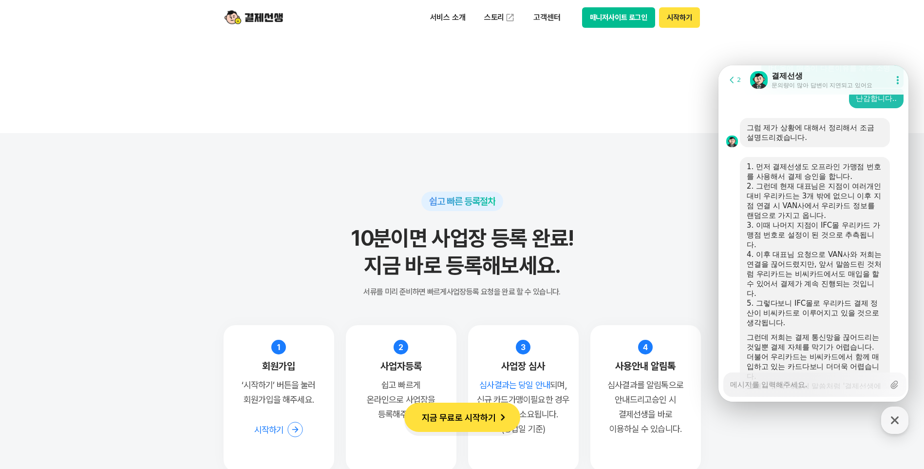
scroll to position [3766, 0]
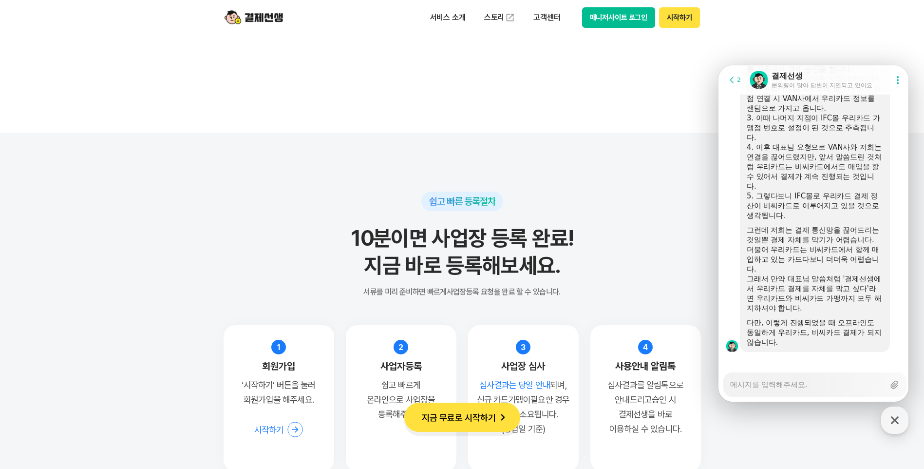
click at [802, 386] on textarea "Messenger Input Textarea" at bounding box center [807, 381] width 154 height 17
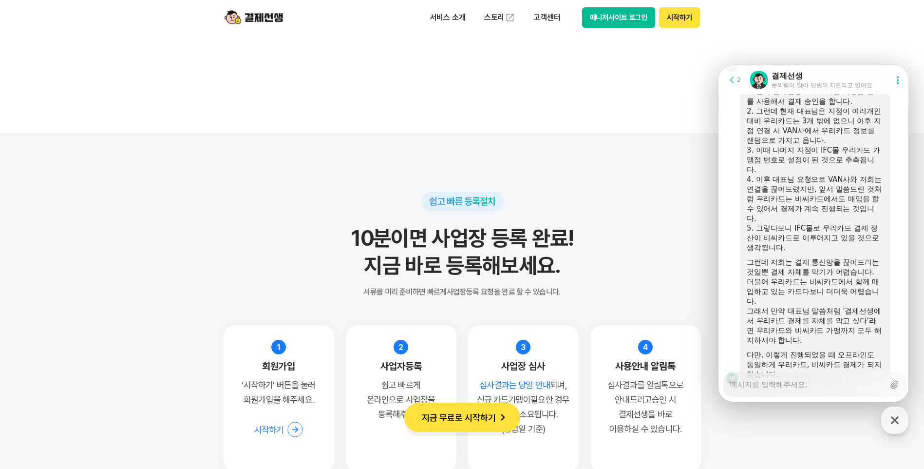
scroll to position [3717, 0]
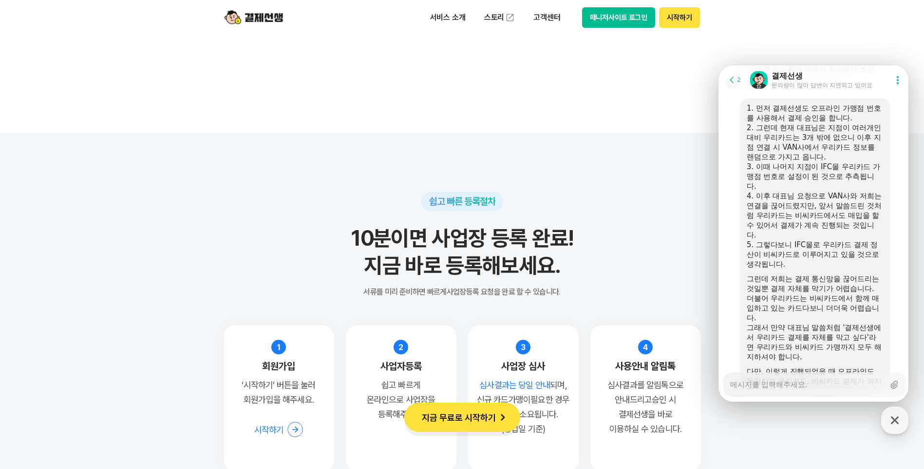
click at [860, 323] on div "그래서 만약 대표님 말씀처럼 '결제선생에서 우리카드 결제를 자체를 막고 싶다'라면 우리카드와 비씨카드 가맹까지 모두 해지하셔야 합니다." at bounding box center [815, 341] width 136 height 39
drag, startPoint x: 860, startPoint y: 323, endPoint x: 727, endPoint y: 208, distance: 175.8
click at [727, 208] on div at bounding box center [729, 249] width 21 height 302
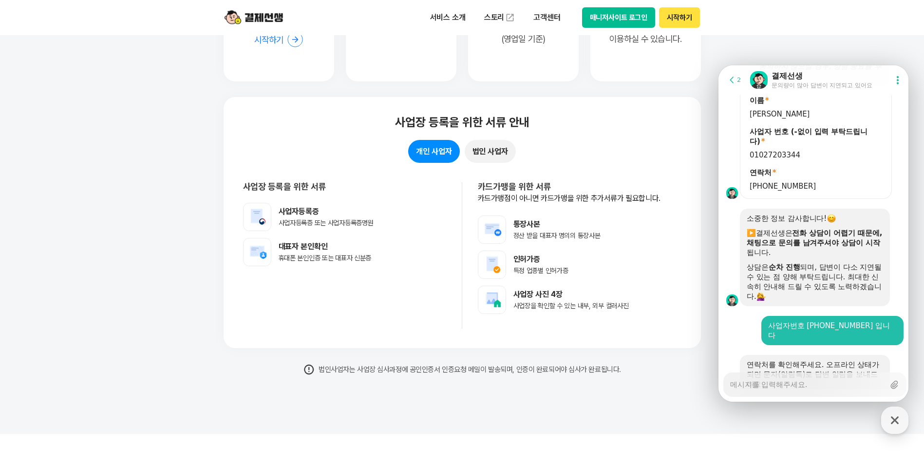
scroll to position [657, 0]
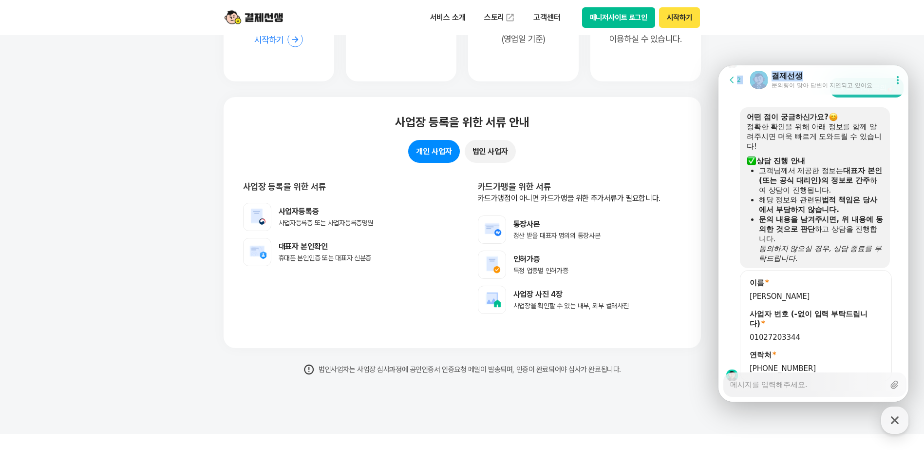
drag, startPoint x: 839, startPoint y: 73, endPoint x: 742, endPoint y: 34, distance: 104.5
click at [742, 65] on html "Go to previous page 2 Chat Room 결제선생 문의량이 많아 답변이 지연되고 있어요 Show userchat action …" at bounding box center [814, 65] width 190 height 0
click at [838, 73] on div "결제선생" at bounding box center [822, 76] width 101 height 11
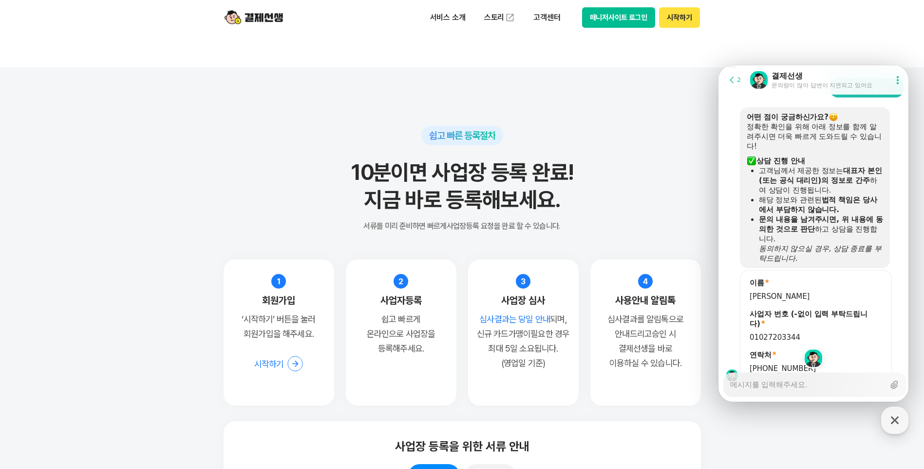
scroll to position [7551, 0]
